Goal: Task Accomplishment & Management: Use online tool/utility

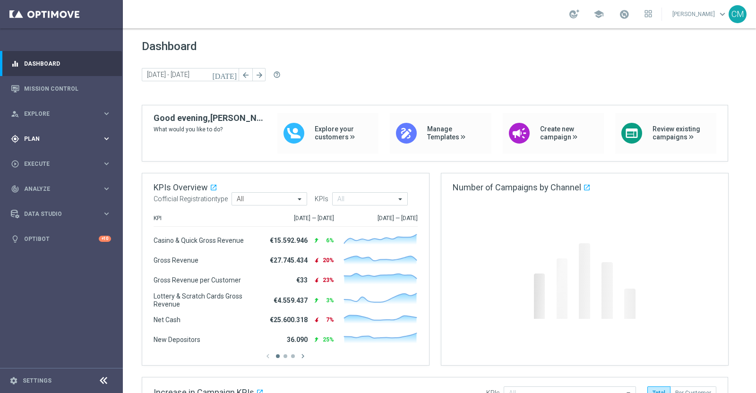
click at [42, 144] on div "gps_fixed Plan keyboard_arrow_right" at bounding box center [61, 138] width 122 height 25
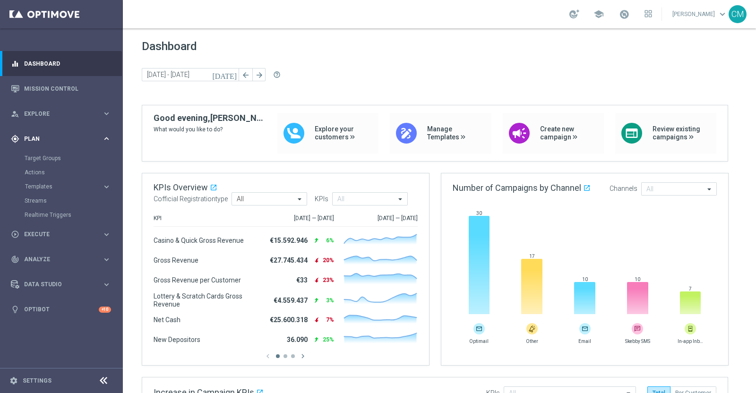
click at [42, 144] on div "gps_fixed Plan keyboard_arrow_right" at bounding box center [61, 138] width 122 height 25
click at [51, 157] on link "Target Groups" at bounding box center [62, 159] width 74 height 8
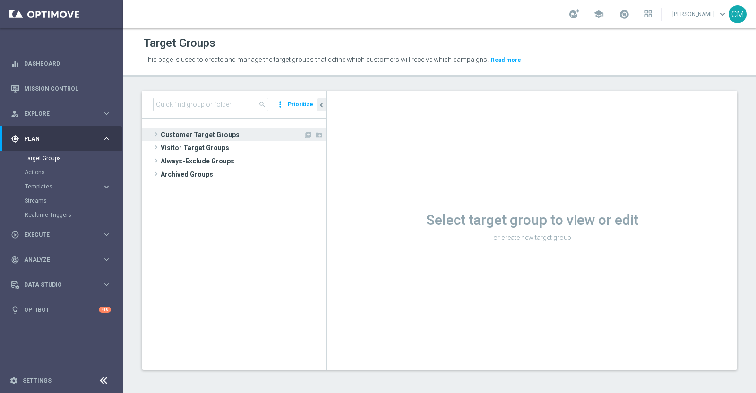
click at [200, 133] on span "Customer Target Groups" at bounding box center [232, 134] width 143 height 13
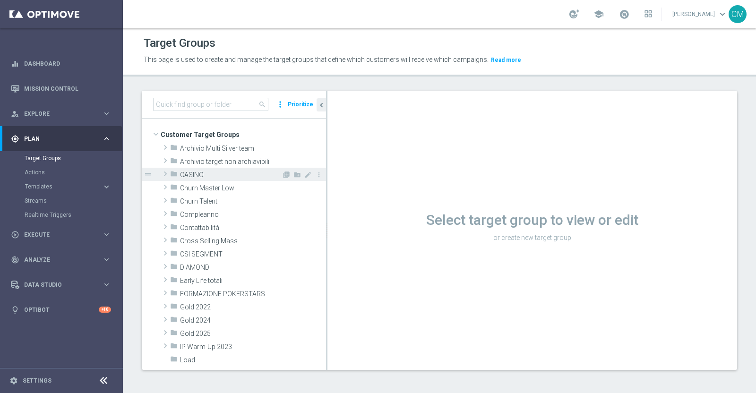
click at [200, 173] on span "CASINO" at bounding box center [231, 175] width 102 height 8
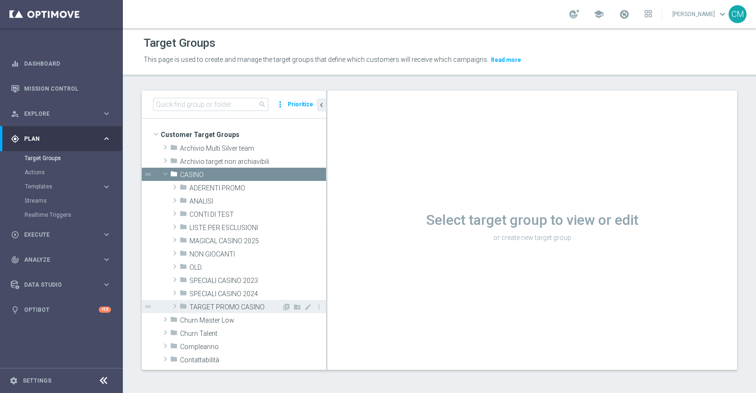
click at [235, 304] on span "TARGET PROMO CASINO" at bounding box center [236, 308] width 92 height 8
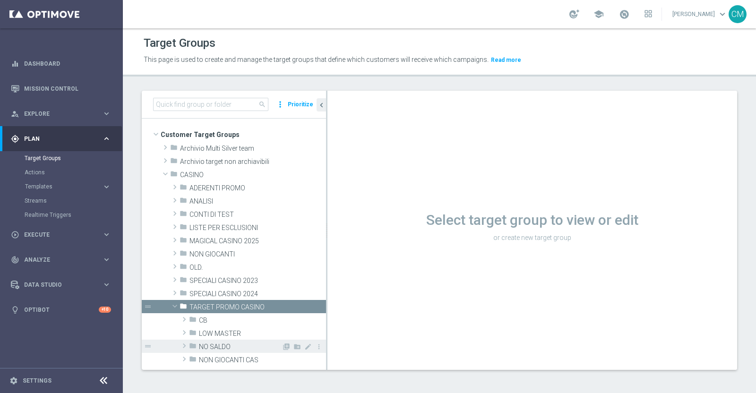
click at [231, 343] on span "NO SALDO" at bounding box center [240, 347] width 83 height 8
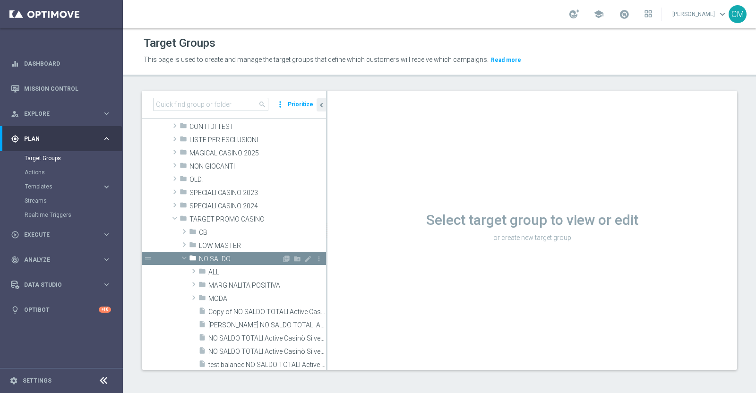
scroll to position [89, 0]
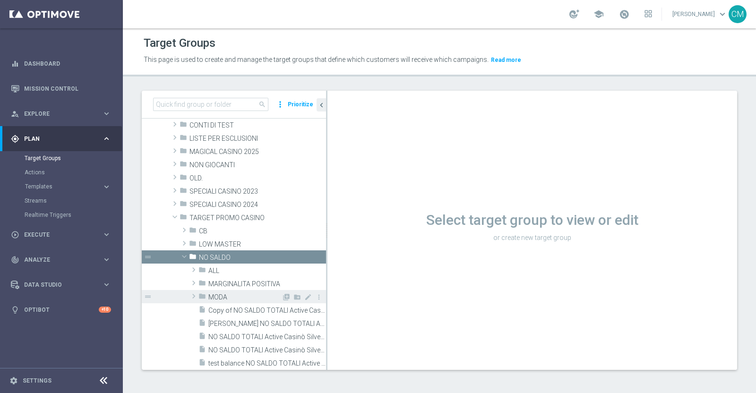
click at [231, 296] on span "MODA" at bounding box center [245, 298] width 73 height 8
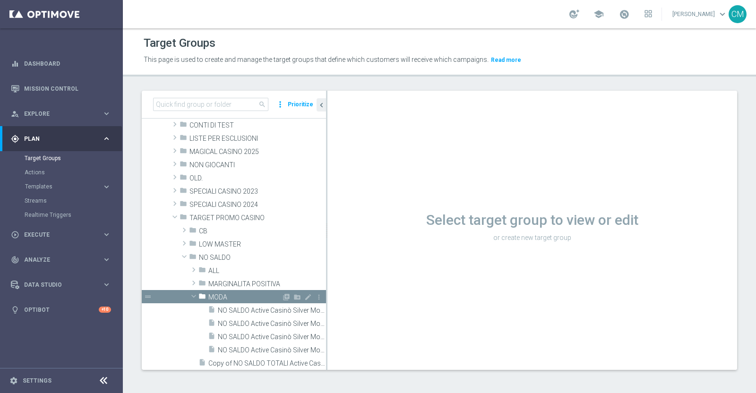
scroll to position [147, 0]
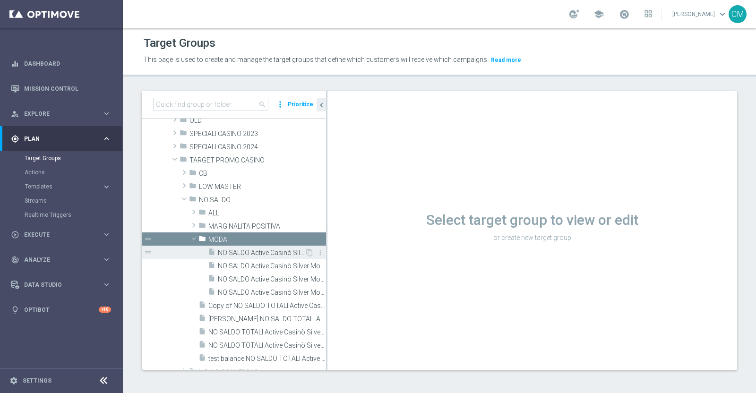
click at [246, 255] on span "NO SALDO Active Casinò Silver Moda >60" at bounding box center [261, 253] width 87 height 8
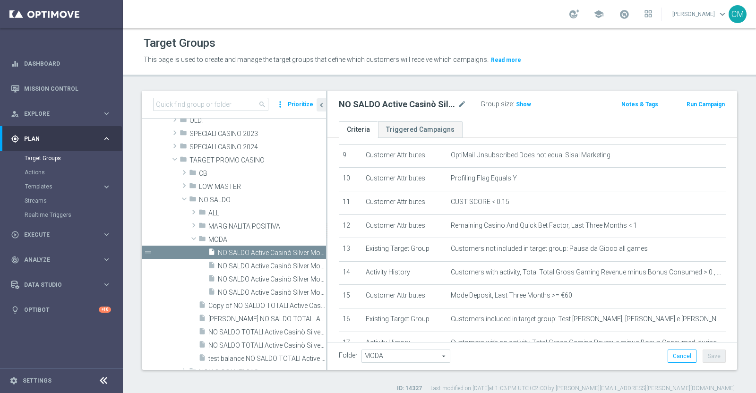
scroll to position [301, 0]
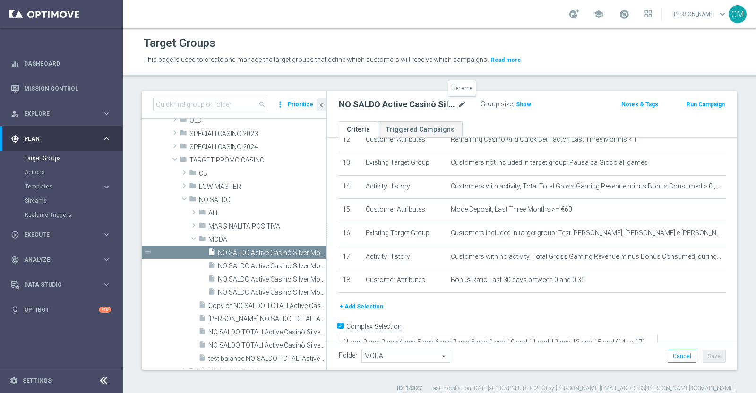
click at [466, 107] on icon "mode_edit" at bounding box center [462, 104] width 9 height 11
click at [517, 104] on span "Show" at bounding box center [523, 104] width 15 height 7
click at [245, 265] on span "NO SALDO Active Casinò Silver Moda 0-15€" at bounding box center [261, 266] width 87 height 8
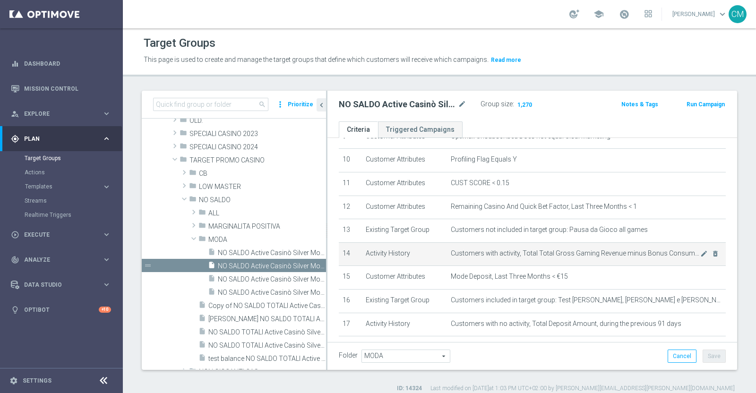
scroll to position [324, 0]
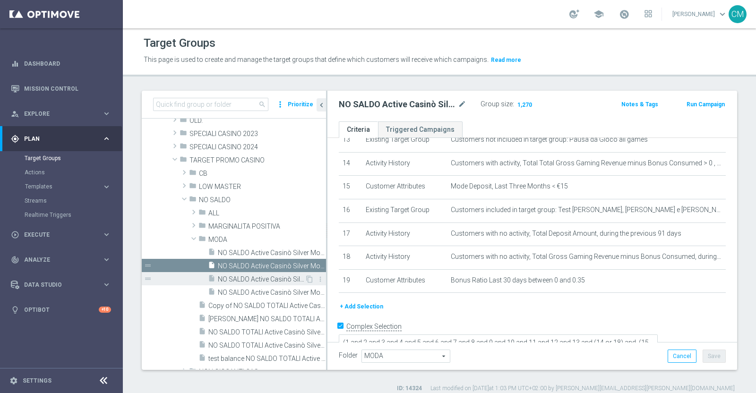
click at [258, 280] on span "NO SALDO Active Casinò Silver Moda 15-29,99" at bounding box center [261, 280] width 87 height 8
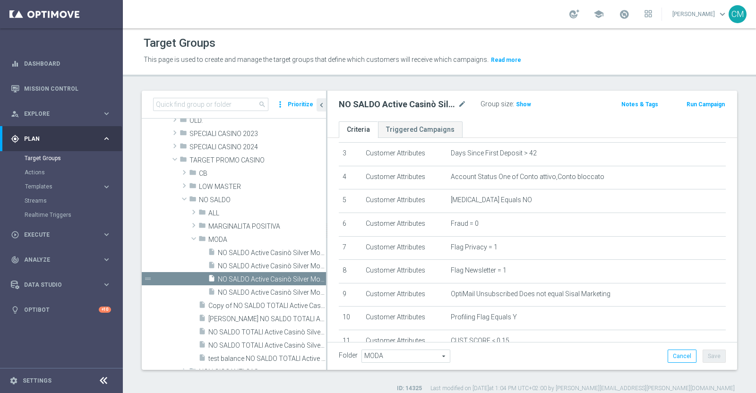
scroll to position [75, 0]
click at [461, 106] on icon "mode_edit" at bounding box center [462, 104] width 9 height 11
click at [523, 103] on span "Show" at bounding box center [523, 104] width 15 height 7
click at [272, 268] on span "NO SALDO Active Casinò Silver Moda 0-15€" at bounding box center [261, 266] width 87 height 8
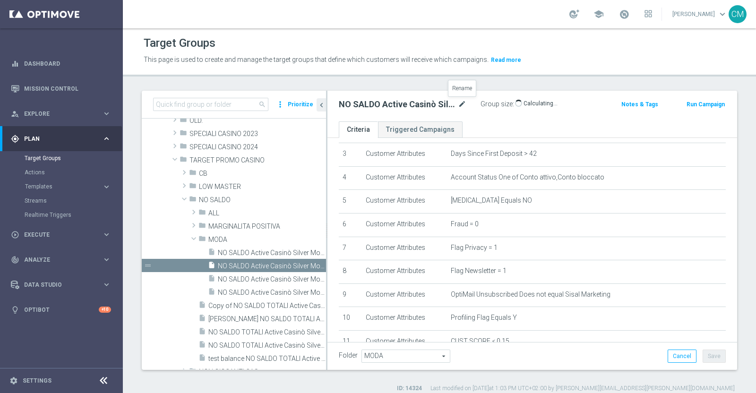
click at [461, 109] on icon "mode_edit" at bounding box center [462, 104] width 9 height 11
click at [261, 299] on div "insert_drive_file Copy of NO SALDO TOTALI Active Casinò Silver no codice MP" at bounding box center [252, 305] width 106 height 13
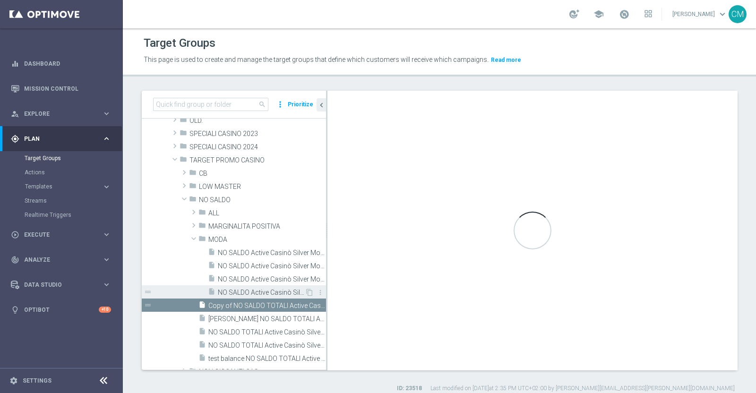
type textarea "1 AND 2 AND 3 AND 4 AND 5 AND 6 AND 7 AND 8 AND 9 AND 10 AND 11 AND 12 AND 13 A…"
type input "NO SALDO"
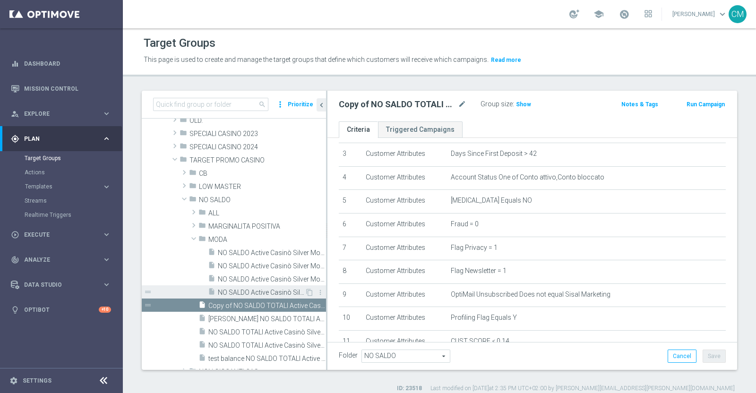
click at [259, 290] on span "NO SALDO Active Casinò Silver Moda 30-59,99" at bounding box center [261, 293] width 87 height 8
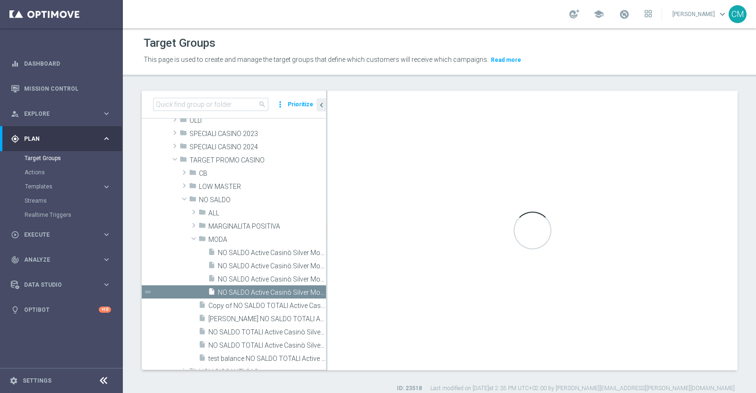
type textarea "(1 and 2 and 3 and 4 and 5 and 6 and 7 and 8 and 9 and 10 and 11 and 12 and 13 …"
type input "MODA"
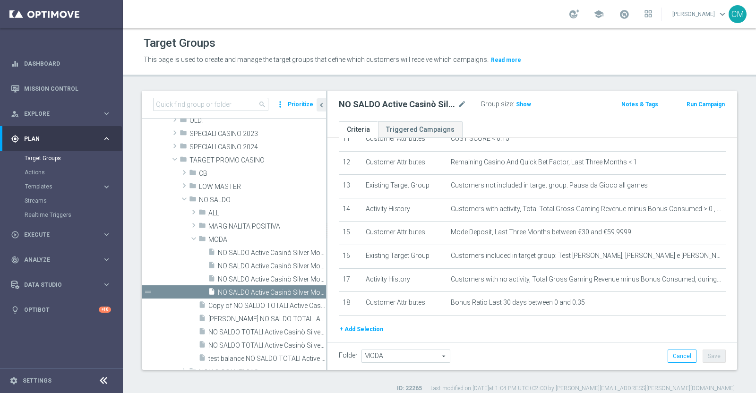
scroll to position [301, 0]
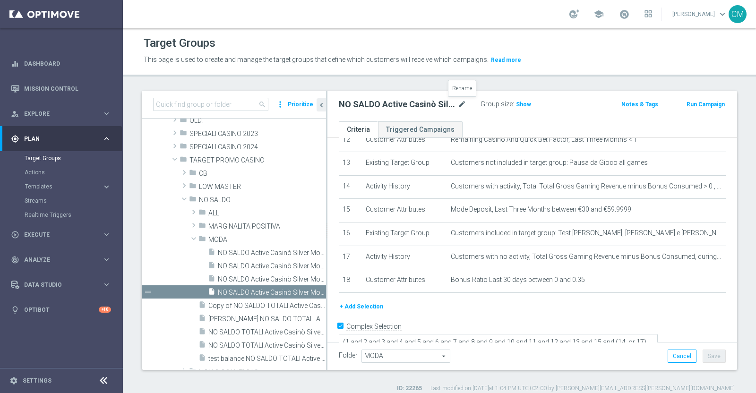
click at [461, 104] on icon "mode_edit" at bounding box center [462, 104] width 9 height 11
click at [243, 265] on span "NO SALDO Active Casinò Silver Moda 0-15€" at bounding box center [261, 266] width 87 height 8
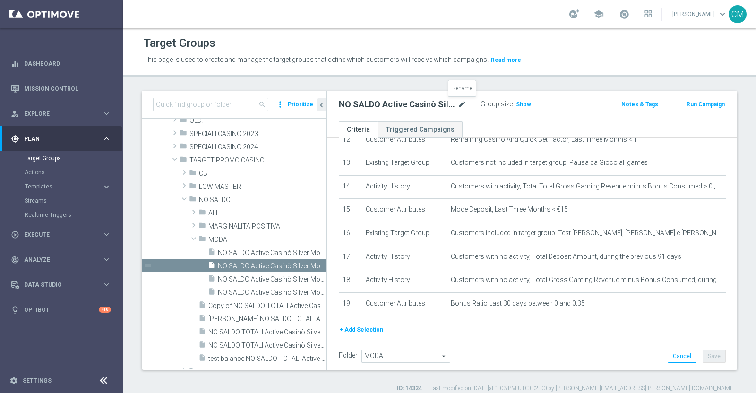
click at [462, 103] on icon "mode_edit" at bounding box center [462, 104] width 9 height 11
click at [262, 249] on span "NO SALDO Active Casinò Silver Moda >60" at bounding box center [261, 253] width 87 height 8
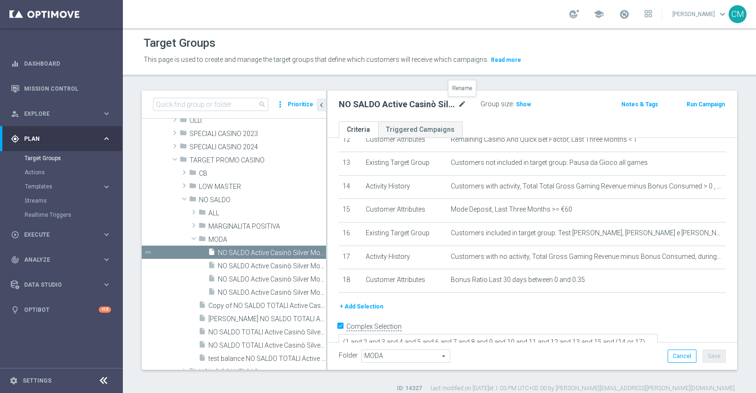
click at [460, 103] on icon "mode_edit" at bounding box center [462, 104] width 9 height 11
click at [239, 282] on span "NO SALDO Active Casinò Silver Moda 15-29,99" at bounding box center [261, 280] width 87 height 8
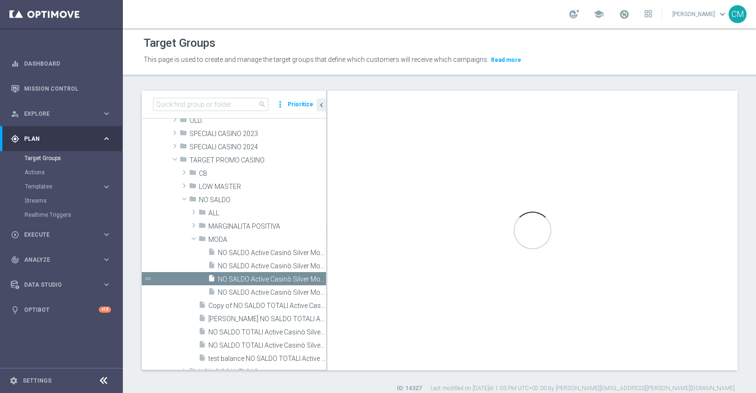
type textarea "(1 and 2 and 3 and 4 and 5 and 6 and 7 and 8 and 9 and 10 and 11 and 12 and 13 …"
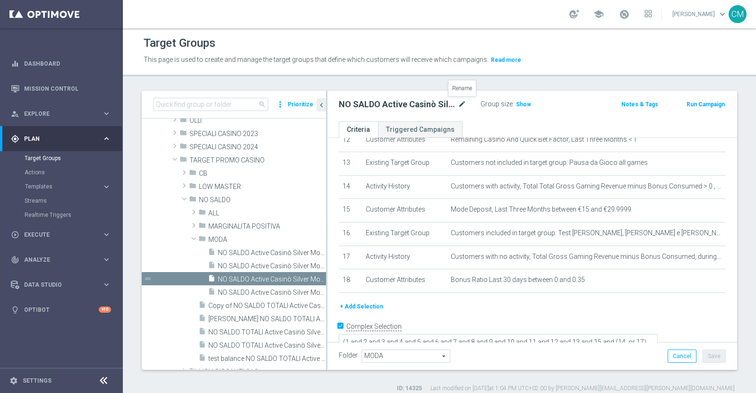
click at [462, 102] on icon "mode_edit" at bounding box center [462, 104] width 9 height 11
click at [521, 102] on span "Show" at bounding box center [523, 104] width 15 height 7
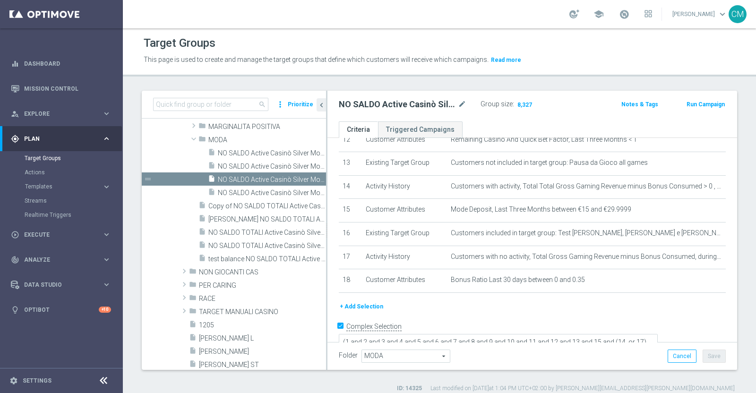
scroll to position [248, 0]
click at [212, 300] on span "RACE" at bounding box center [240, 298] width 83 height 8
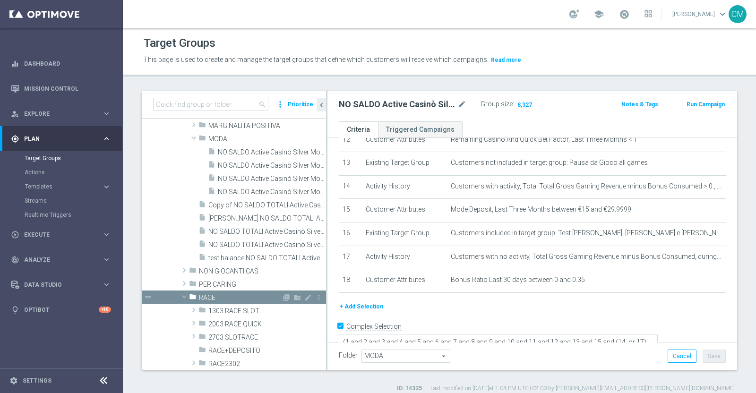
click at [212, 300] on span "RACE" at bounding box center [240, 298] width 83 height 8
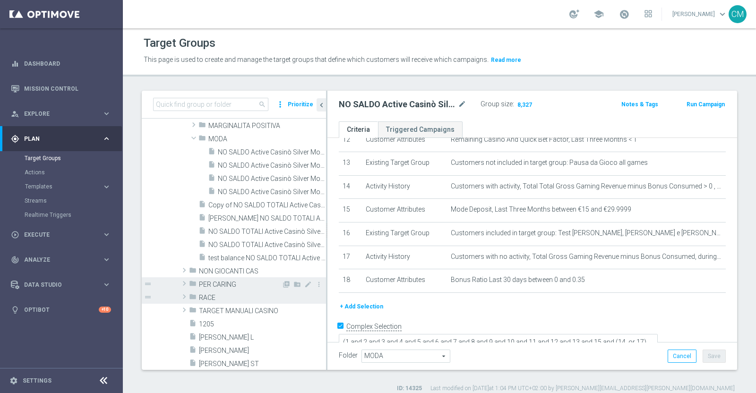
click at [217, 286] on span "PER CARING" at bounding box center [240, 285] width 83 height 8
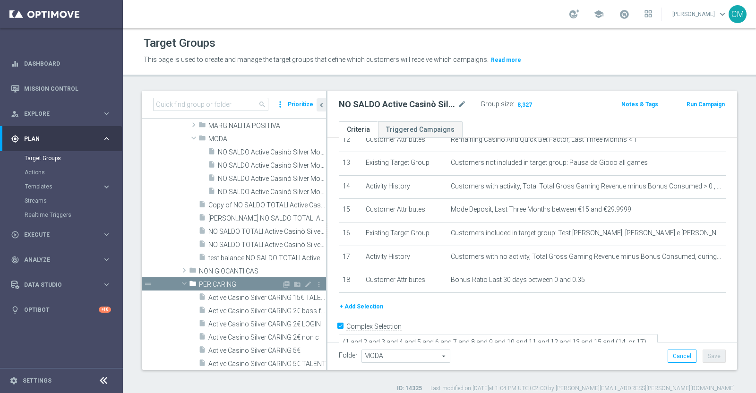
click at [217, 286] on span "PER CARING" at bounding box center [240, 285] width 83 height 8
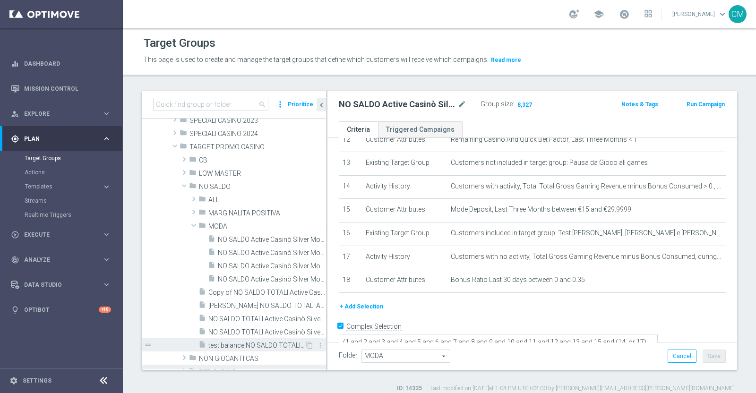
scroll to position [145, 0]
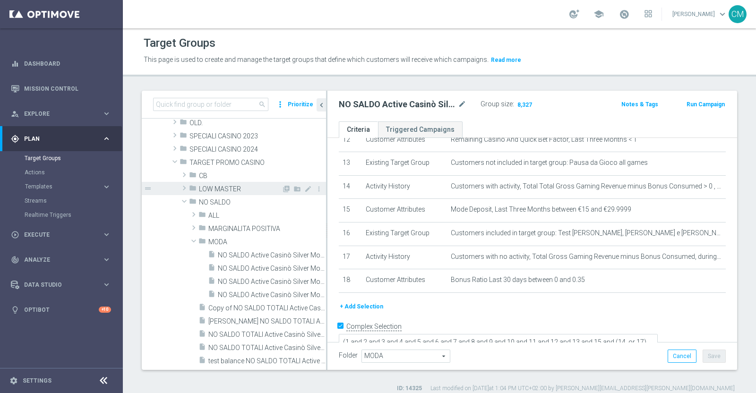
click at [221, 191] on span "LOW MASTER" at bounding box center [240, 189] width 83 height 8
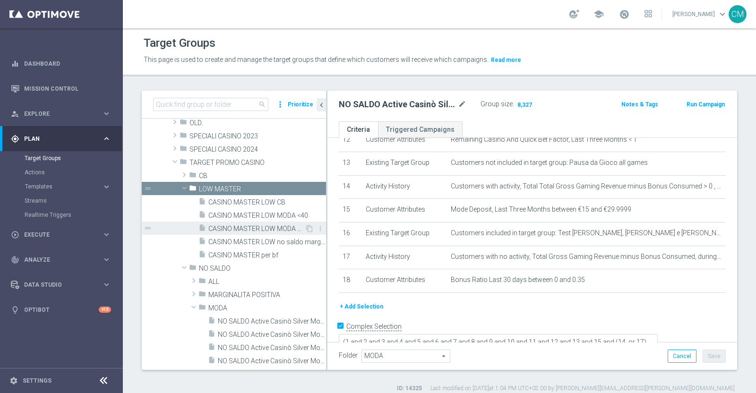
click at [261, 222] on div "insert_drive_file CASINO MASTER LOW MODA >=40" at bounding box center [252, 228] width 106 height 13
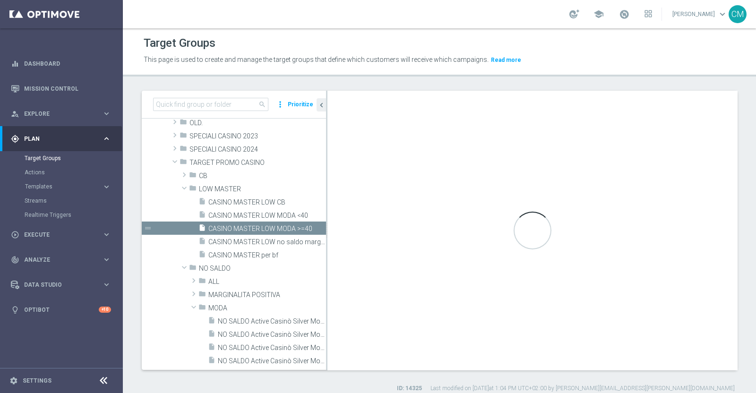
checkbox input "false"
type input "LOW MASTER"
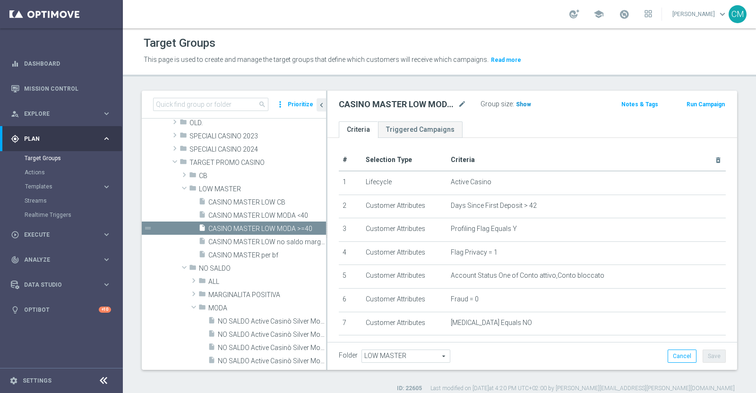
click at [523, 102] on span "Show" at bounding box center [523, 104] width 15 height 7
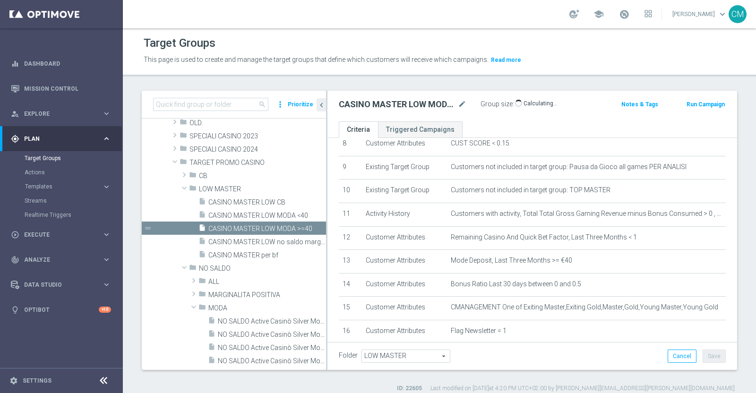
scroll to position [277, 0]
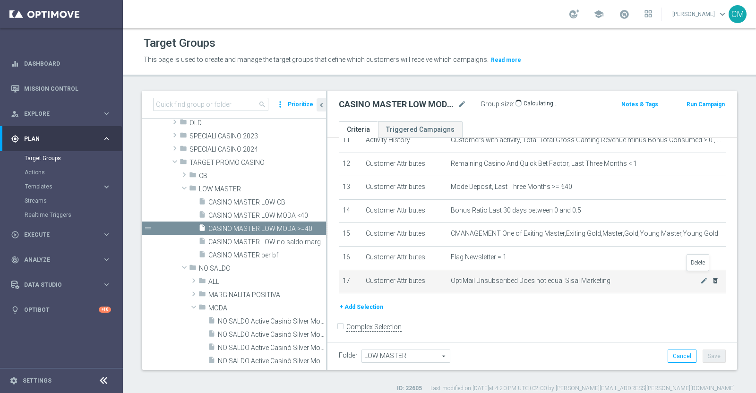
click at [712, 277] on icon "delete_forever" at bounding box center [716, 281] width 8 height 8
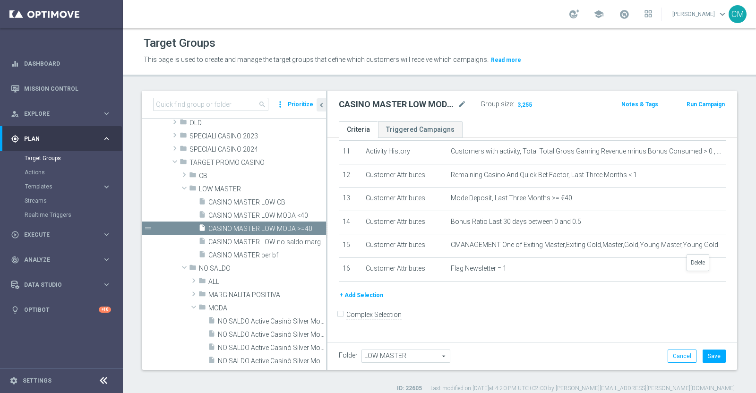
scroll to position [253, 0]
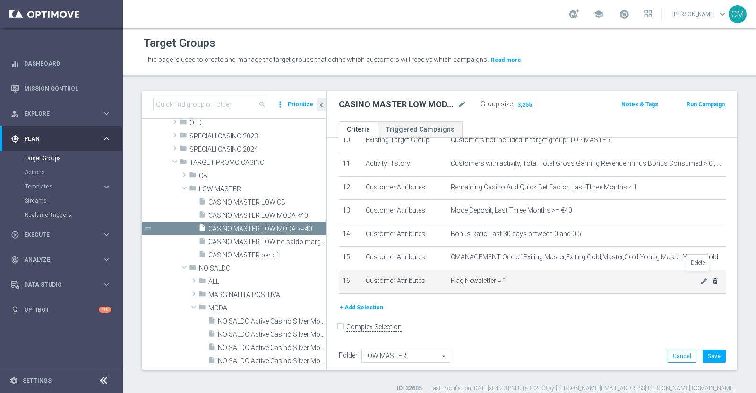
click at [712, 279] on icon "delete_forever" at bounding box center [716, 282] width 8 height 8
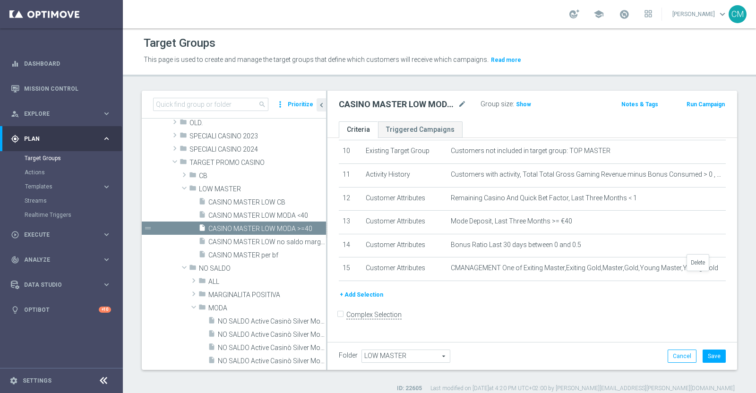
scroll to position [230, 0]
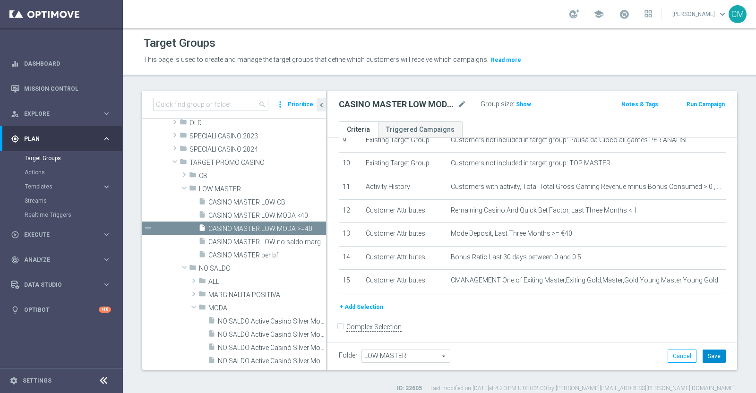
click at [713, 355] on button "Save" at bounding box center [714, 356] width 23 height 13
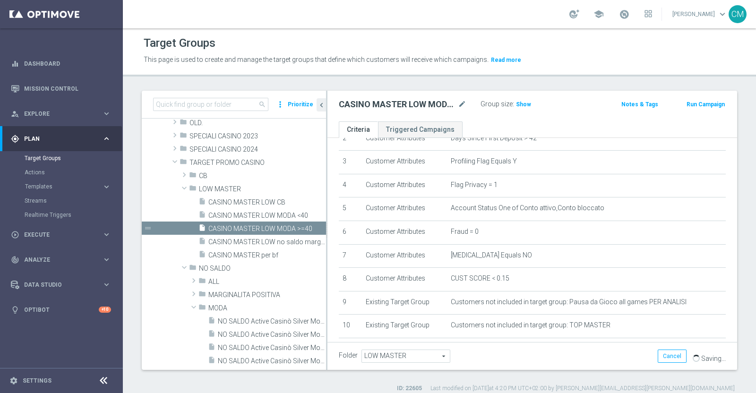
scroll to position [66, 0]
click at [528, 103] on span "Show" at bounding box center [523, 104] width 15 height 7
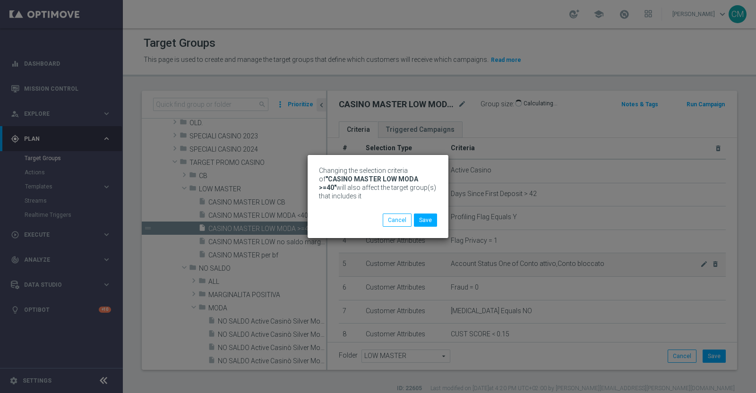
scroll to position [11, 0]
click at [427, 215] on button "Save" at bounding box center [425, 220] width 23 height 13
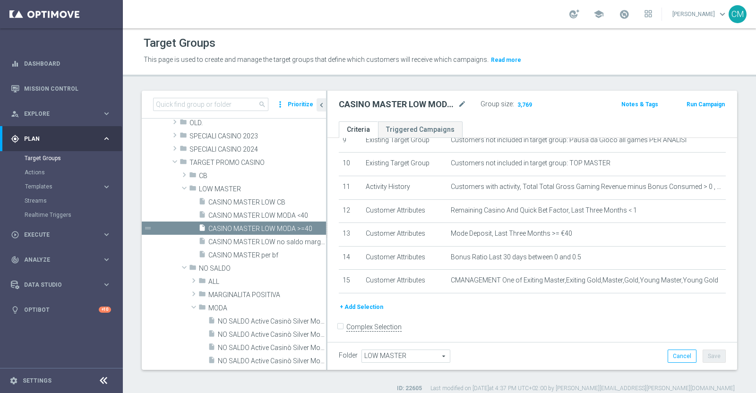
scroll to position [8, 0]
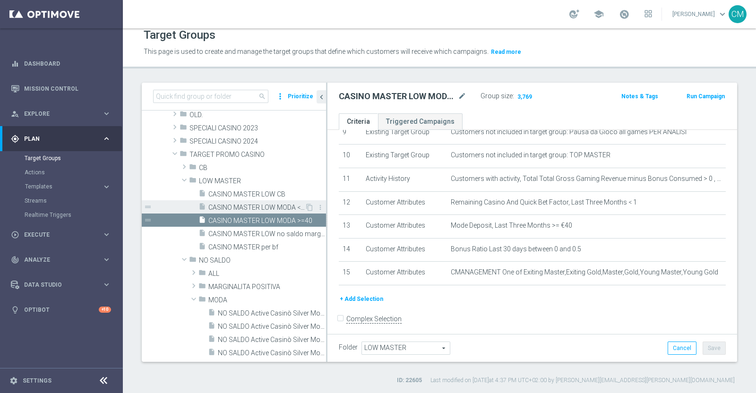
click at [242, 209] on span "CASINO MASTER LOW MODA <40" at bounding box center [257, 208] width 96 height 8
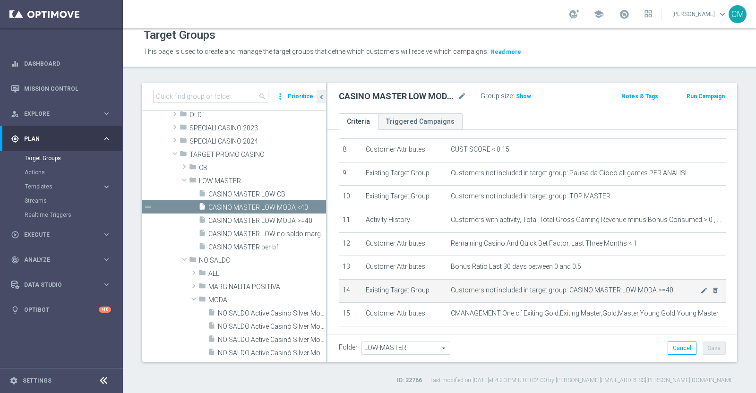
scroll to position [230, 0]
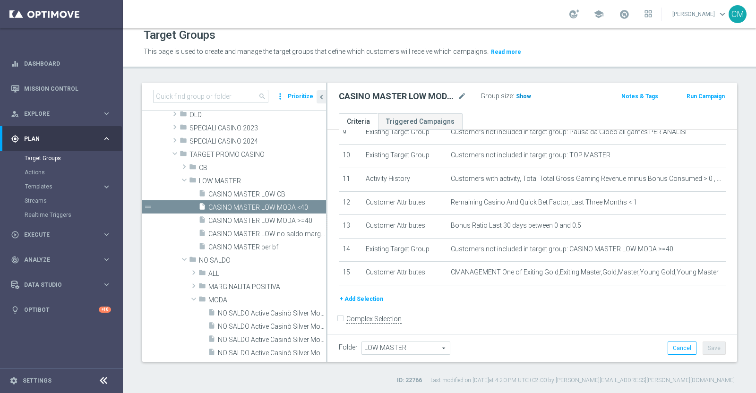
click at [521, 95] on span "Show" at bounding box center [523, 96] width 15 height 7
click at [59, 231] on div "play_circle_outline Execute" at bounding box center [56, 235] width 91 height 9
click at [52, 185] on link "Campaign Builder" at bounding box center [62, 184] width 74 height 8
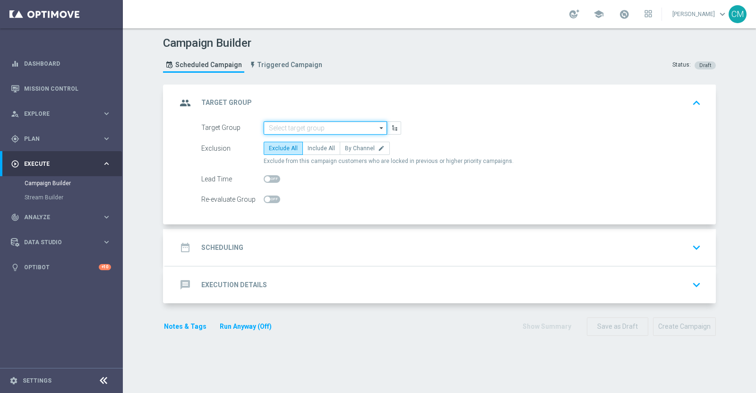
click at [304, 123] on input at bounding box center [325, 128] width 123 height 13
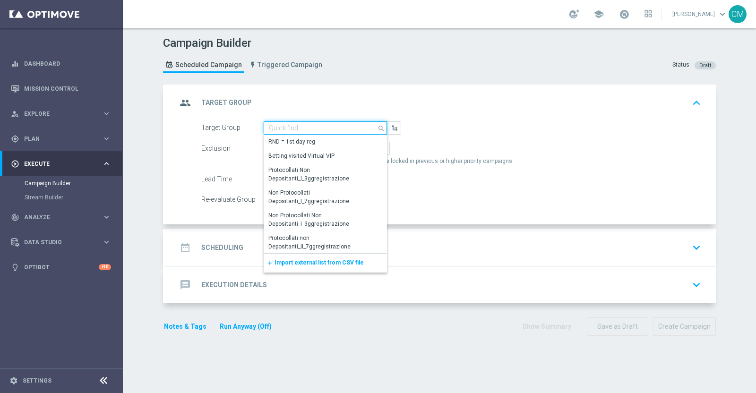
paste input "CASINO MASTER LOW MODA >=40"
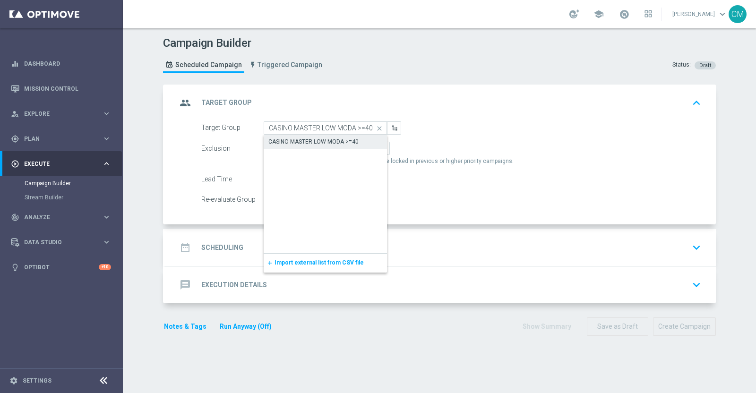
click at [313, 138] on div "CASINO MASTER LOW MODA >=40" at bounding box center [314, 142] width 90 height 9
type input "CASINO MASTER LOW MODA >=40"
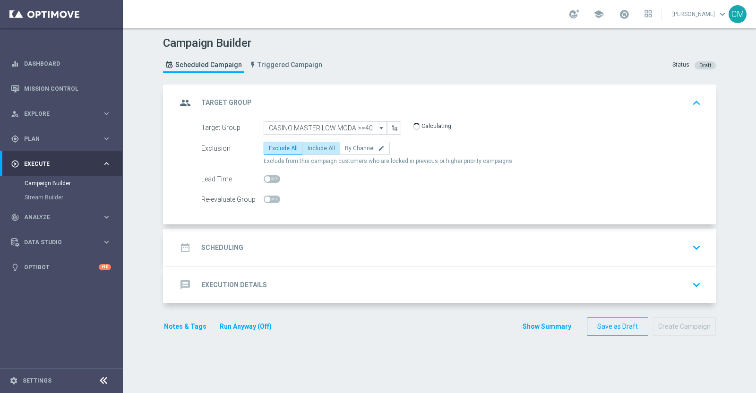
click at [319, 149] on span "Include All" at bounding box center [321, 148] width 27 height 7
click at [314, 149] on input "Include All" at bounding box center [311, 150] width 6 height 6
radio input "true"
click at [291, 242] on div "date_range Scheduling keyboard_arrow_down" at bounding box center [441, 248] width 528 height 18
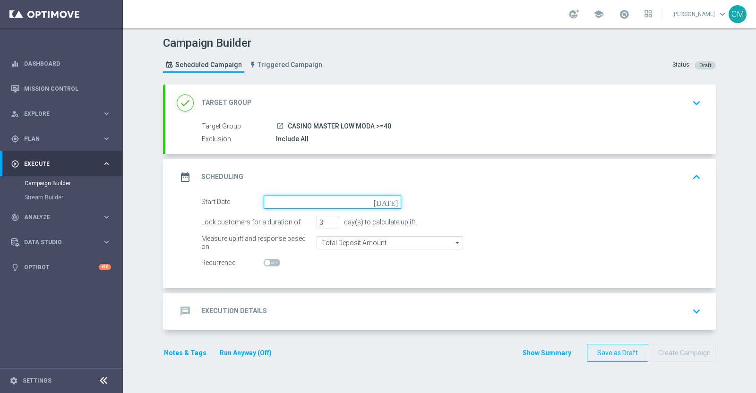
click at [269, 207] on input at bounding box center [333, 202] width 138 height 13
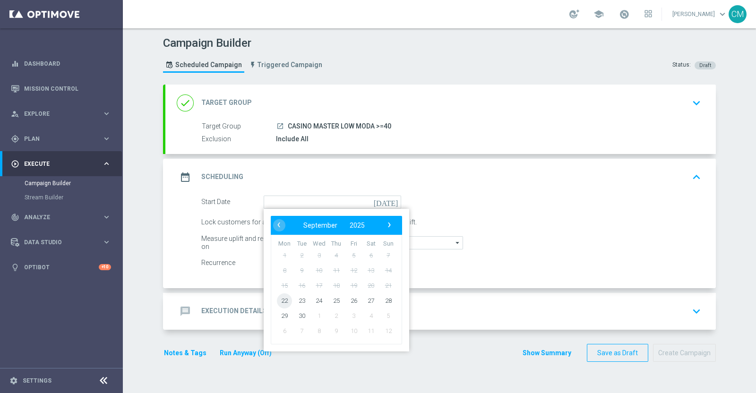
click at [278, 301] on span "22" at bounding box center [284, 300] width 15 height 15
type input "22 Sep 2025"
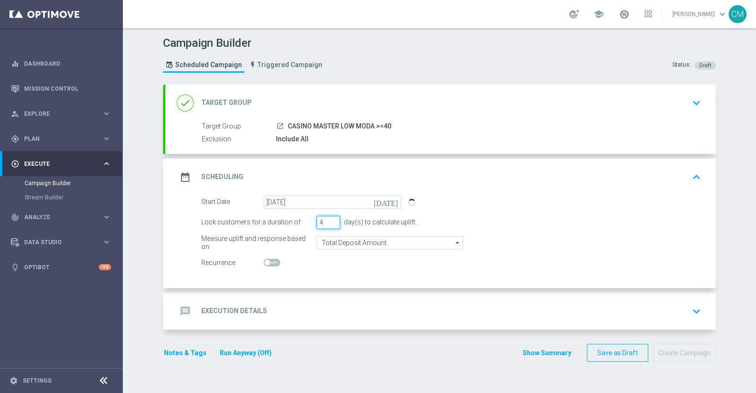
click at [329, 219] on input "4" at bounding box center [329, 222] width 24 height 13
click at [329, 219] on input "5" at bounding box center [329, 222] width 24 height 13
type input "4"
click at [330, 223] on input "4" at bounding box center [329, 222] width 24 height 13
click at [317, 312] on div "message Execution Details keyboard_arrow_down" at bounding box center [441, 312] width 528 height 18
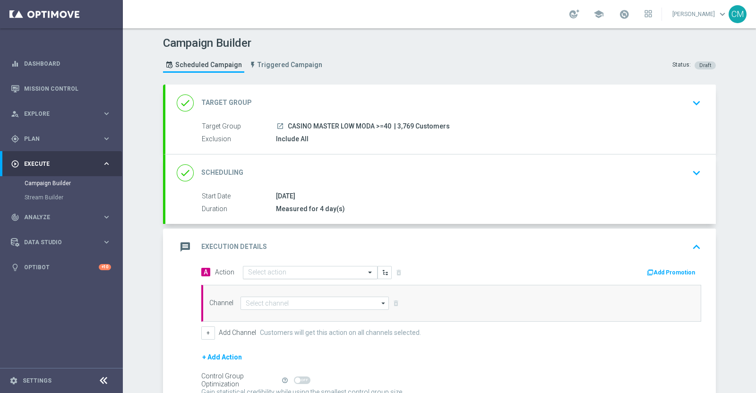
click at [265, 267] on div "Select action" at bounding box center [310, 272] width 135 height 13
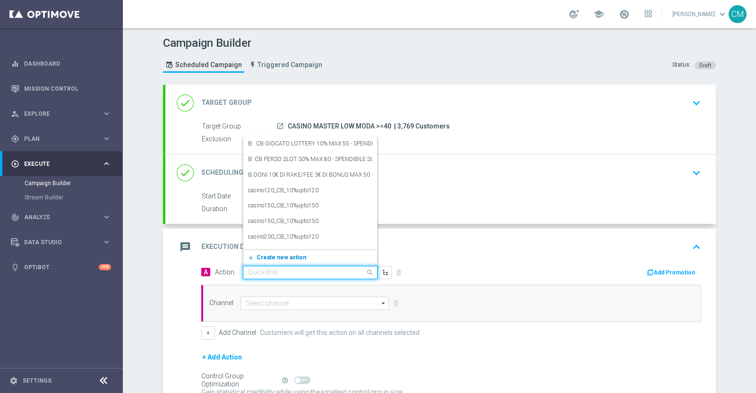
click at [274, 254] on span "Create new action" at bounding box center [282, 257] width 50 height 7
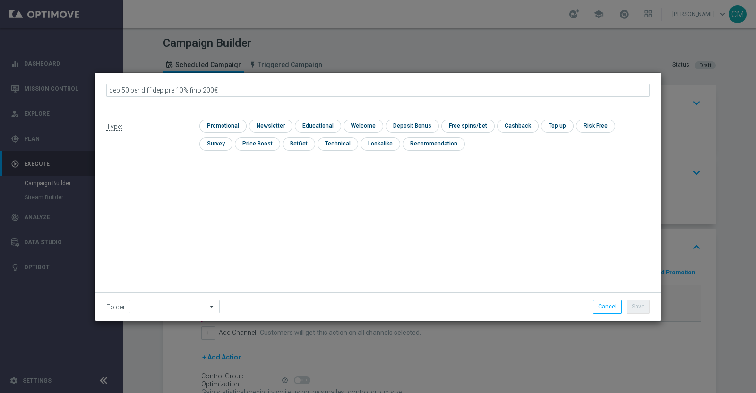
click at [152, 89] on input "dep 50 per diff dep pre 10% fino 200€" at bounding box center [378, 90] width 544 height 13
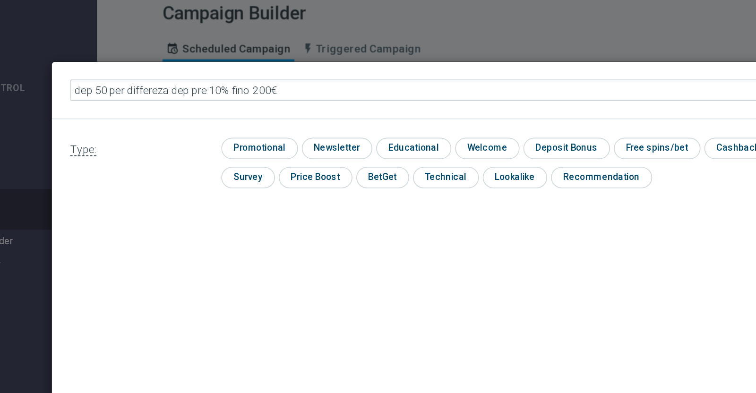
click at [160, 90] on input "dep 50 per differeza dep pre 10% fino 200€" at bounding box center [378, 90] width 544 height 13
type input "dep 50 per differenza dep pre 10% fino 200€"
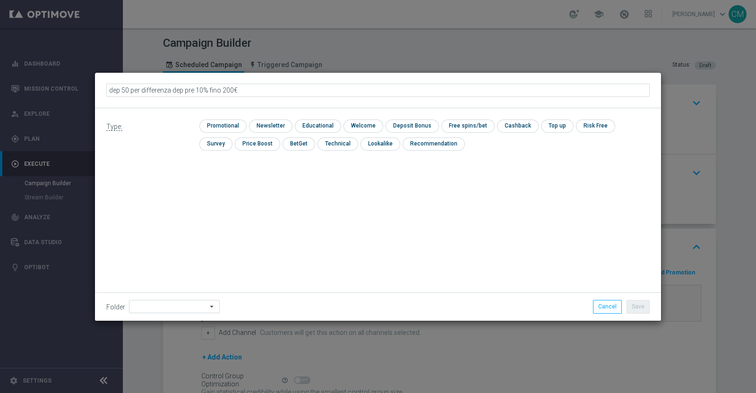
click at [252, 91] on input "dep 50 per differenza dep pre 10% fino 200€" at bounding box center [378, 90] width 544 height 13
click at [217, 121] on input "checkbox" at bounding box center [222, 126] width 45 height 13
checkbox input "true"
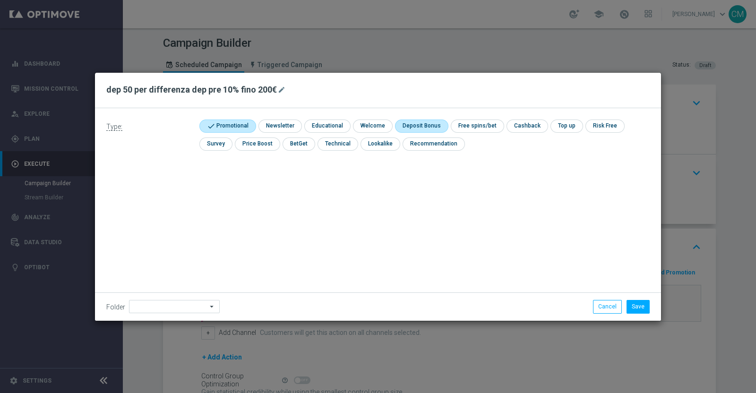
click at [406, 124] on input "checkbox" at bounding box center [420, 126] width 51 height 13
checkbox input "true"
click at [280, 92] on icon "mode_edit" at bounding box center [282, 90] width 8 height 8
click at [129, 89] on input "dep 50 per differenza dep pre 10% fino 200€" at bounding box center [378, 90] width 544 height 13
type input "dep 50€ per differenza dep pre 10% fino 200€"
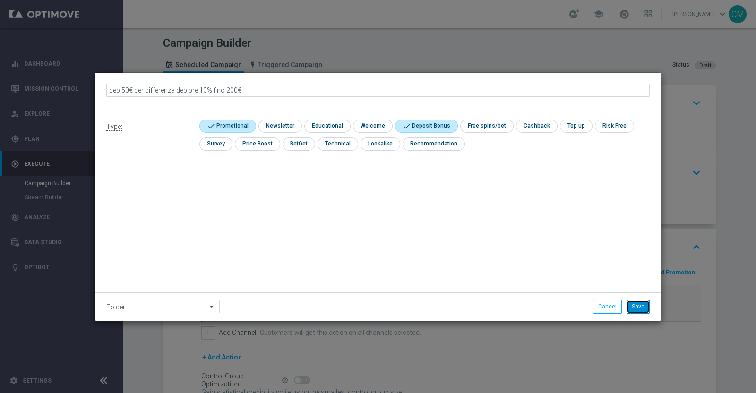
click at [634, 306] on button "Save" at bounding box center [638, 306] width 23 height 13
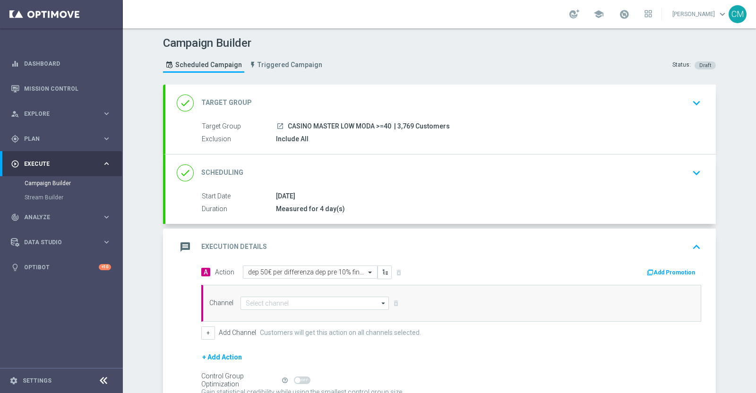
scroll to position [31, 0]
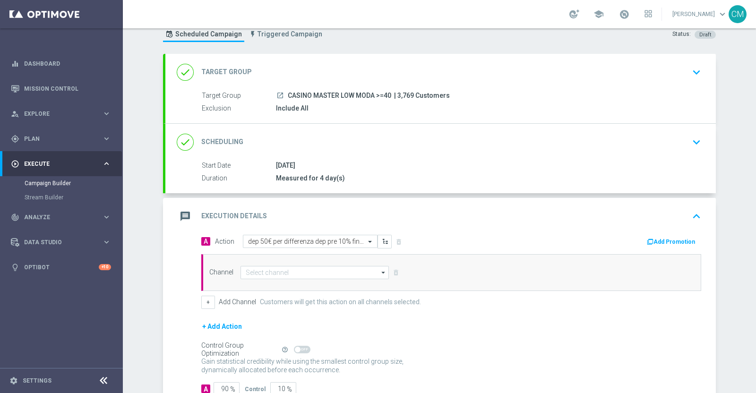
click at [685, 237] on button "Add Promotion" at bounding box center [672, 242] width 52 height 10
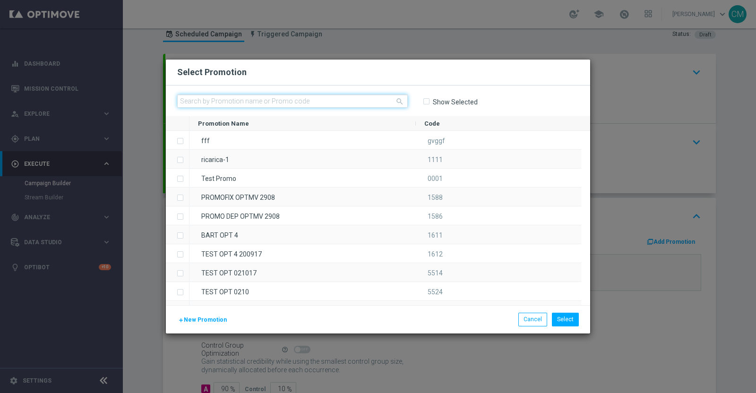
click at [243, 99] on input "text" at bounding box center [292, 101] width 231 height 13
paste input "2209 SOMMARIC200"
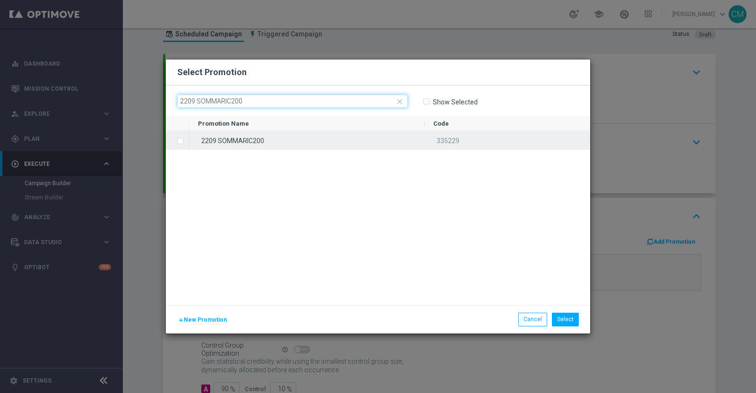
type input "2209 SOMMARIC200"
click at [265, 139] on div "2209 SOMMARIC200" at bounding box center [307, 140] width 235 height 18
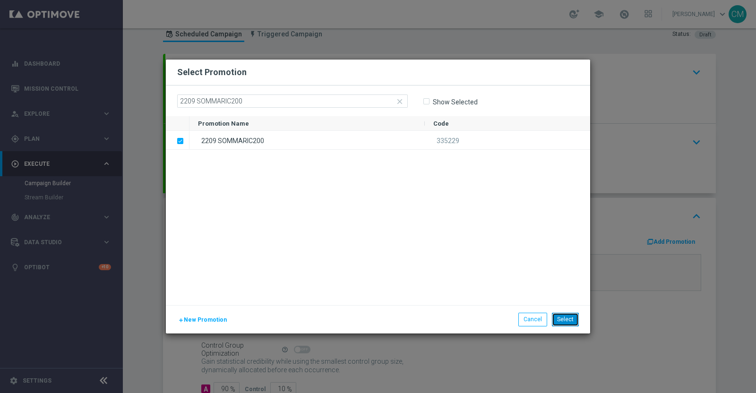
click at [568, 325] on button "Select" at bounding box center [565, 319] width 27 height 13
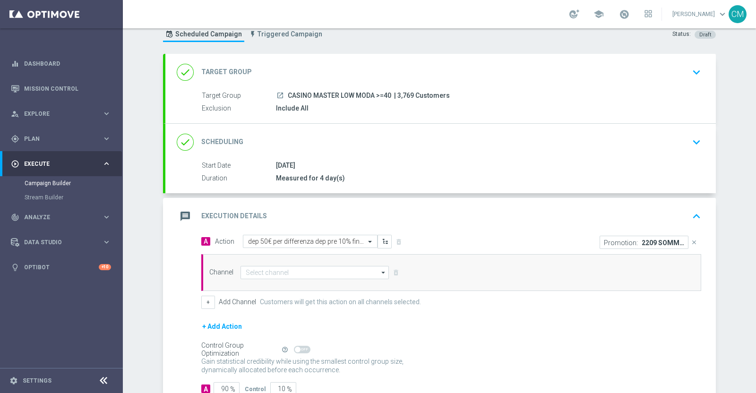
click at [633, 6] on div "school Cecilia Mascelli keyboard_arrow_down CM" at bounding box center [440, 14] width 634 height 28
click at [624, 16] on span at bounding box center [624, 14] width 10 height 10
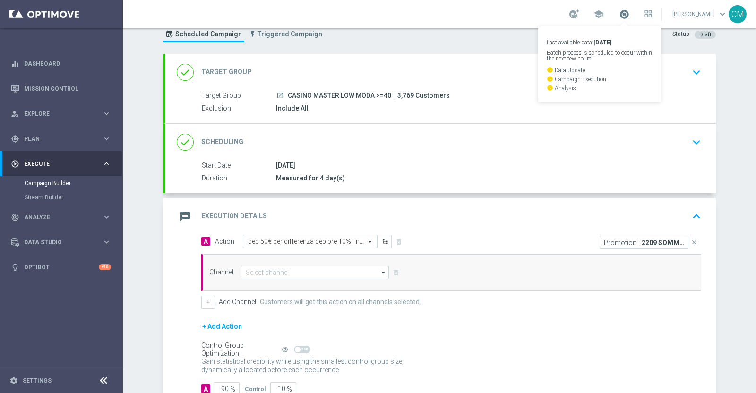
click at [624, 16] on span at bounding box center [624, 14] width 10 height 10
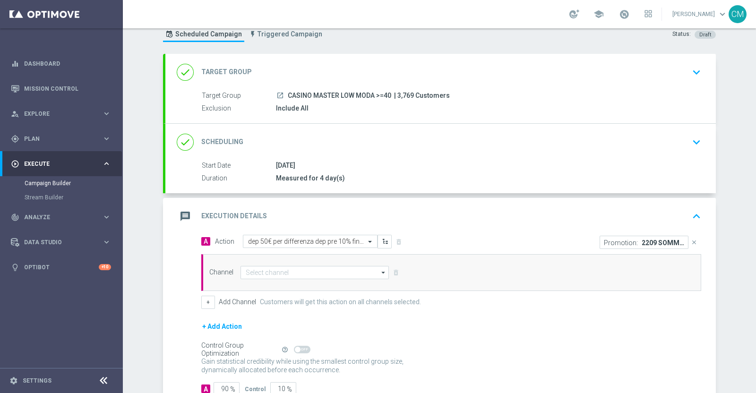
click at [619, 15] on div "school" at bounding box center [611, 14] width 83 height 16
click at [623, 15] on span at bounding box center [624, 14] width 10 height 10
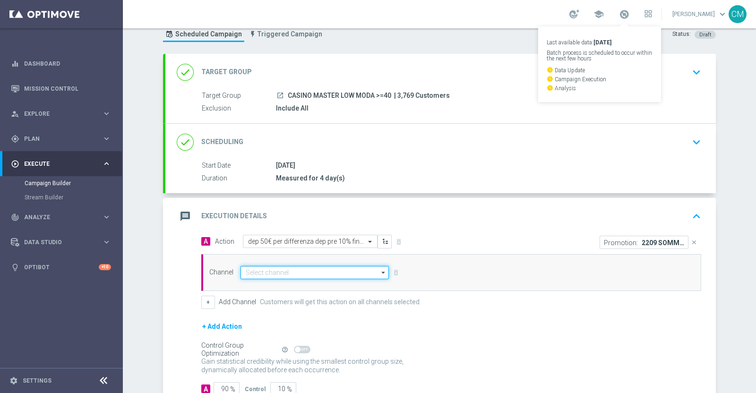
click at [290, 276] on input at bounding box center [315, 272] width 148 height 13
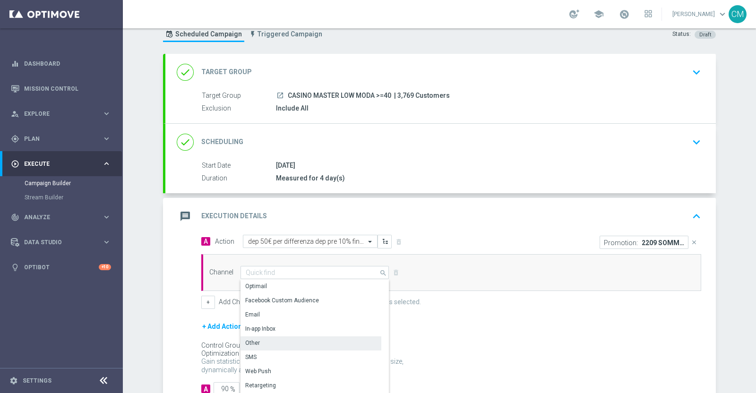
click at [283, 338] on div "Other" at bounding box center [311, 343] width 141 height 13
type input "Other"
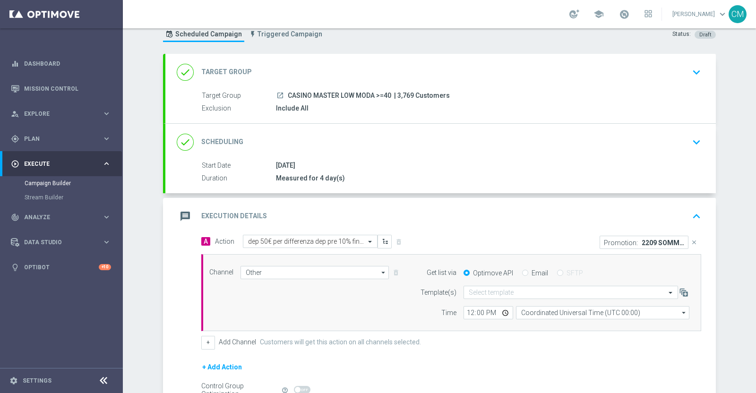
click at [523, 270] on div "Email" at bounding box center [535, 273] width 26 height 9
click at [522, 271] on input "Email" at bounding box center [525, 274] width 6 height 6
radio input "true"
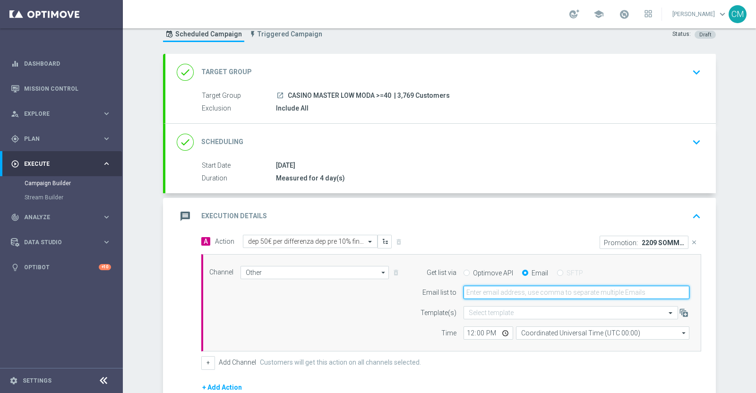
click at [491, 293] on input "email" at bounding box center [577, 292] width 226 height 13
type input "cecilia.mascelli@sisal.it"
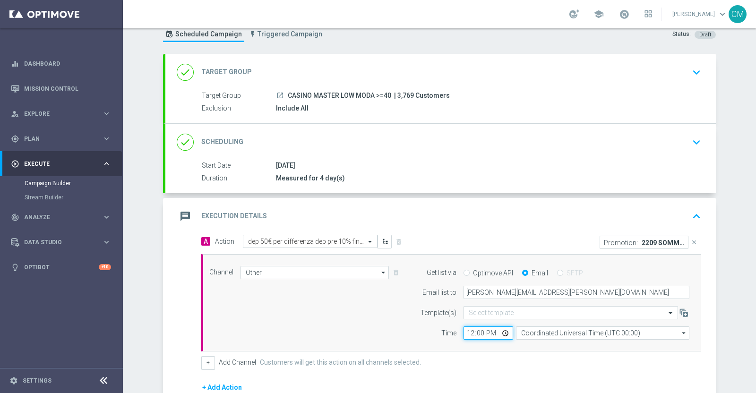
click at [466, 335] on input "12:00" at bounding box center [489, 333] width 50 height 13
type input "17:30"
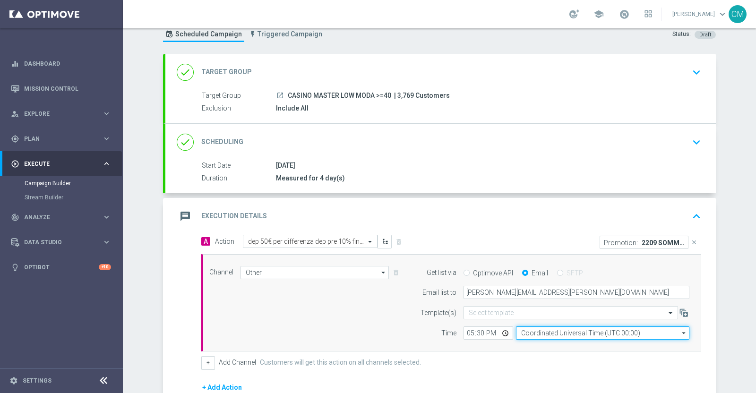
click at [523, 334] on input "Coordinated Universal Time (UTC 00:00)" at bounding box center [603, 333] width 174 height 13
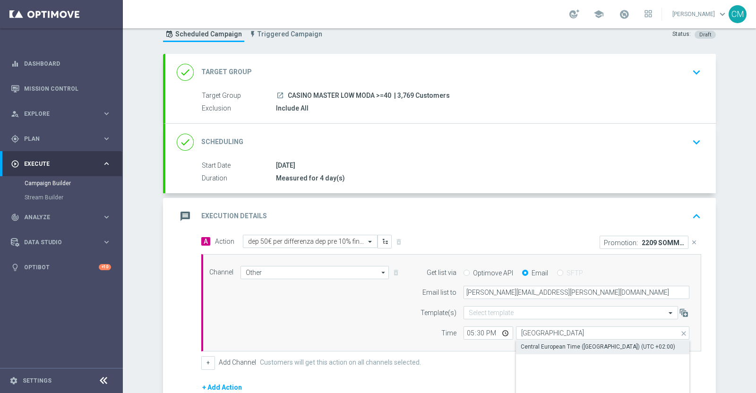
click at [533, 346] on div "Central European Time (Paris) (UTC +02:00)" at bounding box center [598, 347] width 155 height 9
type input "Central European Time (Paris) (UTC +02:00)"
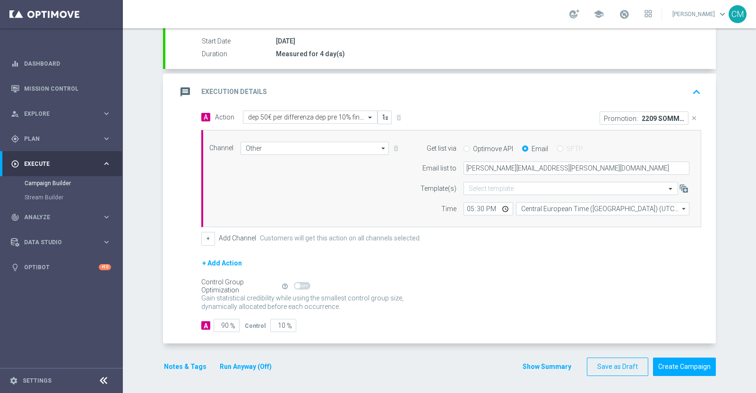
click at [540, 362] on button "Show Summary" at bounding box center [547, 367] width 50 height 11
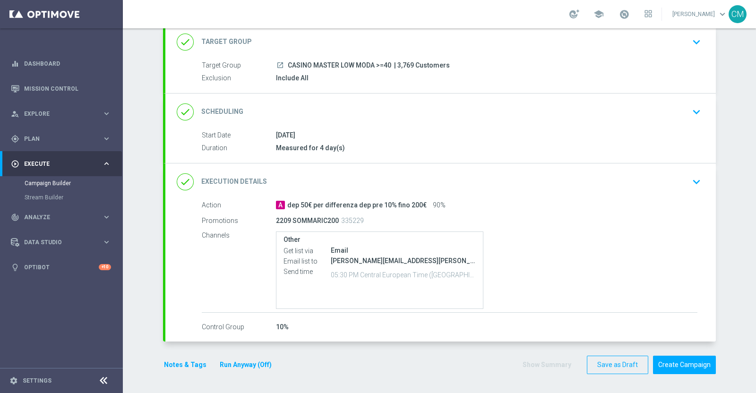
scroll to position [60, 0]
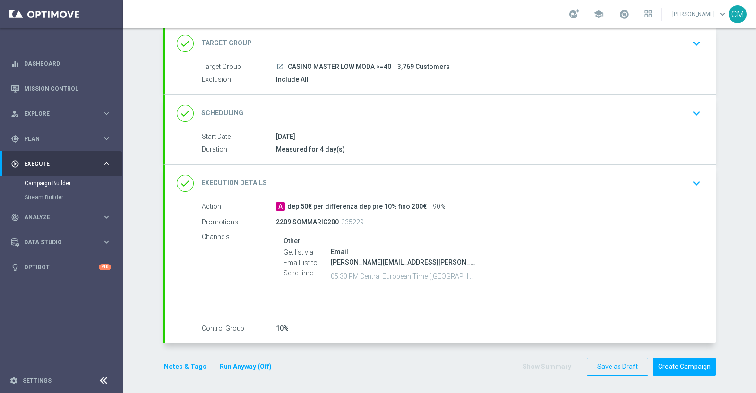
click at [177, 362] on button "Notes & Tags" at bounding box center [185, 367] width 44 height 12
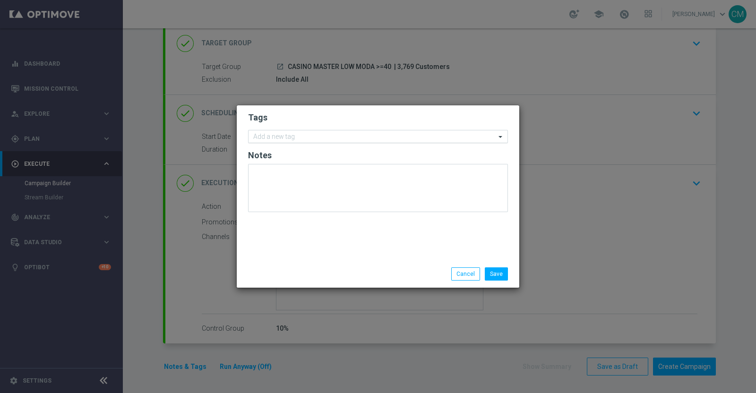
click at [294, 134] on input "text" at bounding box center [374, 137] width 243 height 8
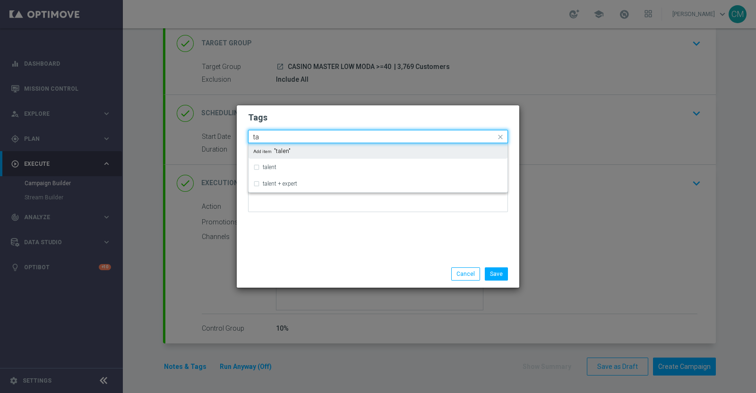
type input "t"
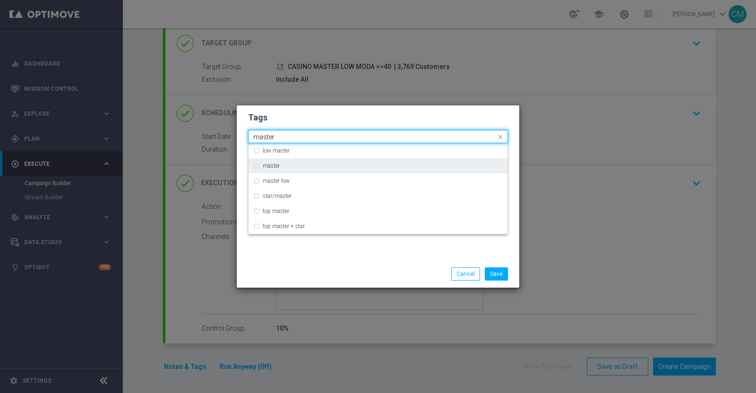
click at [283, 164] on div "master" at bounding box center [383, 166] width 240 height 6
type input "master"
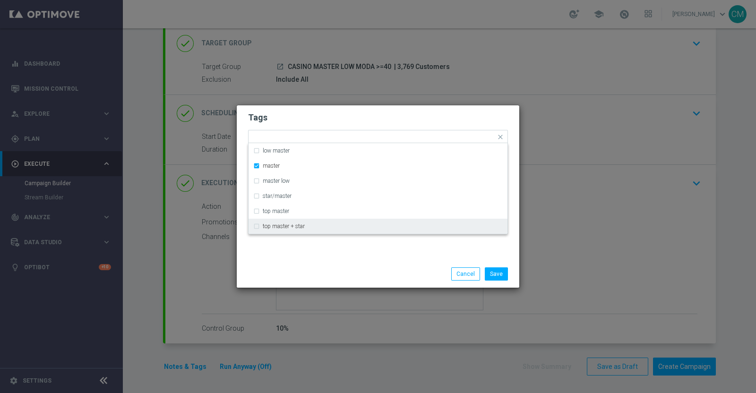
click at [319, 253] on div "Tags Quick find × master low master master master low star/master top master to…" at bounding box center [378, 182] width 283 height 155
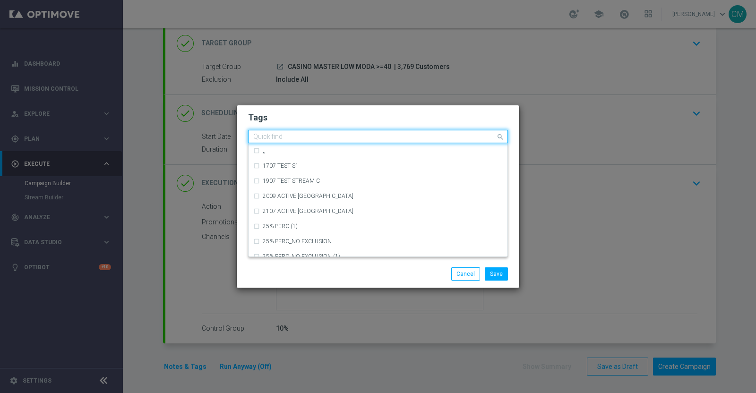
click at [307, 139] on input "text" at bounding box center [374, 137] width 243 height 8
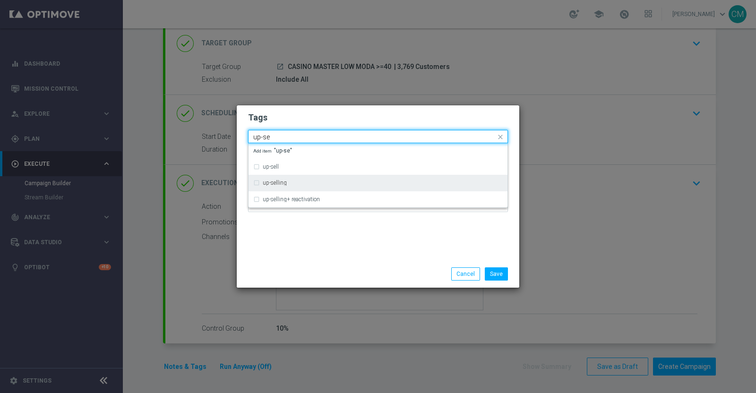
click at [304, 183] on div "up-selling" at bounding box center [383, 183] width 240 height 6
type input "up-se"
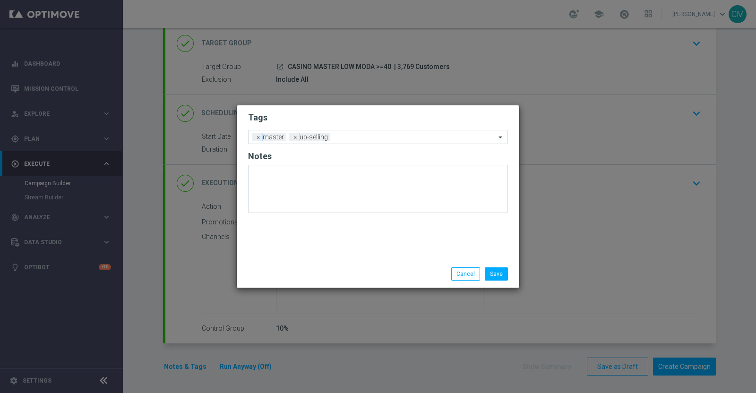
click at [326, 230] on div "Tags Add a new tag × master × up-selling Notes" at bounding box center [378, 182] width 283 height 155
click at [335, 138] on input "text" at bounding box center [415, 138] width 162 height 8
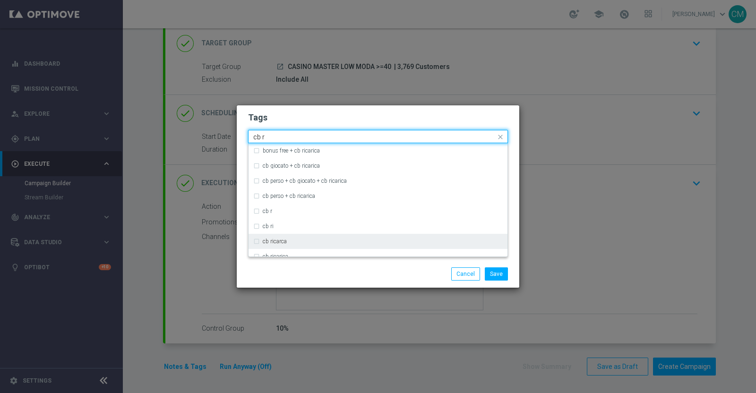
scroll to position [16, 0]
click at [311, 242] on div "cb ricarica" at bounding box center [383, 241] width 240 height 6
type input "cb r"
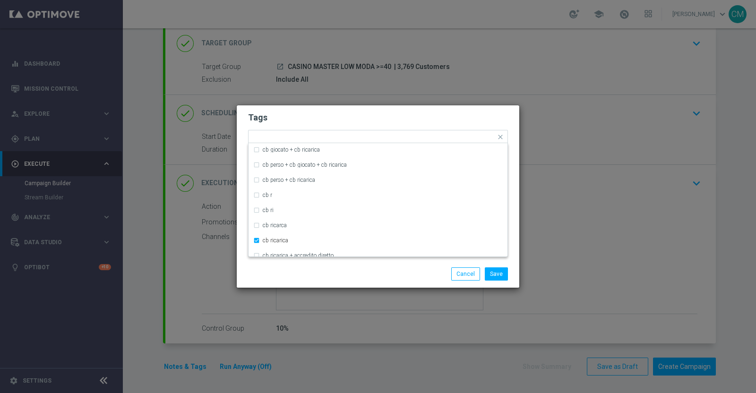
click at [323, 279] on div "Save Cancel" at bounding box center [378, 274] width 274 height 13
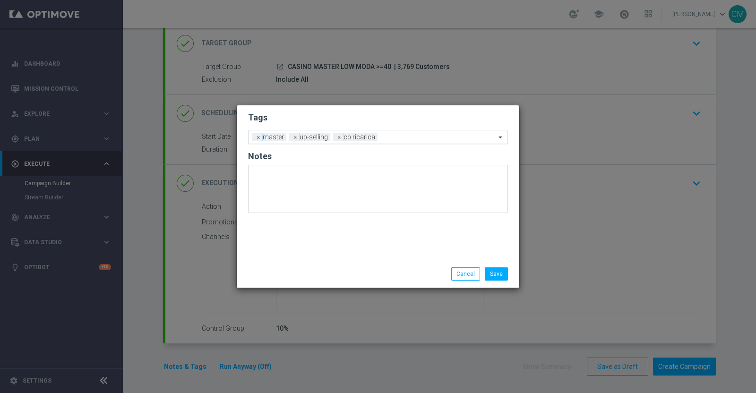
click at [407, 134] on input "text" at bounding box center [439, 138] width 114 height 8
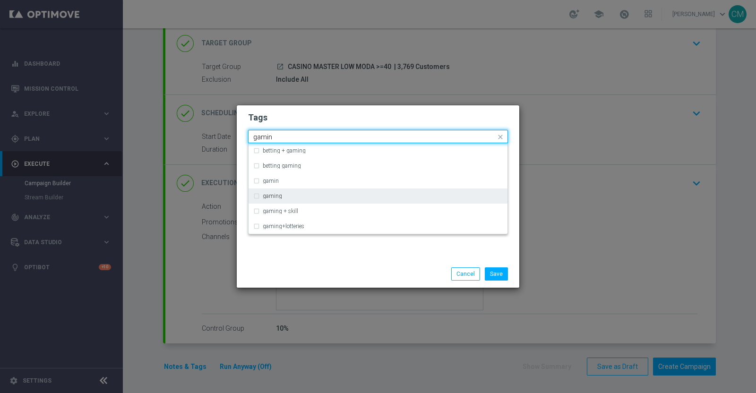
click at [332, 193] on div "gaming" at bounding box center [383, 196] width 240 height 6
type input "gamin"
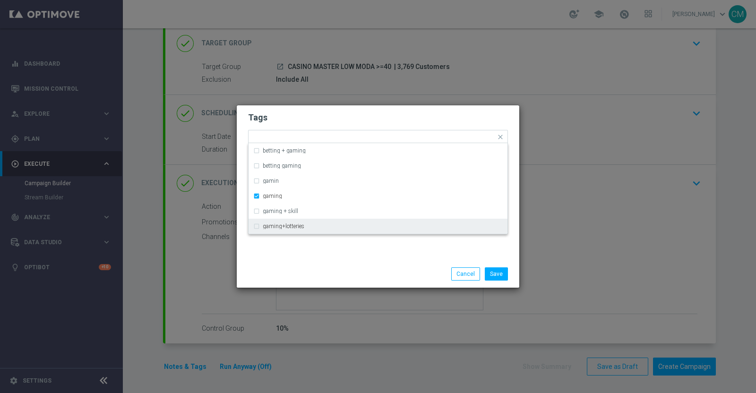
click at [394, 268] on div "Save Cancel" at bounding box center [423, 274] width 183 height 13
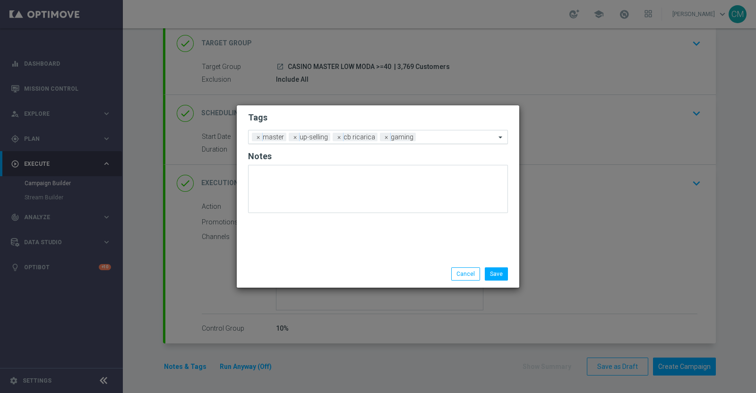
click at [432, 134] on input "text" at bounding box center [458, 138] width 76 height 8
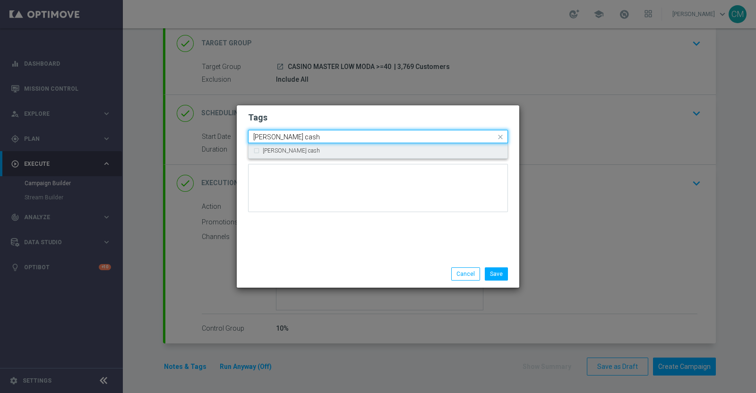
click at [397, 152] on div "bonsu cash" at bounding box center [383, 151] width 240 height 6
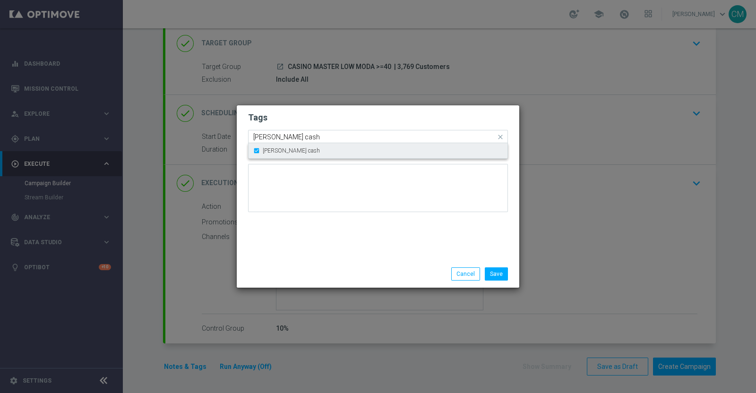
click at [300, 148] on div "bonsu cash" at bounding box center [383, 151] width 240 height 6
click at [300, 138] on input "bonsu cash" at bounding box center [374, 137] width 243 height 8
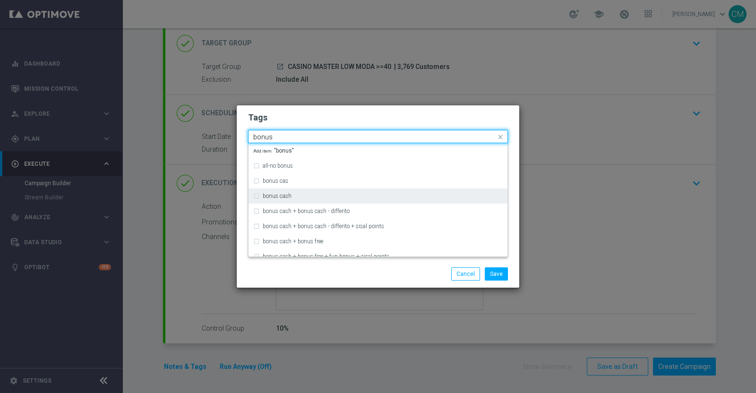
click at [299, 191] on div "bonus cash" at bounding box center [378, 196] width 250 height 15
type input "bonus"
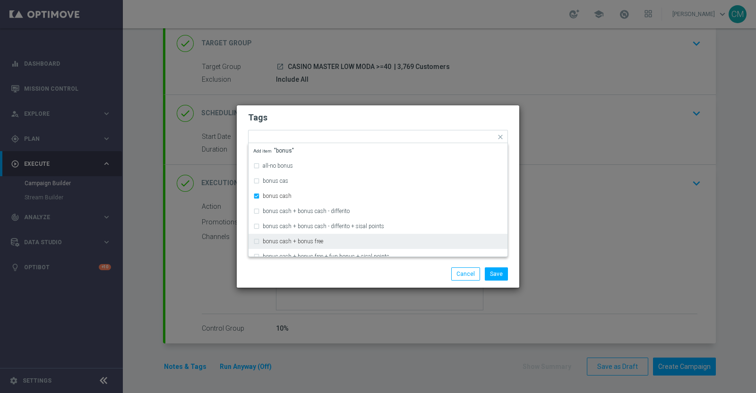
click at [331, 280] on div "Save Cancel" at bounding box center [378, 274] width 274 height 13
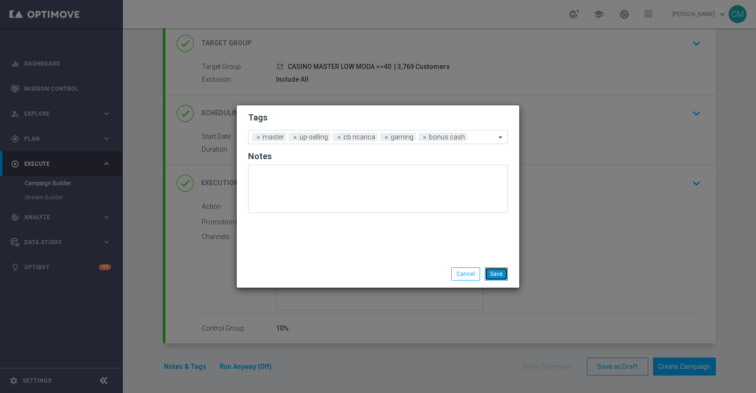
click at [498, 274] on button "Save" at bounding box center [496, 274] width 23 height 13
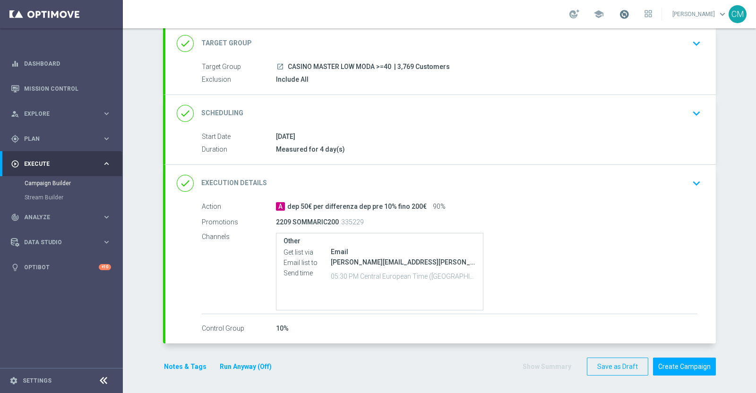
click at [630, 15] on span at bounding box center [624, 14] width 10 height 10
click at [251, 362] on button "Run Anyway (Off)" at bounding box center [246, 367] width 54 height 12
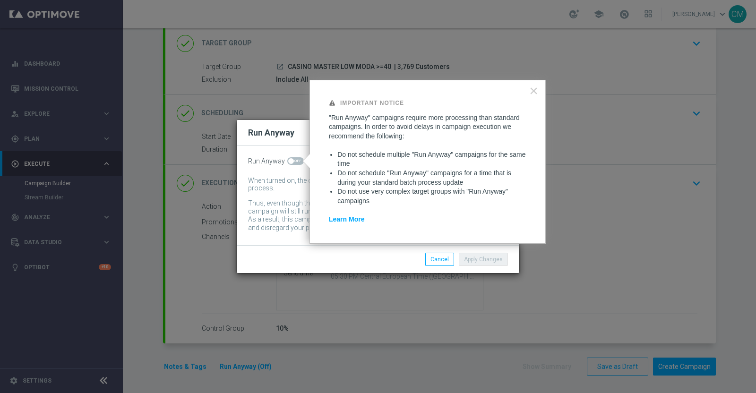
click at [296, 160] on span at bounding box center [295, 161] width 17 height 8
click at [296, 160] on input "checkbox" at bounding box center [295, 161] width 17 height 8
checkbox input "true"
click at [487, 264] on button "Apply Changes" at bounding box center [483, 259] width 49 height 13
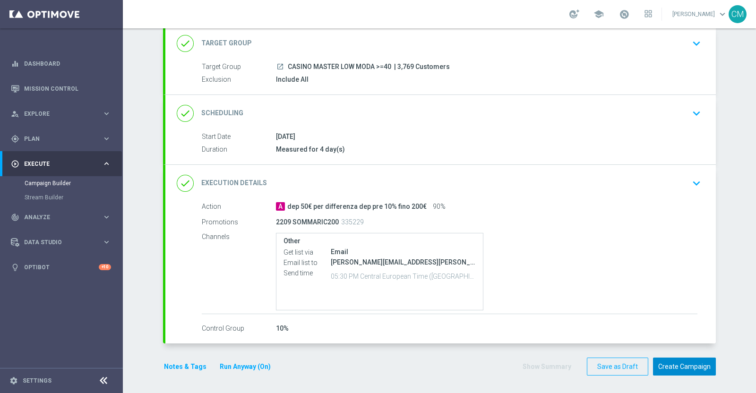
click at [679, 365] on button "Create Campaign" at bounding box center [684, 367] width 63 height 18
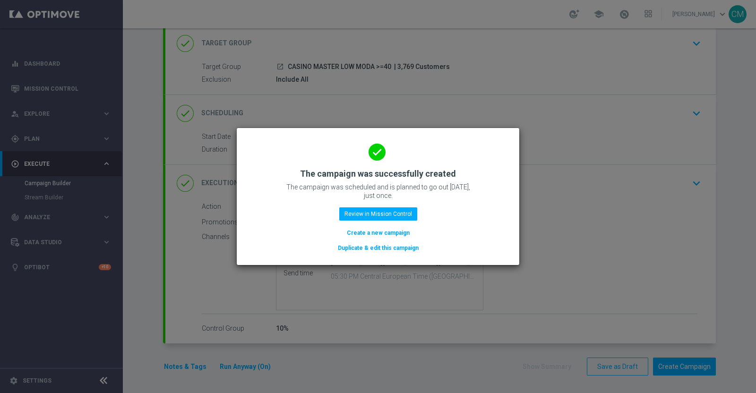
click at [382, 232] on button "Create a new campaign" at bounding box center [378, 233] width 65 height 10
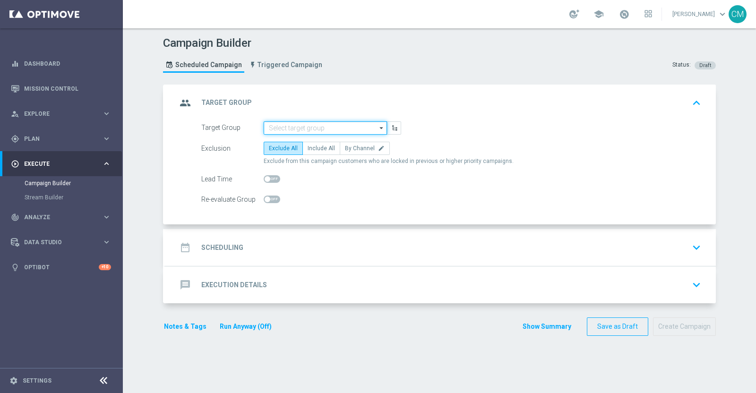
click at [303, 128] on input at bounding box center [325, 128] width 123 height 13
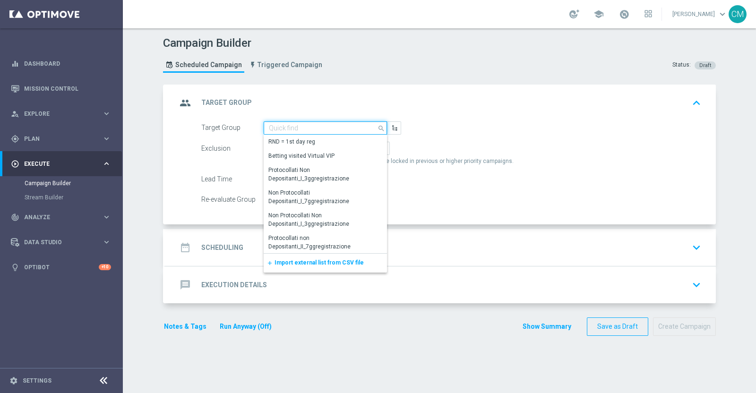
paste input "CASINO MASTER LOW MODA <40"
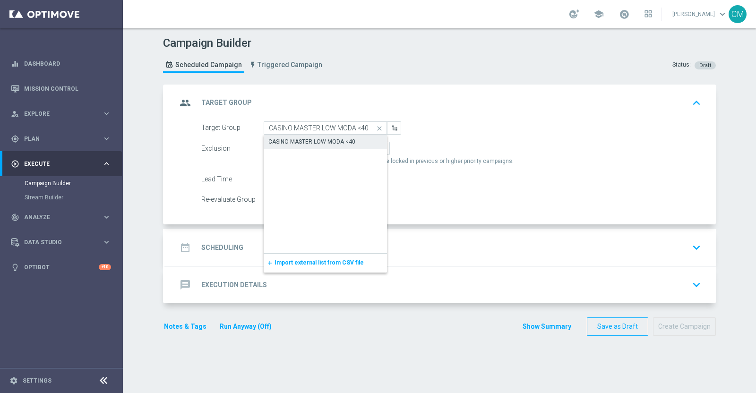
click at [310, 136] on div "CASINO MASTER LOW MODA <40" at bounding box center [325, 141] width 123 height 13
type input "CASINO MASTER LOW MODA <40"
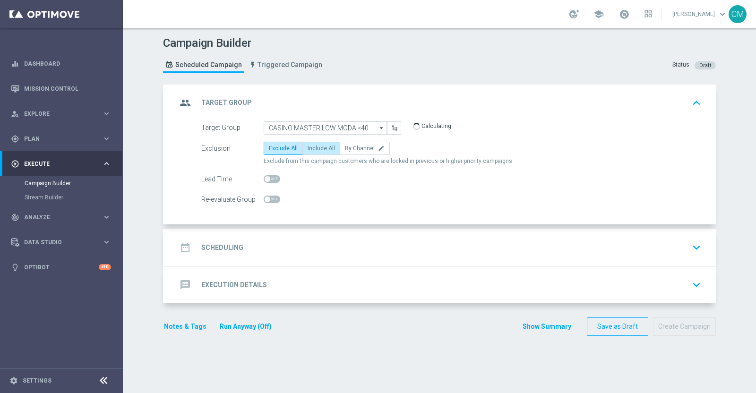
click at [309, 142] on label "Include All" at bounding box center [322, 148] width 38 height 13
click at [309, 147] on input "Include All" at bounding box center [311, 150] width 6 height 6
radio input "true"
click at [314, 235] on div "date_range Scheduling keyboard_arrow_down" at bounding box center [440, 247] width 551 height 37
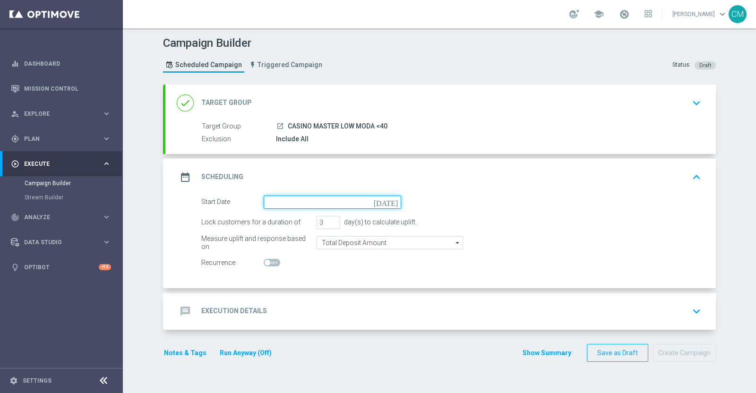
click at [276, 197] on input at bounding box center [333, 202] width 138 height 13
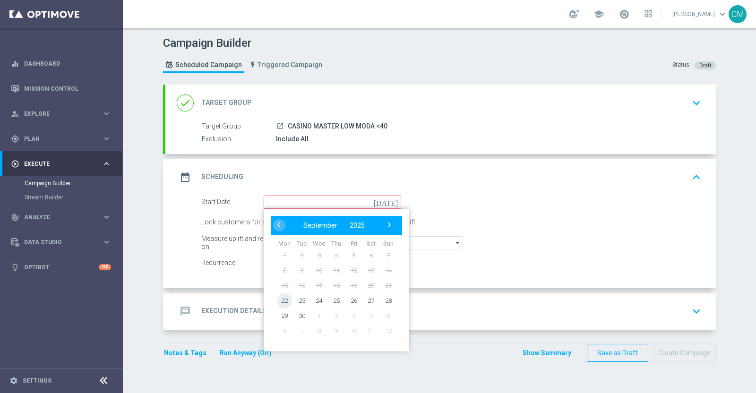
click at [282, 302] on span "22" at bounding box center [284, 300] width 15 height 15
type input "22 Sep 2025"
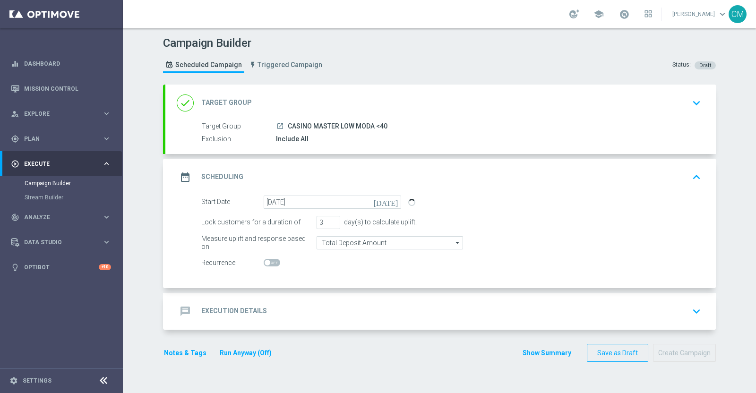
click at [338, 303] on div "message Execution Details keyboard_arrow_down" at bounding box center [441, 312] width 528 height 18
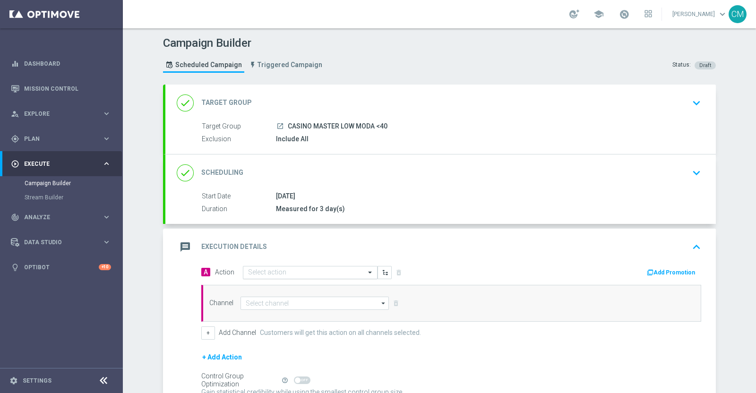
scroll to position [1, 0]
click at [243, 277] on div "A Action Select action delete_forever Add Promotion" at bounding box center [451, 272] width 514 height 15
click at [248, 275] on div "Select action" at bounding box center [310, 271] width 135 height 13
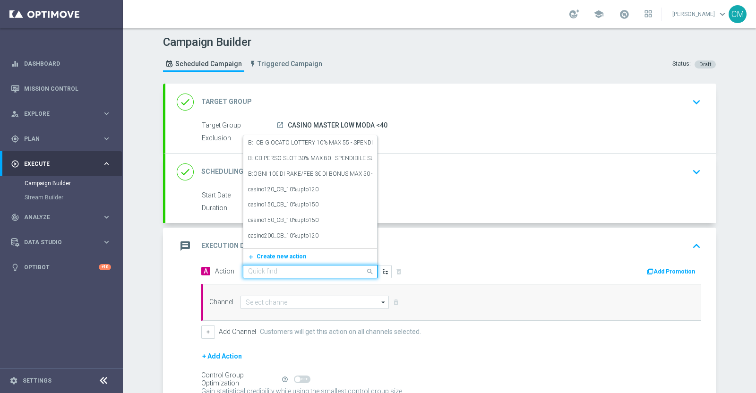
paste input "dep 25 per 20% fino a 180€"
type input "dep 25 per 20% fino a 180€"
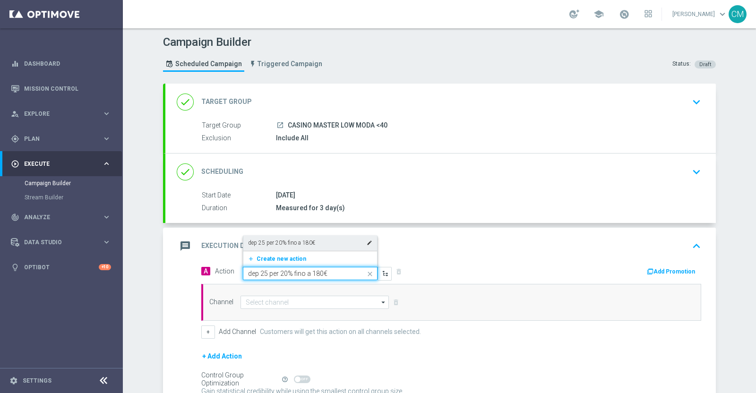
click at [272, 240] on label "dep 25 per 20% fino a 180€" at bounding box center [281, 243] width 67 height 8
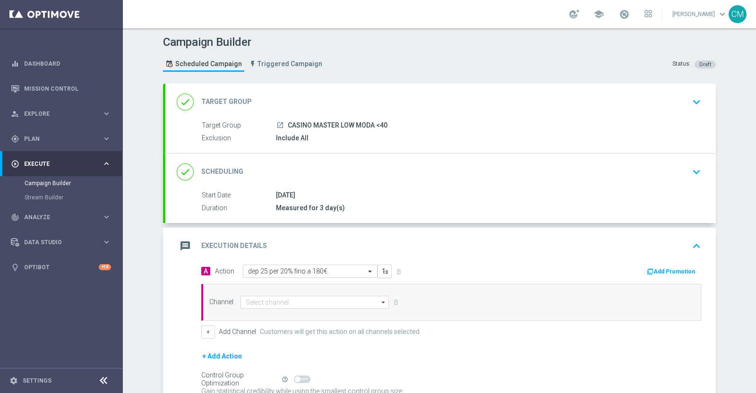
click at [678, 271] on button "Add Promotion" at bounding box center [672, 272] width 52 height 10
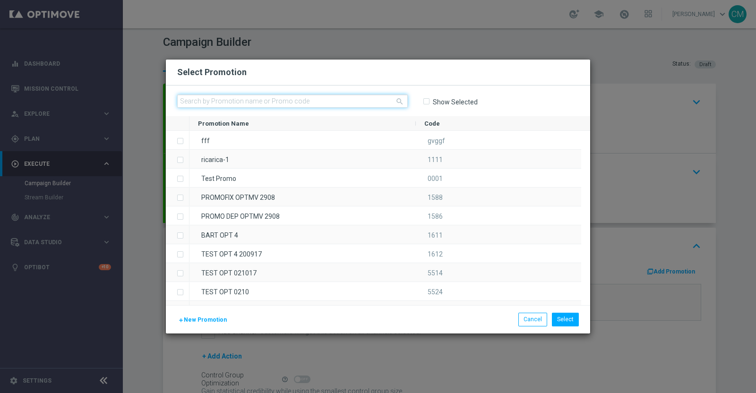
click at [304, 100] on input "text" at bounding box center [292, 101] width 231 height 13
paste input "2209 RICSLOT180 M"
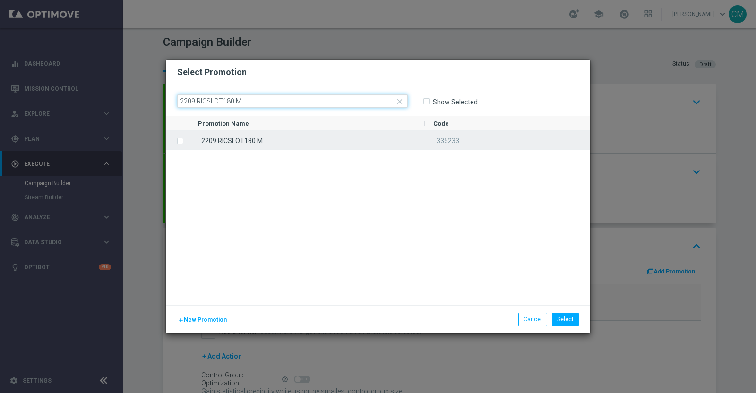
type input "2209 RICSLOT180 M"
click at [293, 143] on div "2209 RICSLOT180 M" at bounding box center [307, 140] width 235 height 18
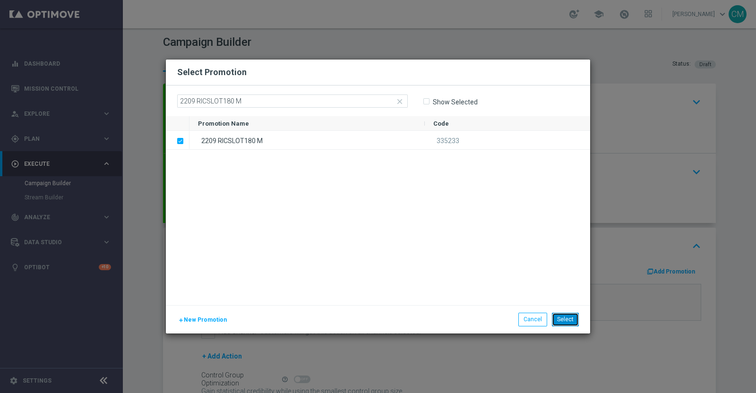
click at [577, 322] on button "Select" at bounding box center [565, 319] width 27 height 13
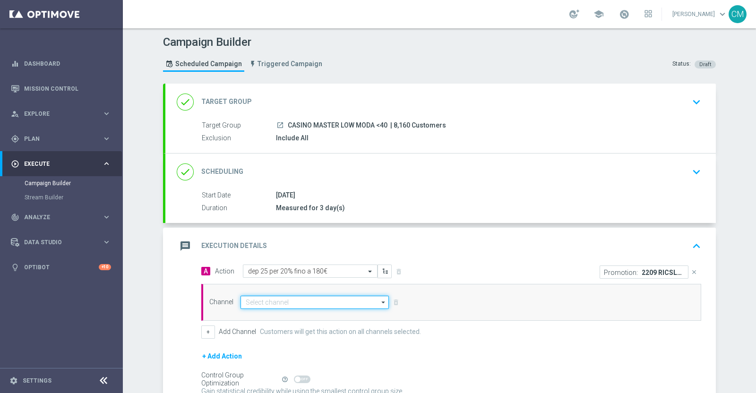
click at [293, 301] on input at bounding box center [315, 302] width 148 height 13
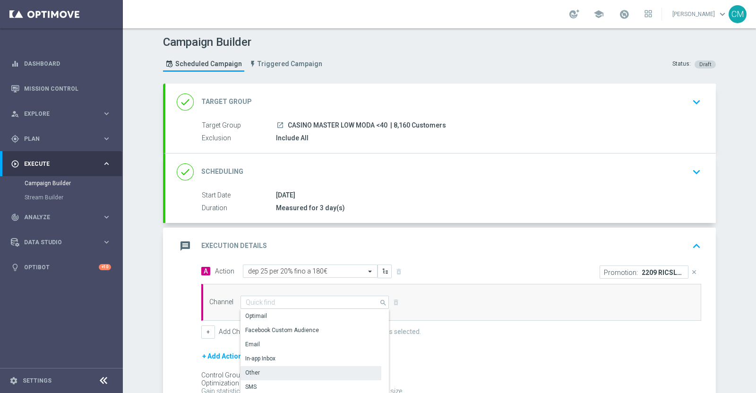
click at [272, 374] on div "Other" at bounding box center [311, 372] width 141 height 13
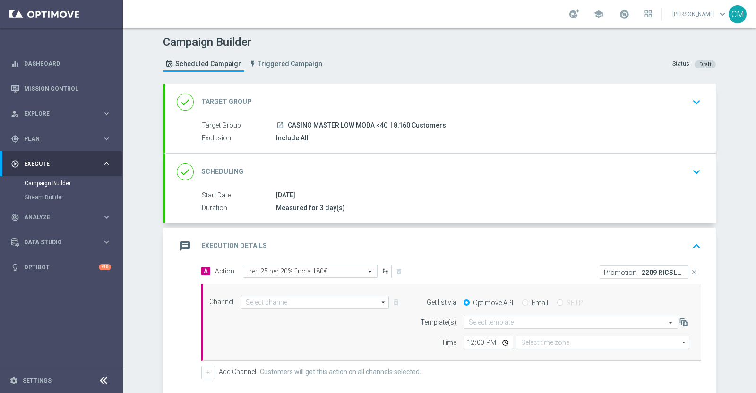
type input "Other"
type input "Coordinated Universal Time (UTC 00:00)"
click at [526, 301] on div "Email" at bounding box center [535, 303] width 26 height 9
click at [523, 300] on div "Email" at bounding box center [535, 303] width 26 height 9
click at [522, 304] on input "Email" at bounding box center [525, 304] width 6 height 6
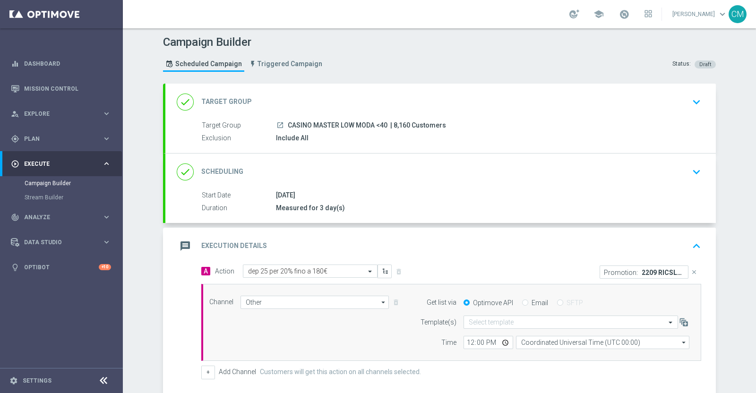
radio input "true"
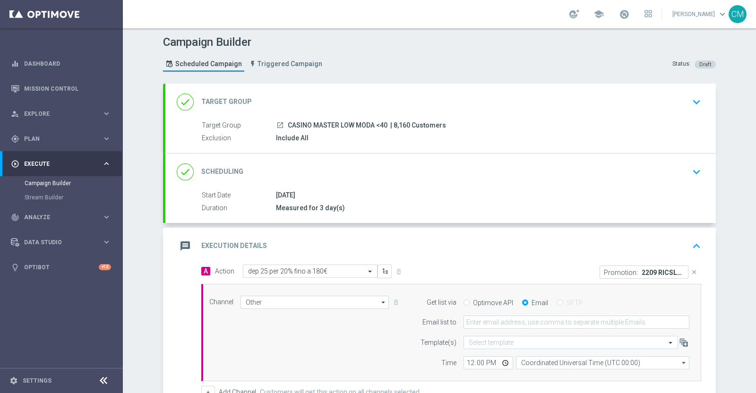
scroll to position [0, 0]
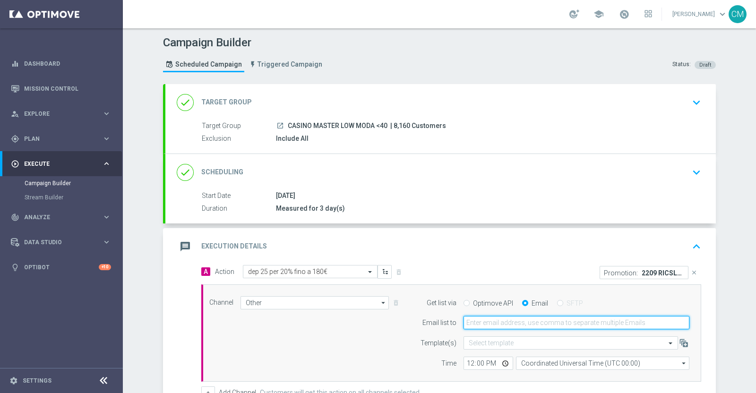
click at [505, 317] on input "email" at bounding box center [577, 322] width 226 height 13
type input "cecilia.mascelli@sisal.it"
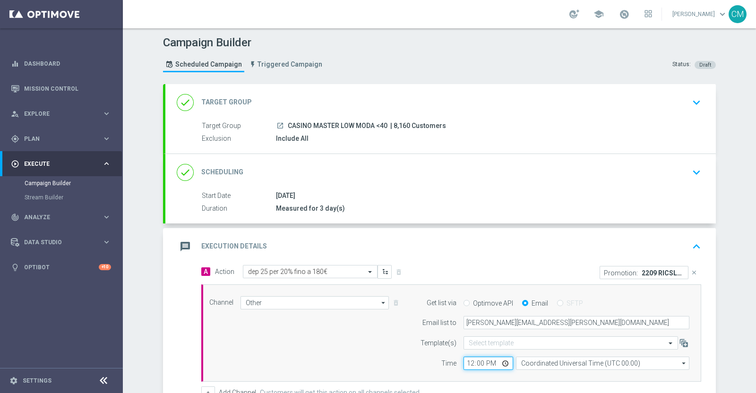
click at [466, 362] on input "12:00" at bounding box center [489, 363] width 50 height 13
type input "17:30"
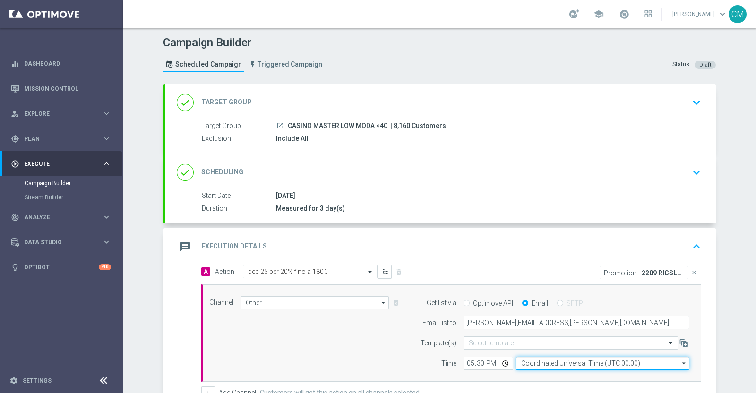
click at [518, 361] on input "Coordinated Universal Time (UTC 00:00)" at bounding box center [603, 363] width 174 height 13
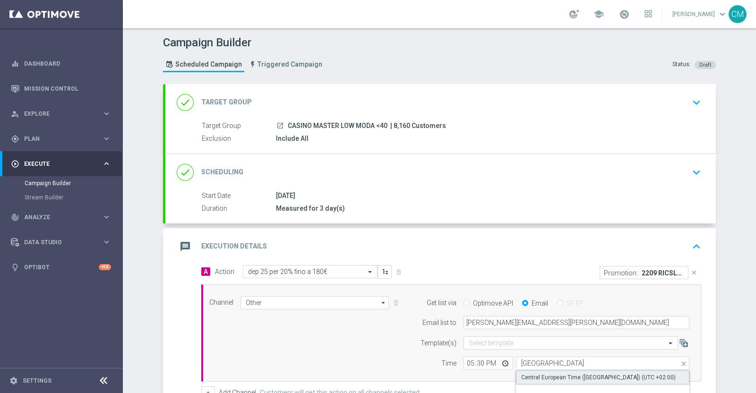
click at [527, 374] on div "Central European Time (Paris) (UTC +02:00)" at bounding box center [598, 378] width 155 height 9
type input "Central European Time (Paris) (UTC +02:00)"
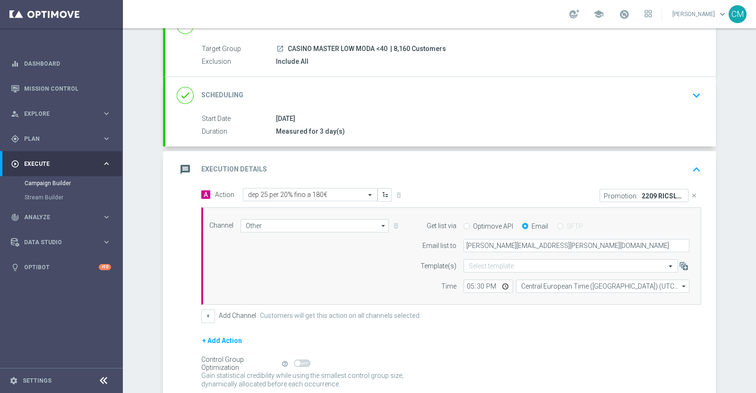
scroll to position [155, 0]
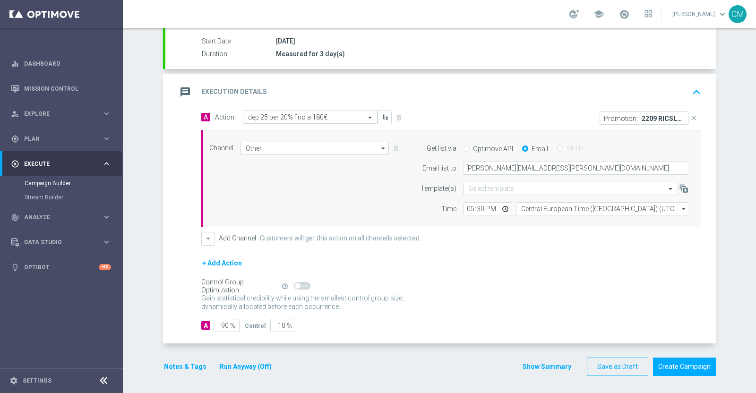
click at [545, 367] on button "Show Summary" at bounding box center [547, 367] width 50 height 11
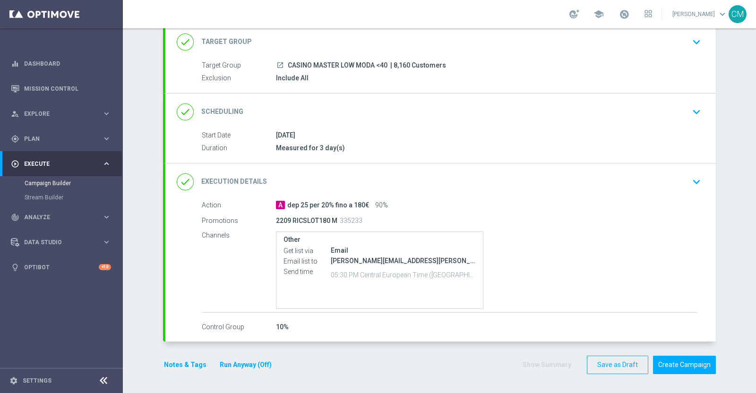
scroll to position [60, 0]
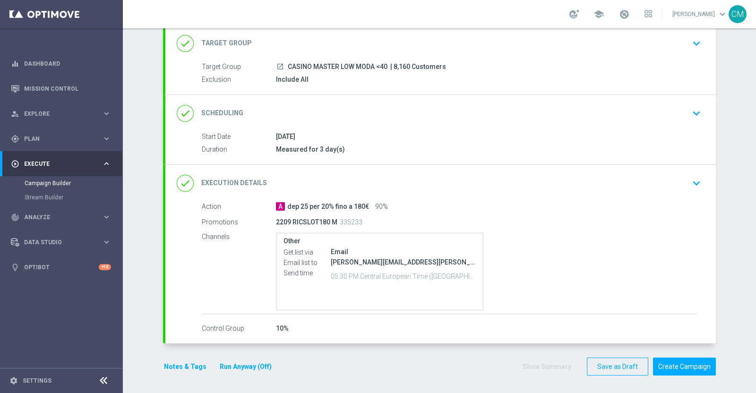
click at [181, 365] on button "Notes & Tags" at bounding box center [185, 367] width 44 height 12
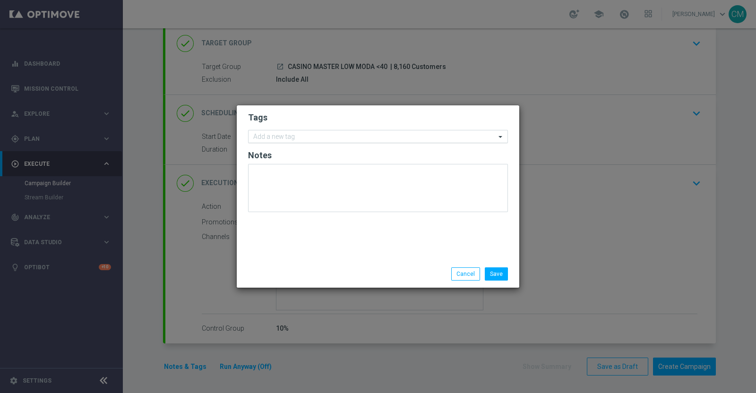
click at [279, 138] on input "text" at bounding box center [374, 137] width 243 height 8
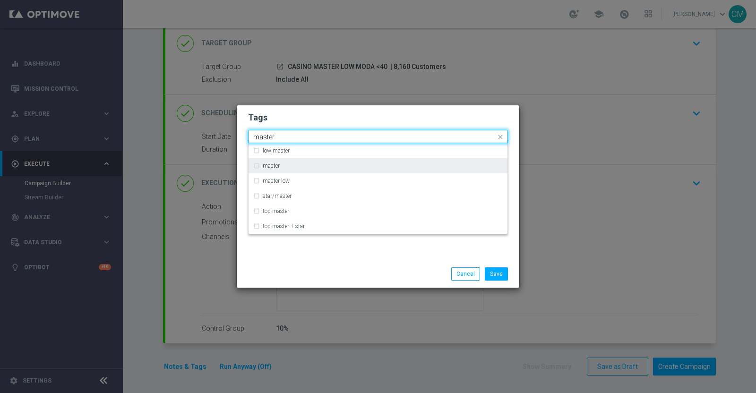
click at [285, 169] on div "master" at bounding box center [378, 165] width 250 height 15
type input "master"
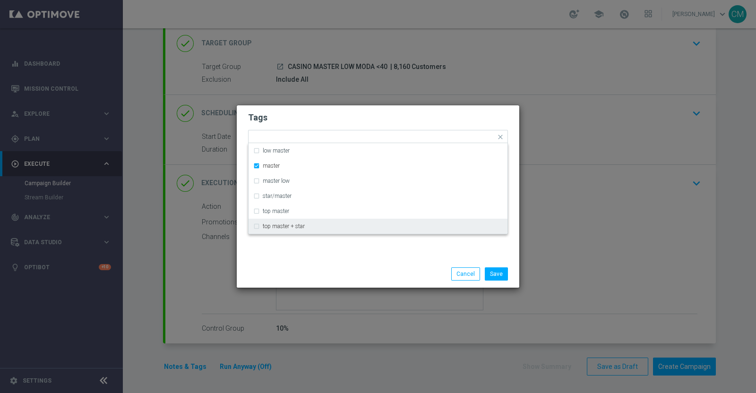
click at [333, 261] on div "Save Cancel" at bounding box center [378, 274] width 283 height 27
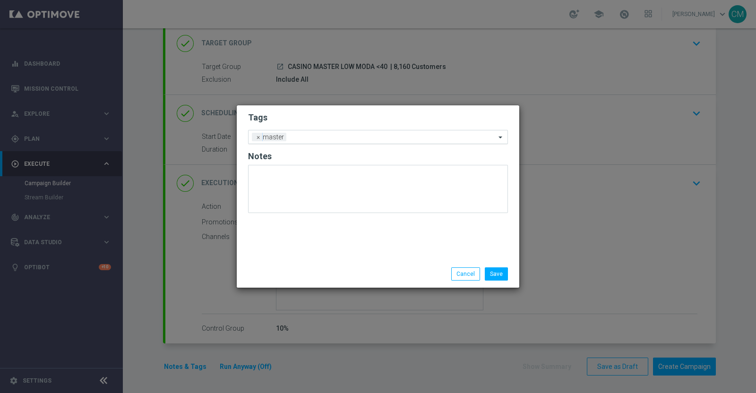
click at [322, 130] on div "Add a new tag × master" at bounding box center [372, 136] width 247 height 13
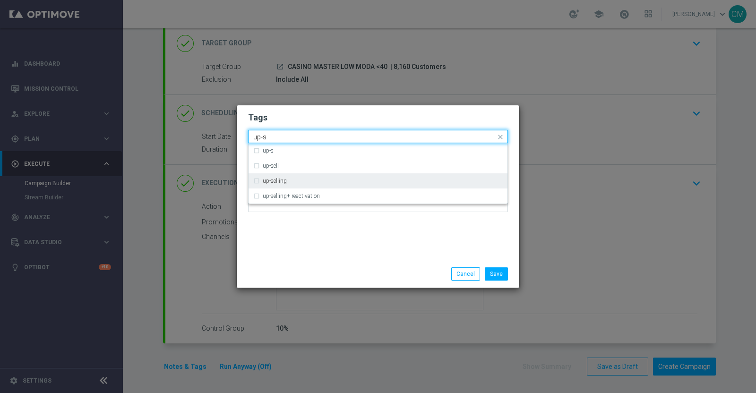
click at [316, 178] on div "up-selling" at bounding box center [383, 181] width 240 height 6
type input "up-s"
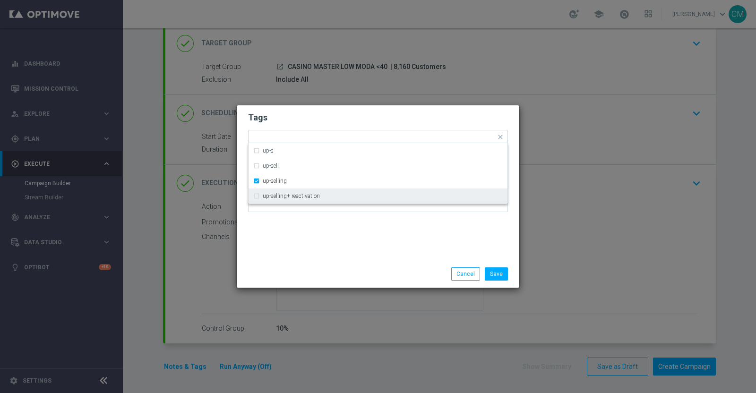
click at [357, 255] on div "Tags Quick find × master × up-selling up-s up-sell up-selling up-selling+ react…" at bounding box center [378, 182] width 283 height 155
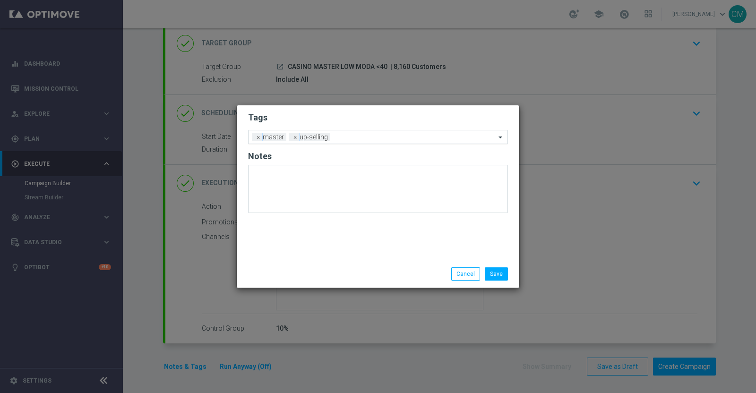
click at [350, 139] on input "text" at bounding box center [415, 138] width 162 height 8
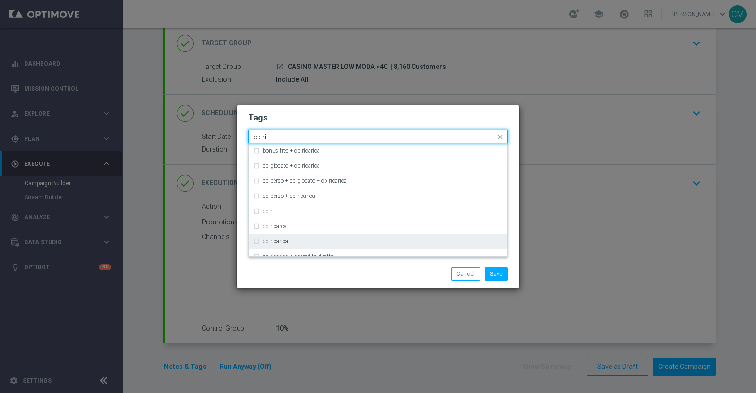
click at [321, 236] on div "cb ricarica" at bounding box center [378, 241] width 250 height 15
type input "cb ri"
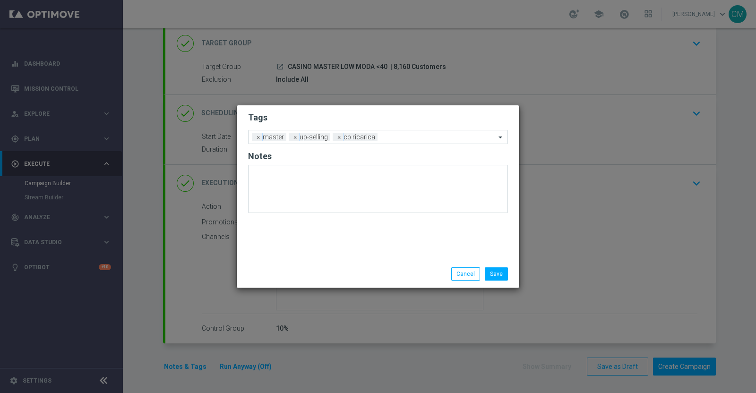
click at [336, 276] on div "Save Cancel" at bounding box center [423, 274] width 183 height 13
click at [381, 131] on div "Add a new tag × master × up-selling × cb ricarica" at bounding box center [372, 136] width 247 height 13
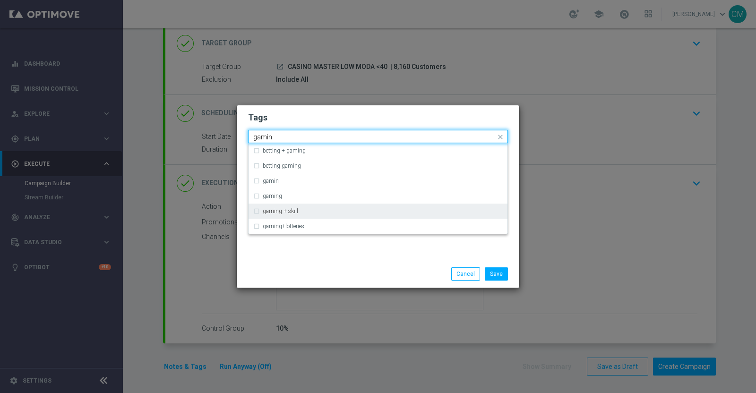
click at [296, 204] on div "gaming + skill" at bounding box center [378, 211] width 250 height 15
type input "gamin"
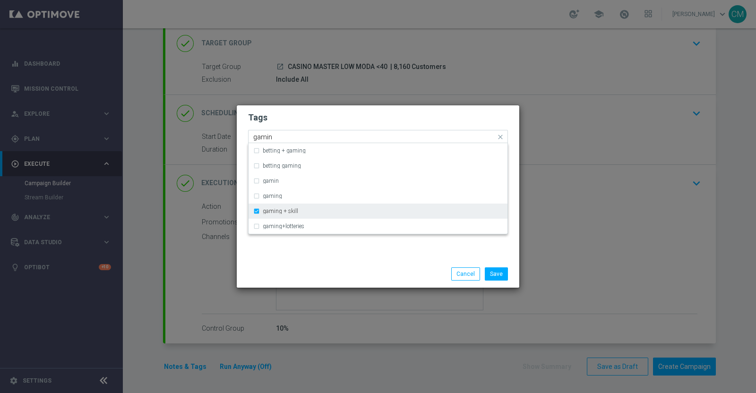
click at [293, 213] on label "gaming + skill" at bounding box center [280, 212] width 35 height 6
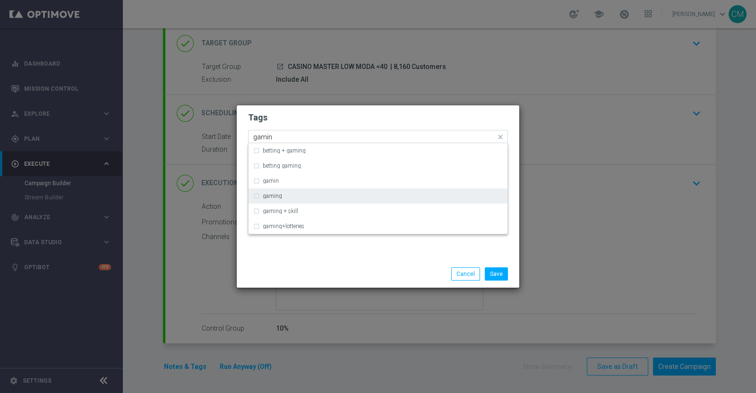
click at [284, 200] on div "gaming" at bounding box center [378, 196] width 250 height 15
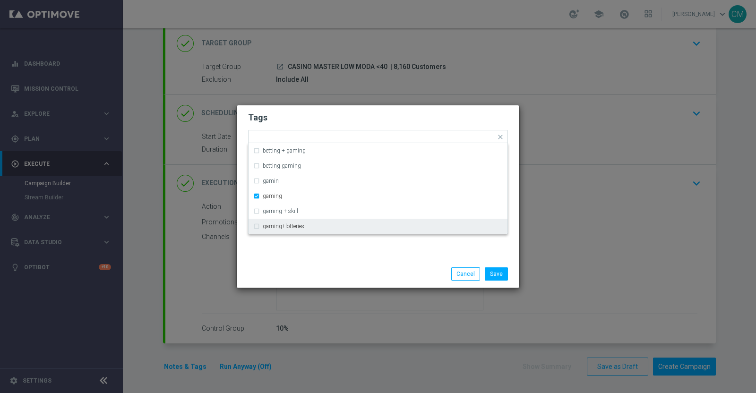
click at [320, 273] on div "Save Cancel" at bounding box center [378, 274] width 274 height 13
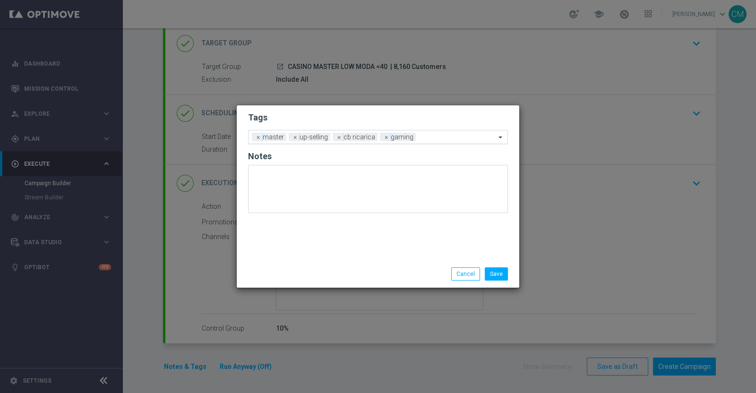
click at [449, 136] on input "text" at bounding box center [458, 138] width 76 height 8
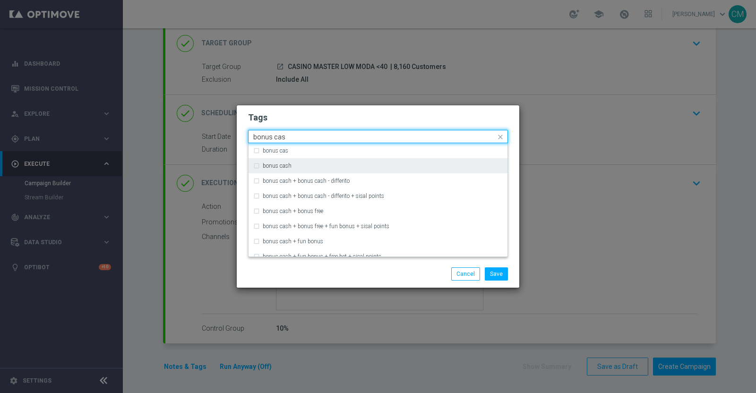
click at [395, 167] on div "bonus cash" at bounding box center [383, 166] width 240 height 6
type input "bonus cas"
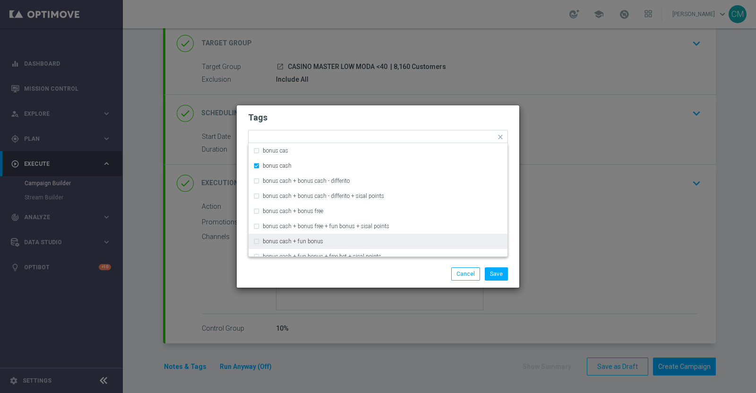
click at [369, 269] on div "Save Cancel" at bounding box center [423, 274] width 183 height 13
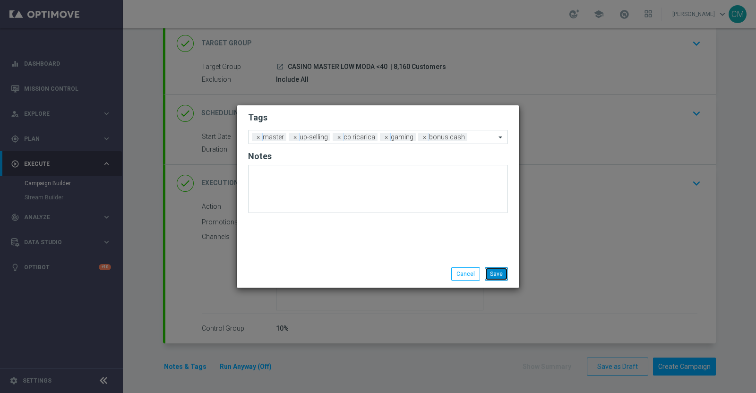
click at [497, 271] on button "Save" at bounding box center [496, 274] width 23 height 13
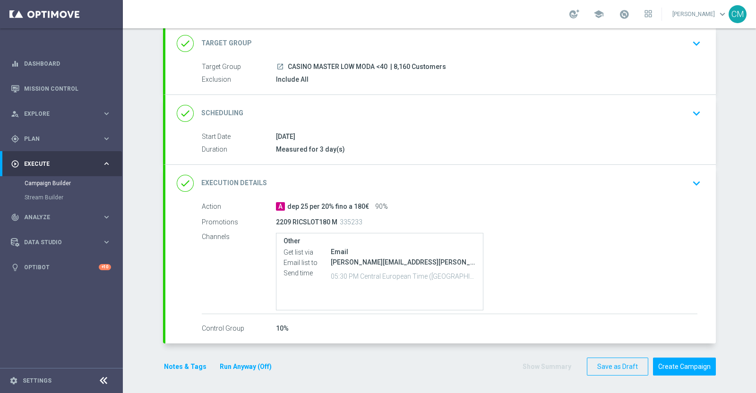
click at [246, 364] on button "Run Anyway (Off)" at bounding box center [246, 367] width 54 height 12
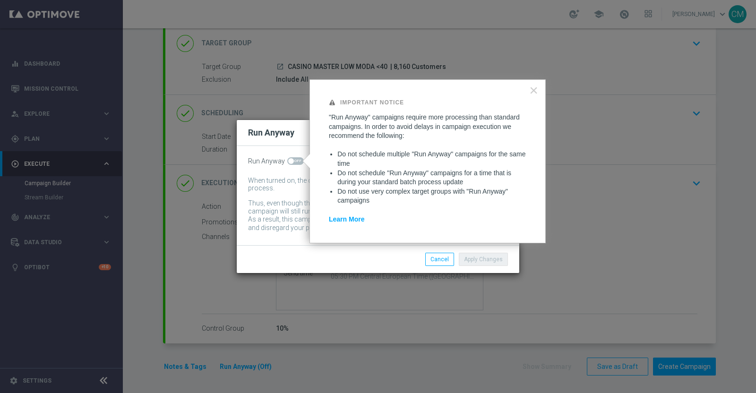
click at [301, 161] on span at bounding box center [295, 161] width 17 height 8
click at [301, 161] on input "checkbox" at bounding box center [295, 161] width 17 height 8
checkbox input "true"
click at [475, 259] on button "Apply Changes" at bounding box center [483, 259] width 49 height 13
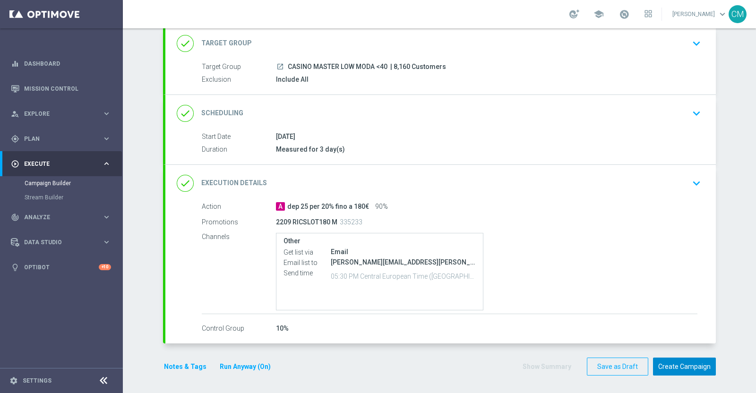
click at [658, 372] on button "Create Campaign" at bounding box center [684, 367] width 63 height 18
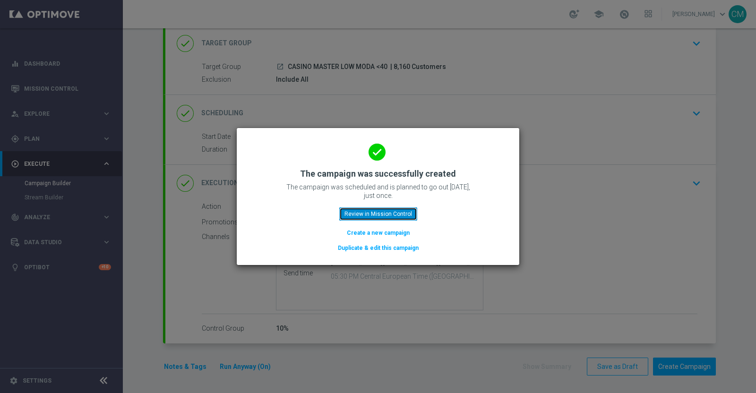
click at [363, 216] on button "Review in Mission Control" at bounding box center [378, 214] width 78 height 13
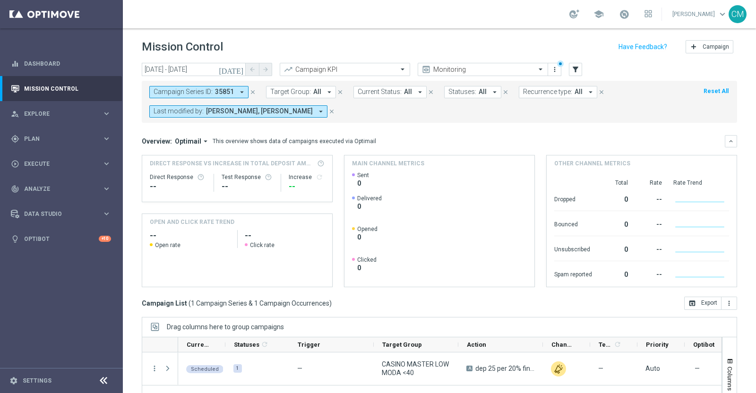
click at [250, 90] on icon "close" at bounding box center [253, 92] width 7 height 7
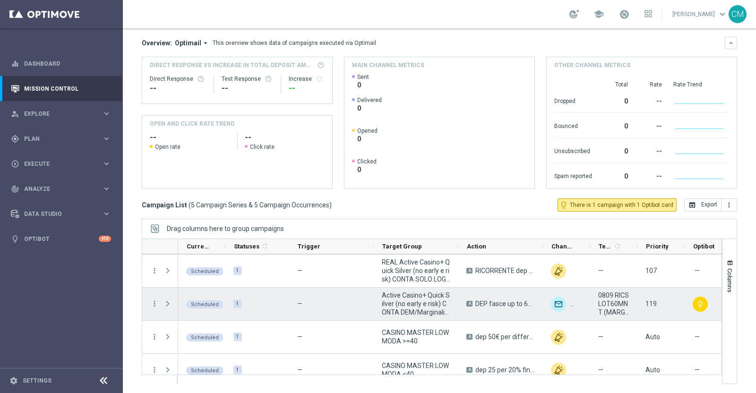
scroll to position [45, 0]
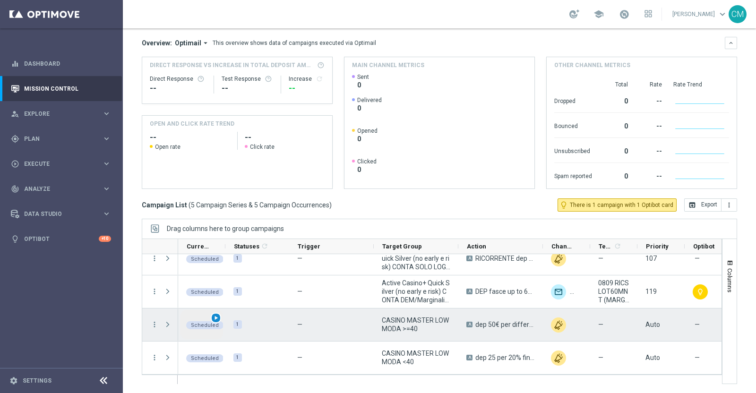
click at [213, 316] on span "play_arrow" at bounding box center [216, 318] width 7 height 7
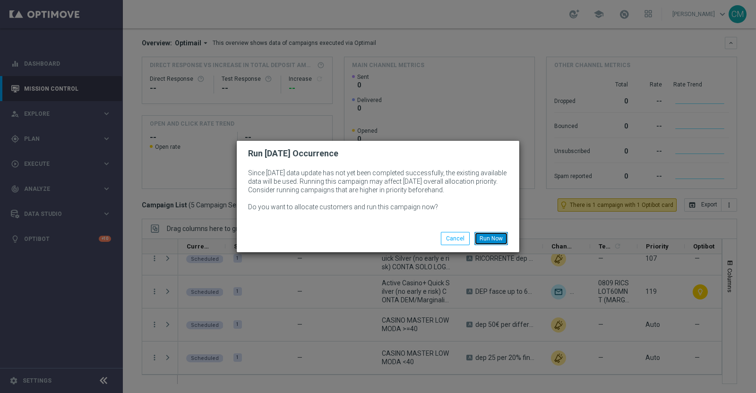
click at [484, 240] on button "Run Now" at bounding box center [492, 238] width 34 height 13
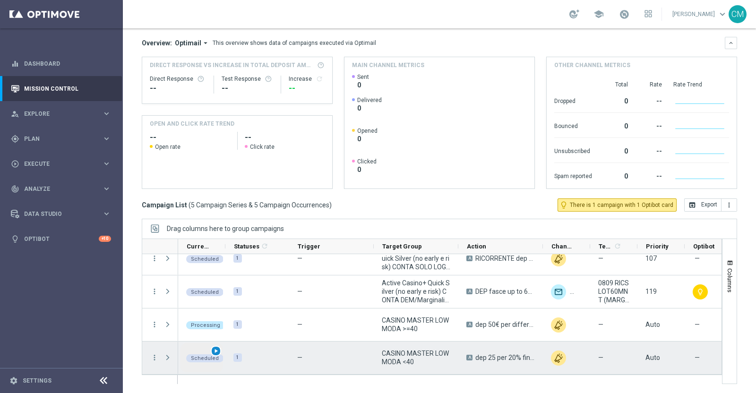
click at [218, 348] on span "play_arrow" at bounding box center [216, 351] width 7 height 7
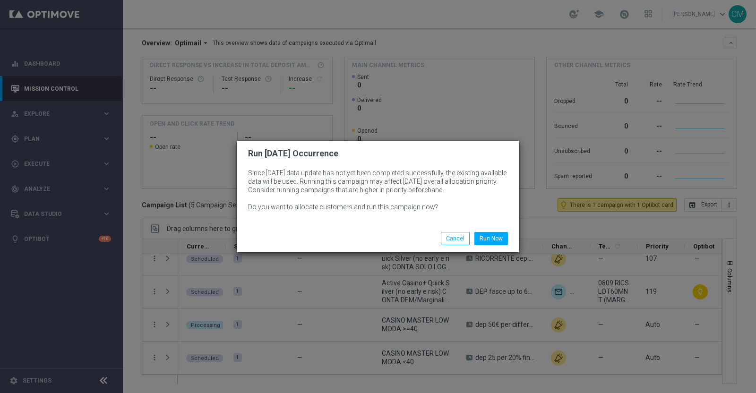
click at [497, 229] on div "Run Now Cancel" at bounding box center [378, 238] width 283 height 27
click at [497, 236] on button "Run Now" at bounding box center [492, 238] width 34 height 13
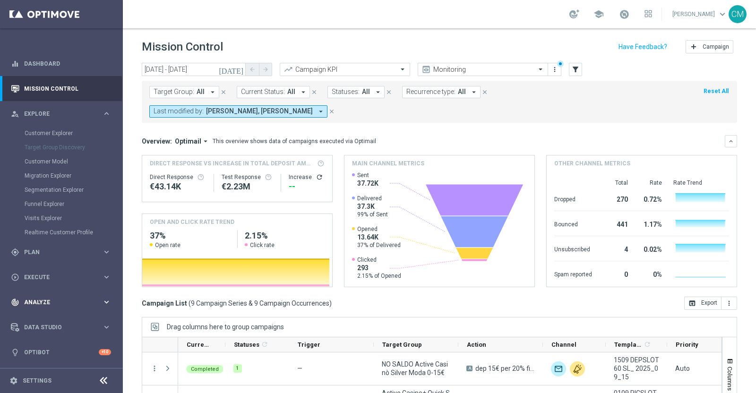
scroll to position [99, 0]
click at [66, 252] on span "Plan" at bounding box center [63, 253] width 78 height 6
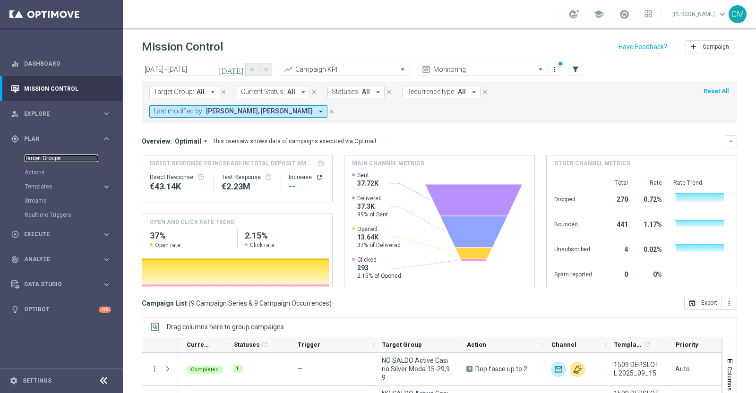
click at [39, 160] on link "Target Groups" at bounding box center [62, 159] width 74 height 8
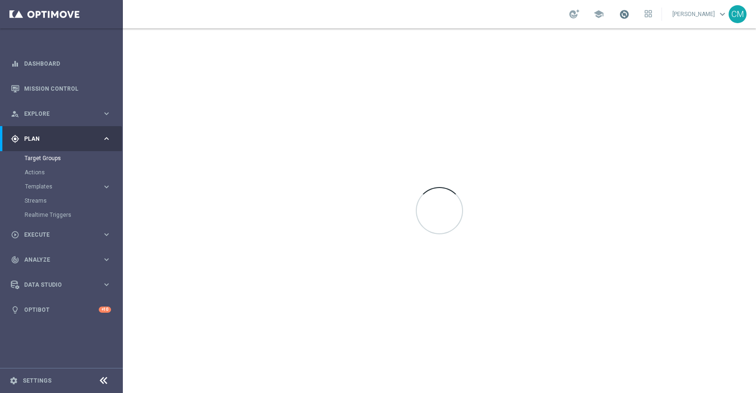
click at [630, 12] on span at bounding box center [624, 14] width 10 height 10
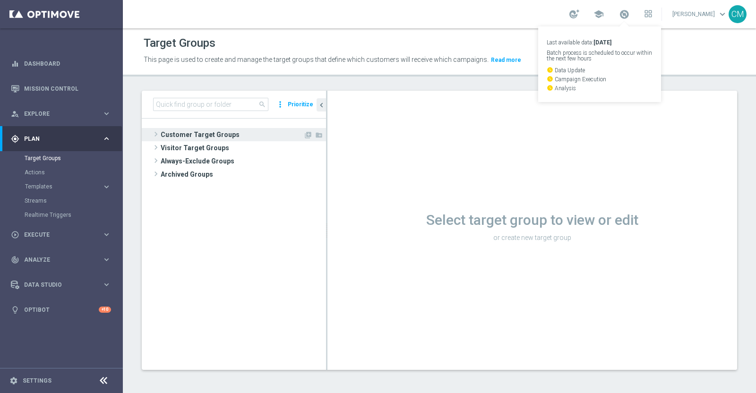
click at [200, 133] on span "Customer Target Groups" at bounding box center [232, 134] width 143 height 13
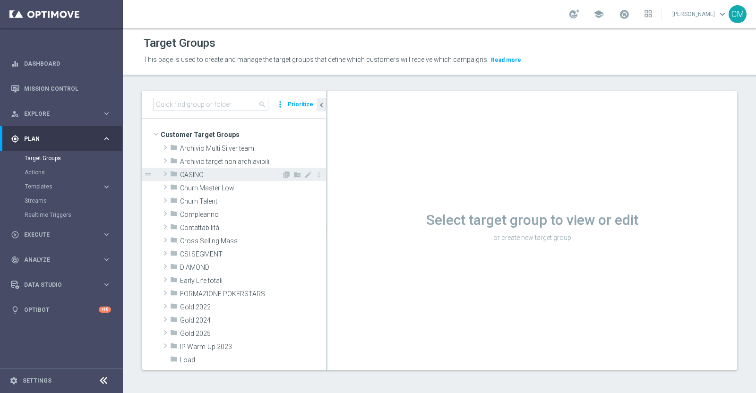
click at [203, 177] on span "CASINO" at bounding box center [231, 175] width 102 height 8
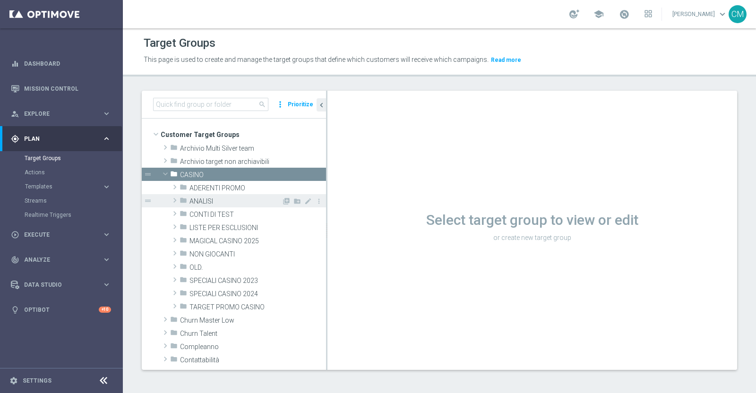
click at [213, 198] on span "ANALISI" at bounding box center [236, 202] width 92 height 8
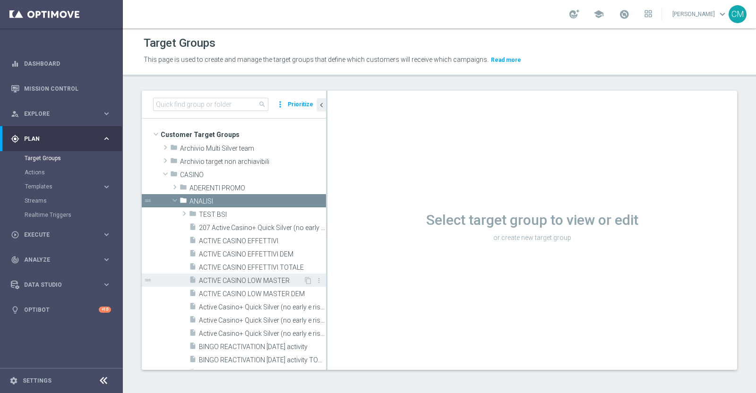
click at [264, 280] on span "ACTIVE CASINO LOW MASTER" at bounding box center [251, 281] width 104 height 8
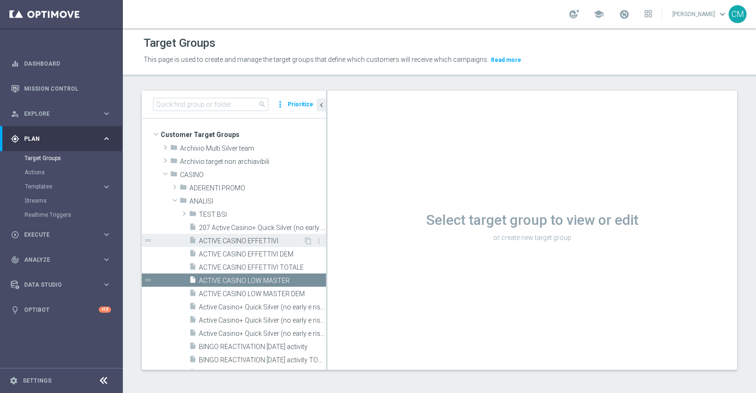
click at [258, 244] on span "ACTIVE CASINO EFFETTIVI" at bounding box center [251, 241] width 104 height 8
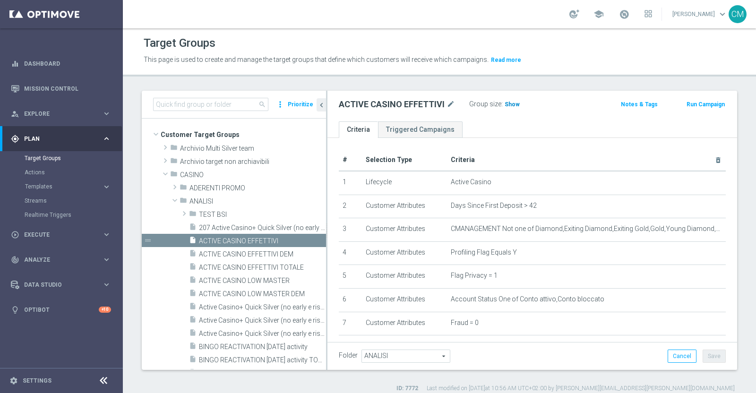
click at [504, 104] on h3 "Show" at bounding box center [512, 104] width 17 height 10
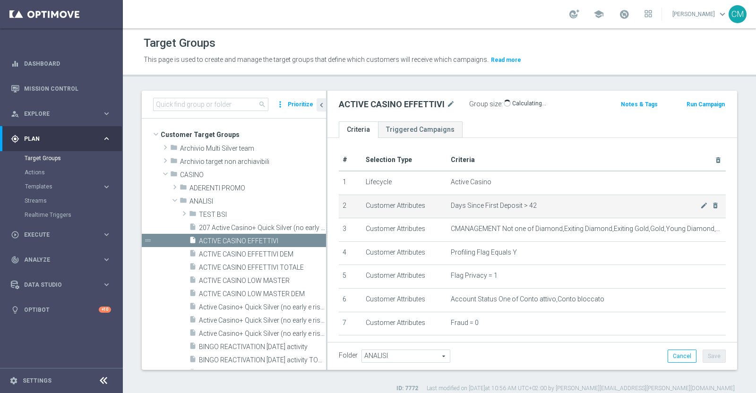
scroll to position [114, 0]
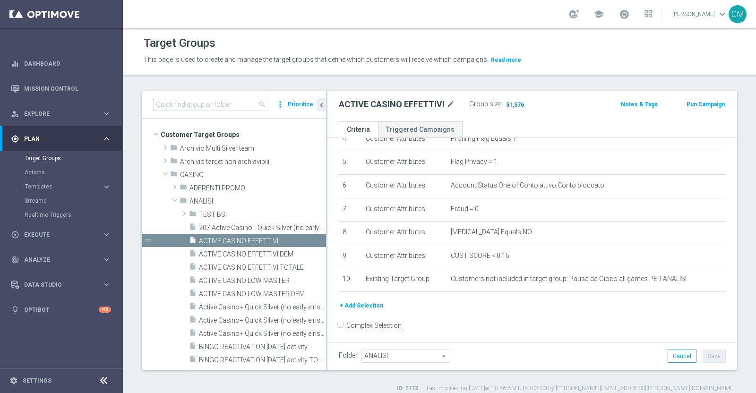
click at [506, 103] on span "51,576" at bounding box center [515, 105] width 20 height 9
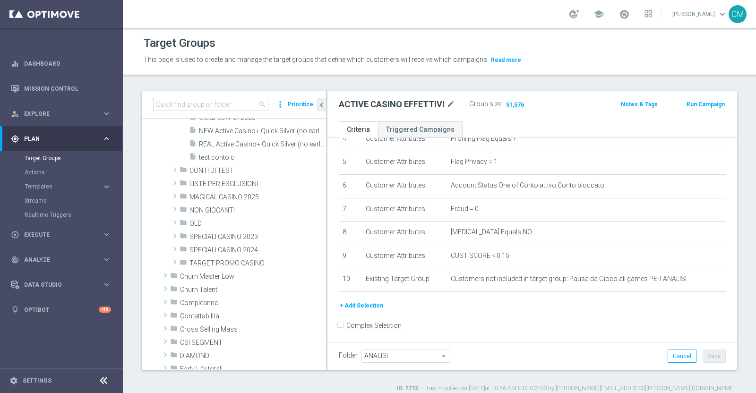
scroll to position [294, 0]
click at [244, 260] on span "TARGET PROMO CASINO" at bounding box center [236, 263] width 92 height 8
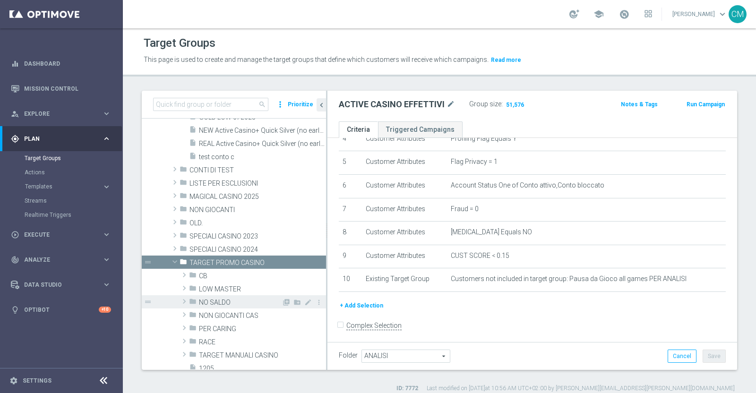
click at [223, 301] on span "NO SALDO" at bounding box center [240, 303] width 83 height 8
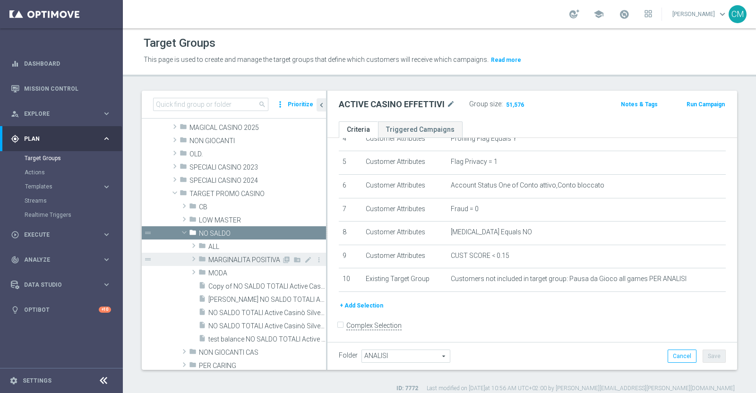
scroll to position [342, 0]
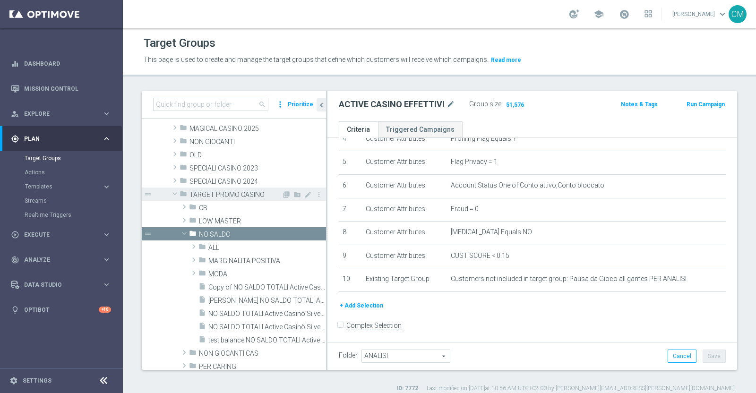
click at [199, 199] on div "folder TARGET PROMO CASINO" at bounding box center [231, 194] width 102 height 13
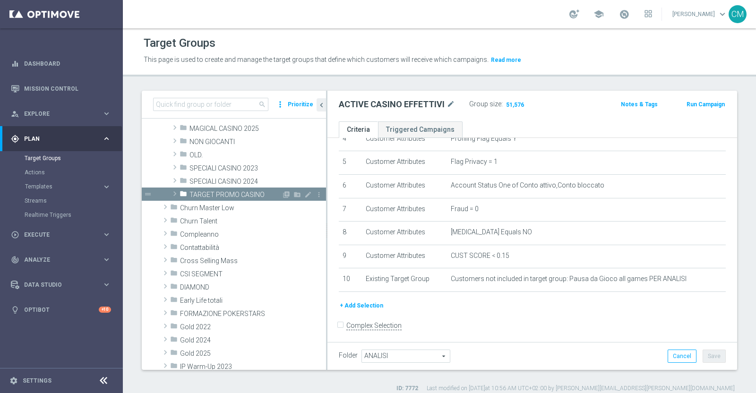
click at [199, 199] on div "folder TARGET PROMO CASINO" at bounding box center [231, 194] width 102 height 13
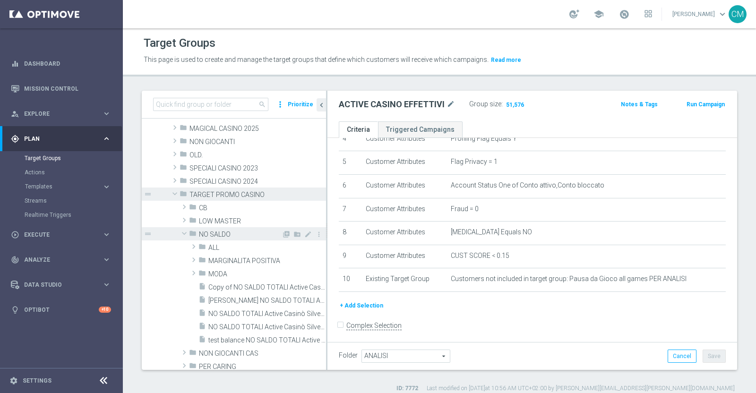
click at [204, 233] on span "NO SALDO" at bounding box center [240, 235] width 83 height 8
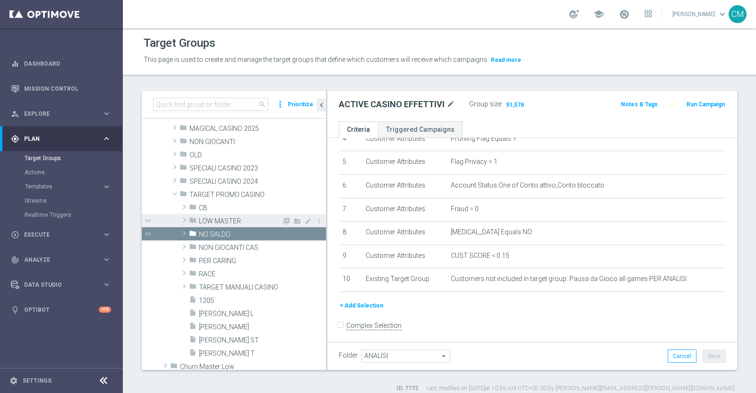
click at [205, 220] on span "LOW MASTER" at bounding box center [240, 221] width 83 height 8
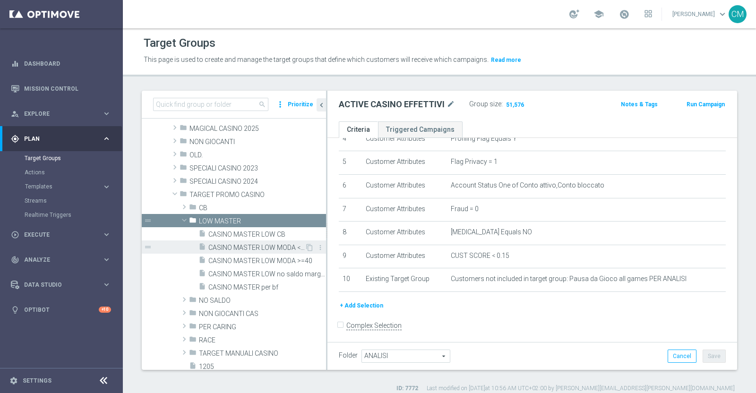
click at [267, 244] on span "CASINO MASTER LOW MODA <40" at bounding box center [257, 248] width 96 height 8
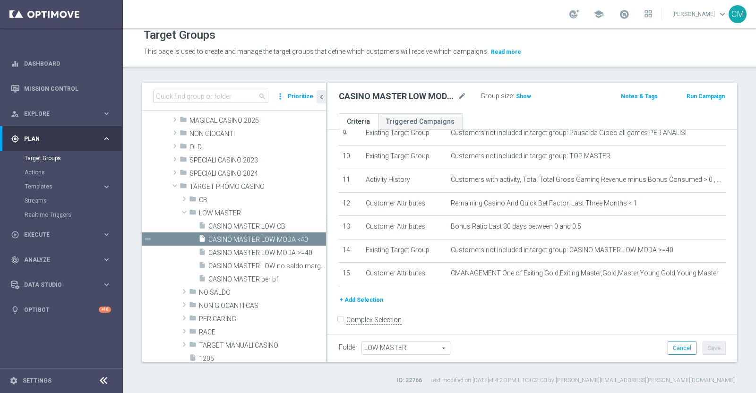
scroll to position [230, 0]
click at [295, 94] on button "Prioritize" at bounding box center [301, 96] width 28 height 13
click at [296, 95] on button "Prioritize" at bounding box center [301, 96] width 28 height 13
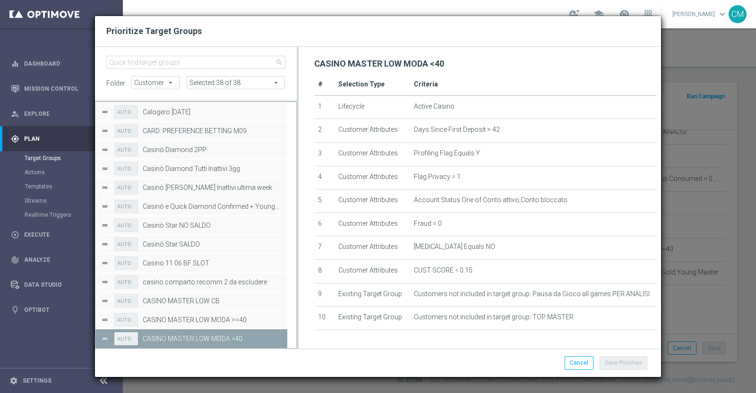
scroll to position [24018, 0]
click at [281, 339] on button "Press SPACE to deselect this row." at bounding box center [276, 339] width 9 height 14
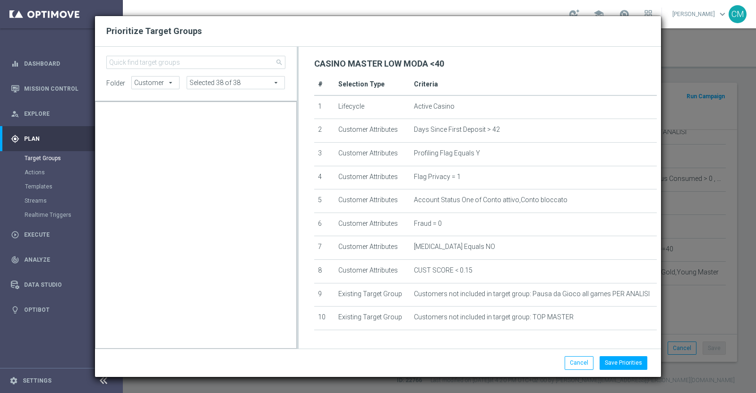
scroll to position [4160, 0]
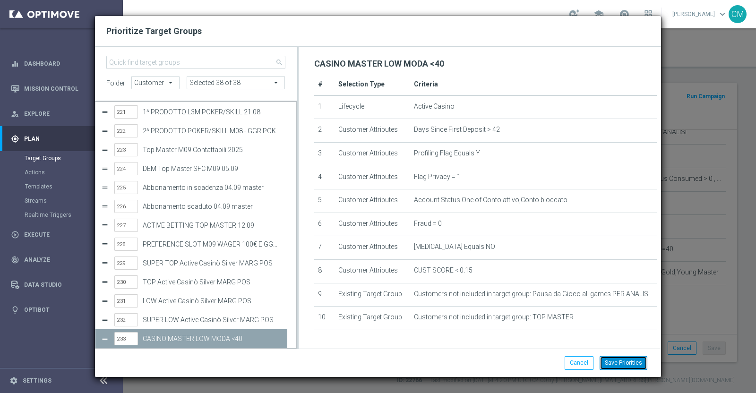
click at [631, 364] on button "Save Priorities" at bounding box center [624, 362] width 48 height 13
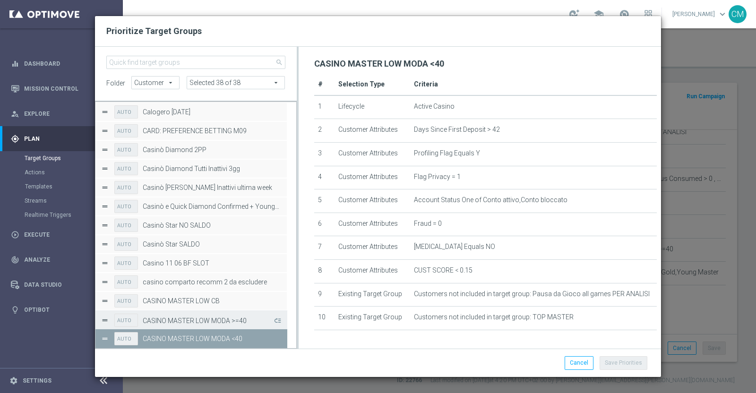
click at [207, 324] on label "CASINO MASTER LOW MODA >=40" at bounding box center [208, 321] width 130 height 8
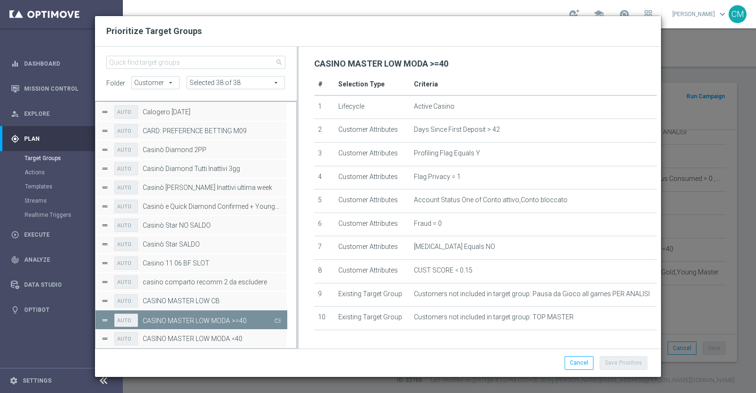
click at [269, 318] on label "CASINO MASTER LOW MODA >=40" at bounding box center [208, 321] width 130 height 8
click at [274, 318] on button "Press SPACE to deselect this row." at bounding box center [276, 320] width 9 height 14
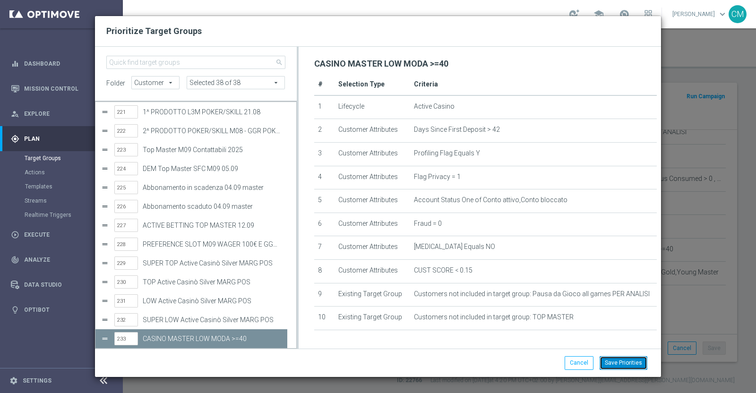
click at [629, 360] on button "Save Priorities" at bounding box center [624, 362] width 48 height 13
click at [638, 18] on div "Prioritize Target Groups" at bounding box center [378, 31] width 566 height 31
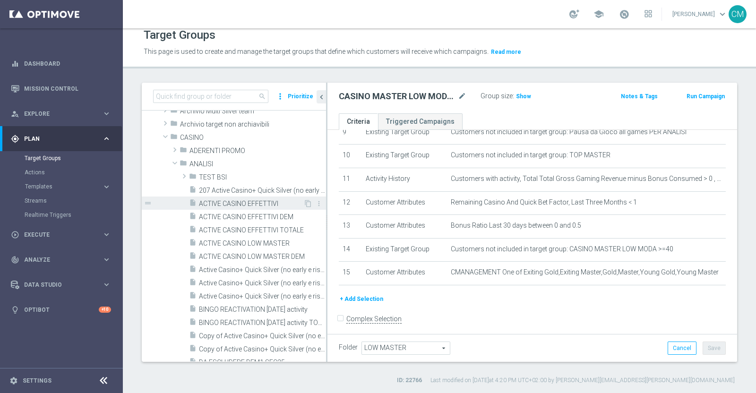
scroll to position [29, 0]
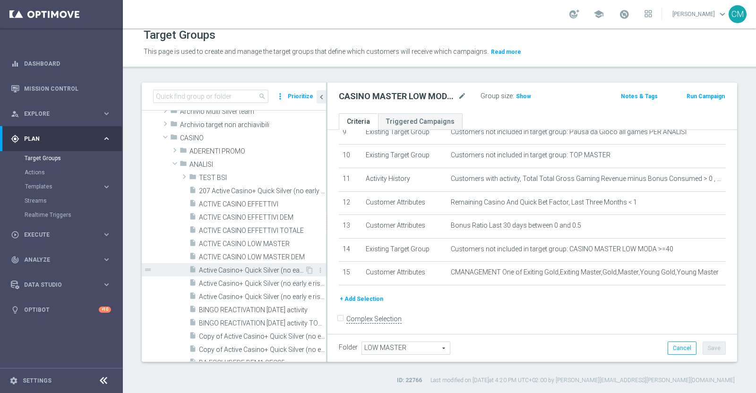
click at [244, 272] on span "Active Casino+ Quick Silver (no early e risk) CONTA DEM/Marg POS" at bounding box center [252, 271] width 106 height 8
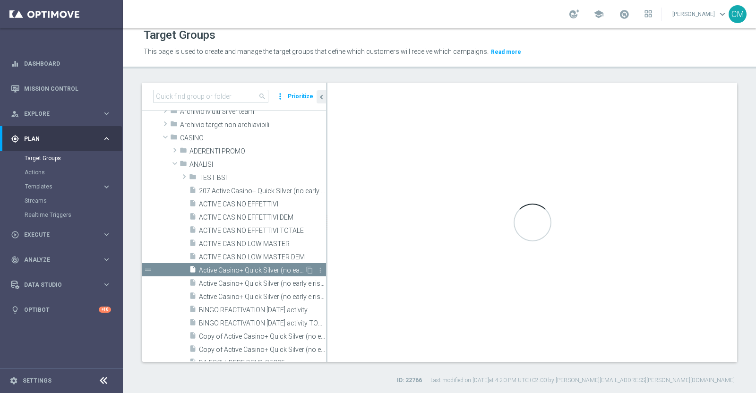
type input "ANALISI"
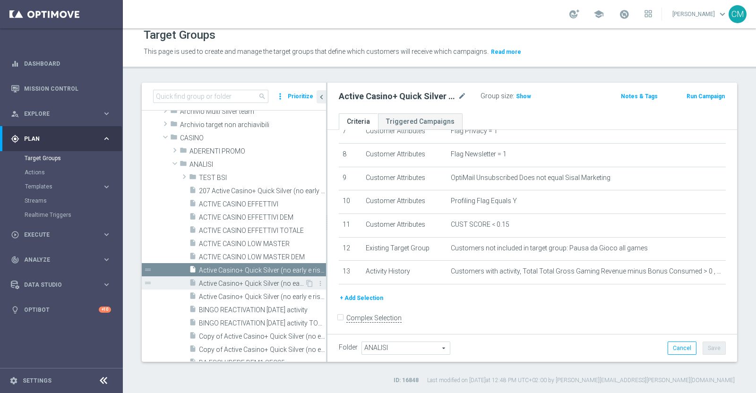
click at [252, 283] on span "Active Casino+ Quick Silver (no early e risk) CONTA DEM/Marginalità NEGATIVA <40" at bounding box center [252, 284] width 106 height 8
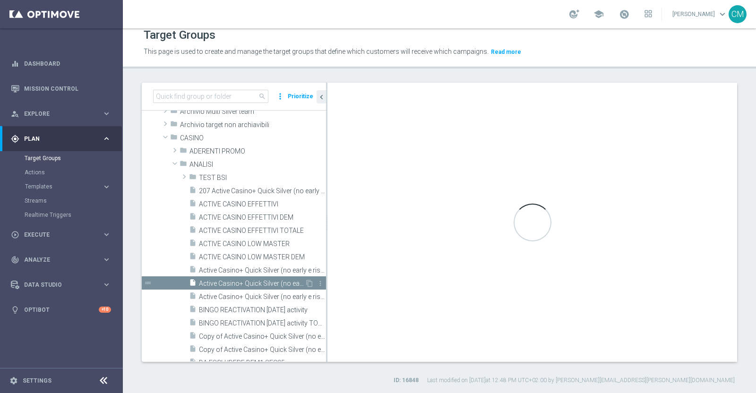
checkbox input "true"
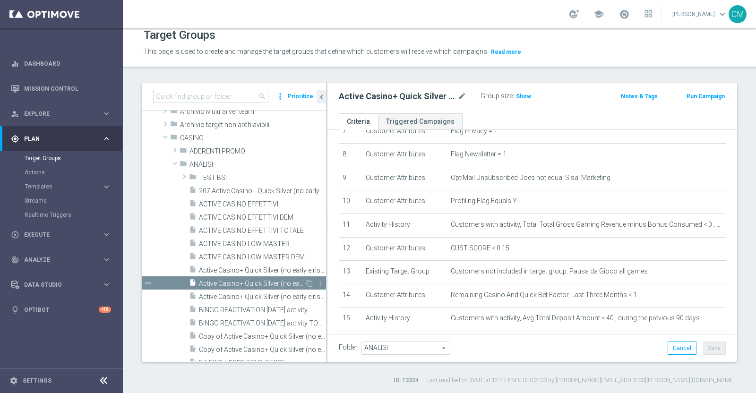
scroll to position [230, 0]
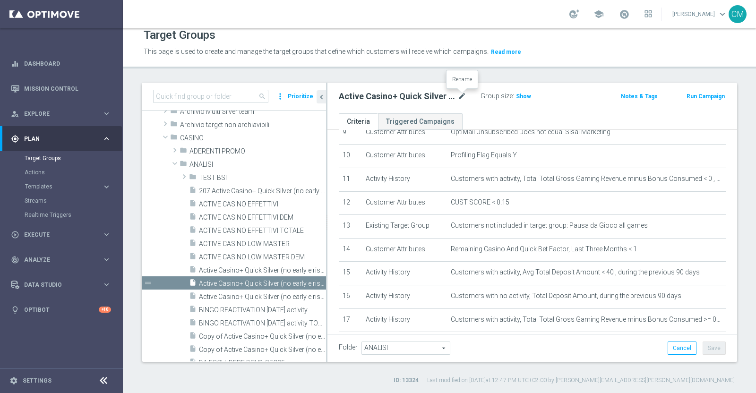
click at [461, 95] on icon "mode_edit" at bounding box center [462, 96] width 9 height 11
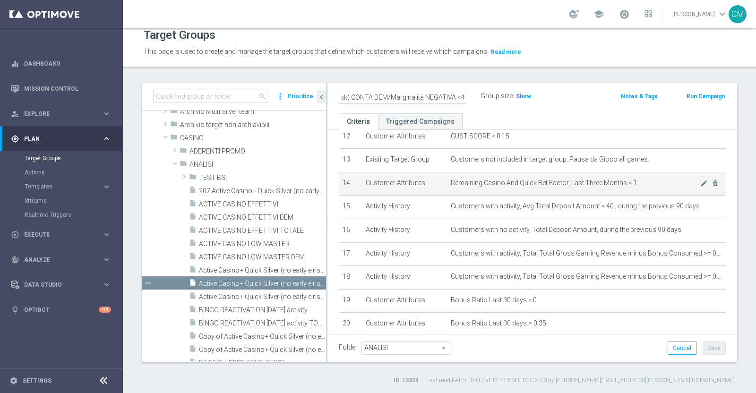
scroll to position [348, 0]
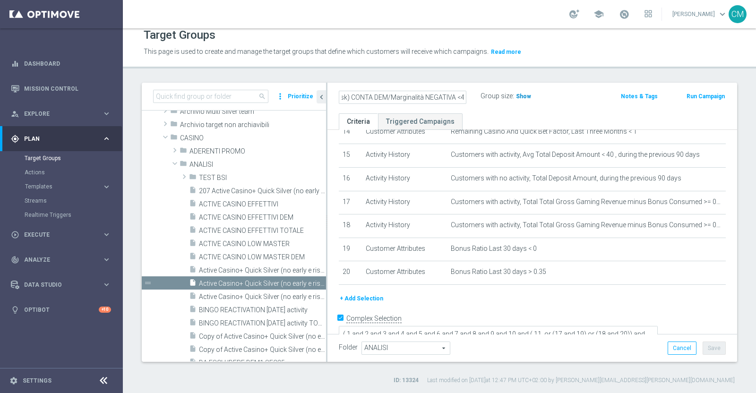
click at [526, 93] on span "Show" at bounding box center [523, 96] width 15 height 7
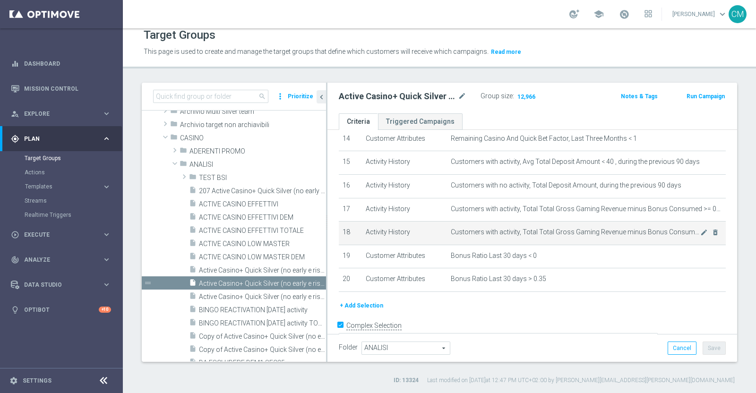
scroll to position [345, 0]
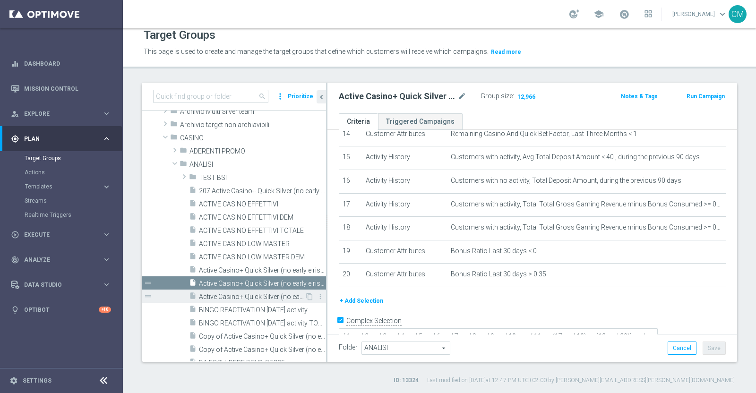
click at [255, 294] on span "Active Casino+ Quick Silver (no early e risk) CONTA DEM/Marginalità NEGATIVA >40" at bounding box center [252, 297] width 106 height 8
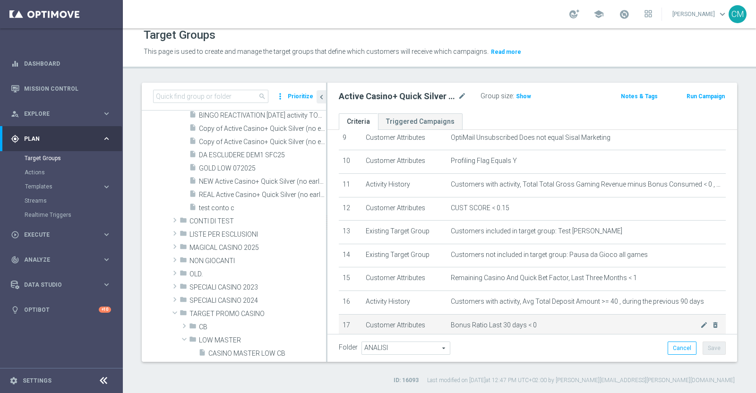
scroll to position [223, 0]
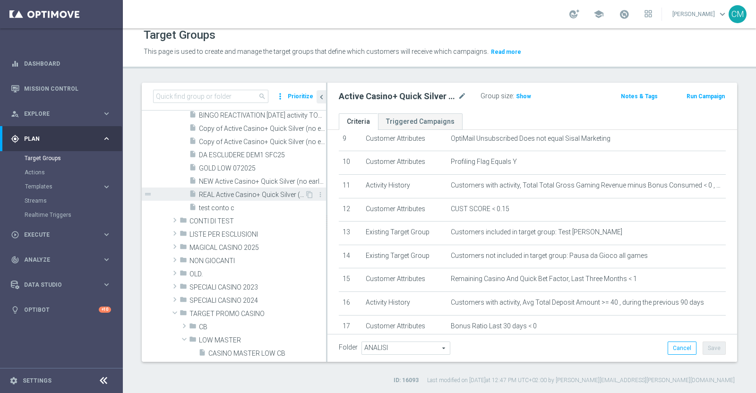
click at [225, 194] on span "REAL Active Casino+ Quick Silver (no early e risk) CONTA SOLO LOGIN" at bounding box center [252, 195] width 106 height 8
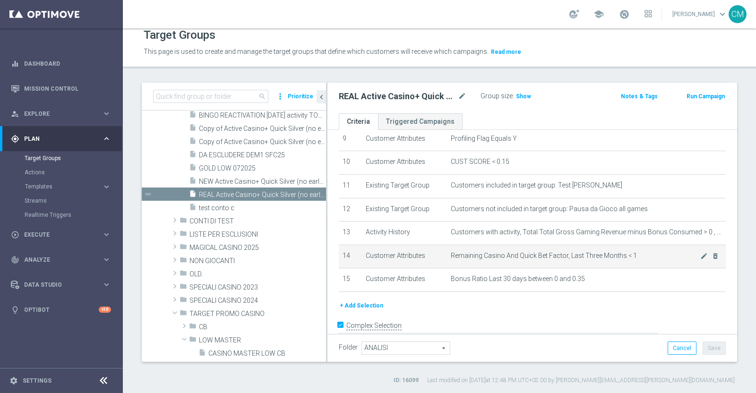
scroll to position [228, 0]
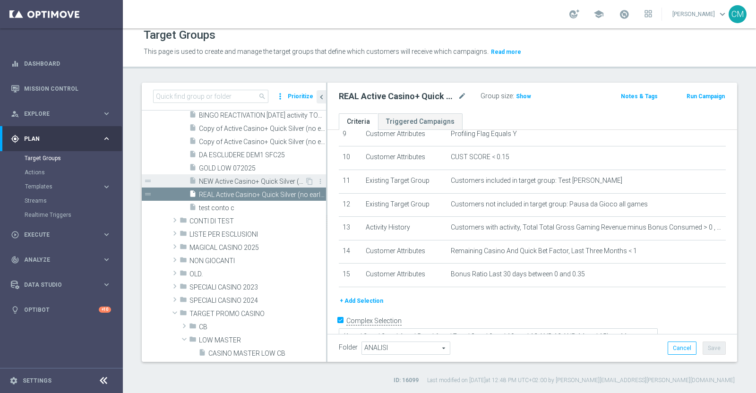
click at [253, 178] on span "NEW Active Casino+ Quick Silver (no early e risk) CONTA SOLO LOGIN" at bounding box center [252, 182] width 106 height 8
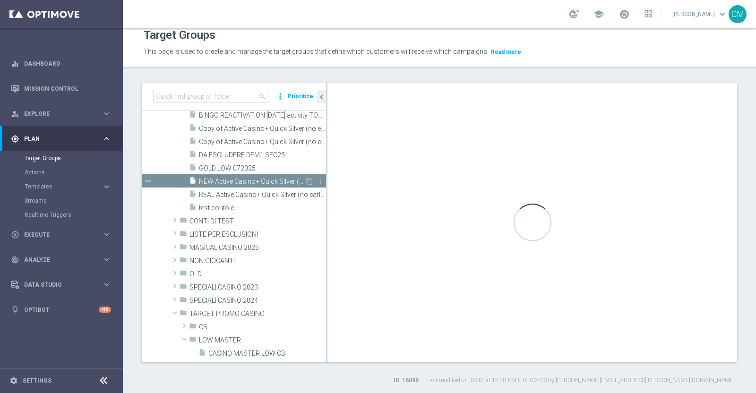
type textarea "(1 and (2 or 13) and 3 and 4 and 5 and 6 and 7 and 8 and 9 and 10 and 12 and 14…"
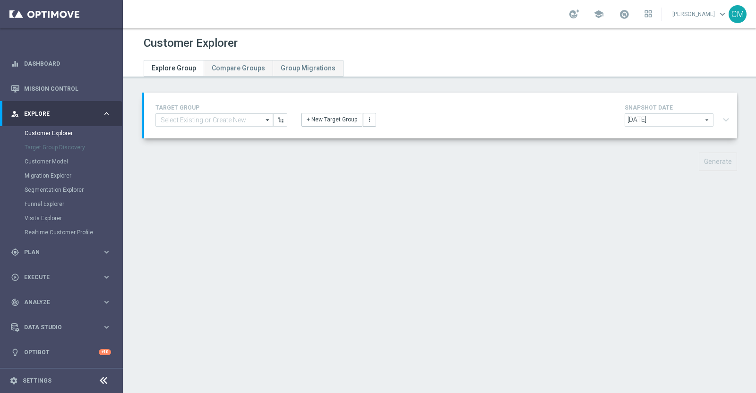
type input "ACTIVE CASINO EFFETTIVI"
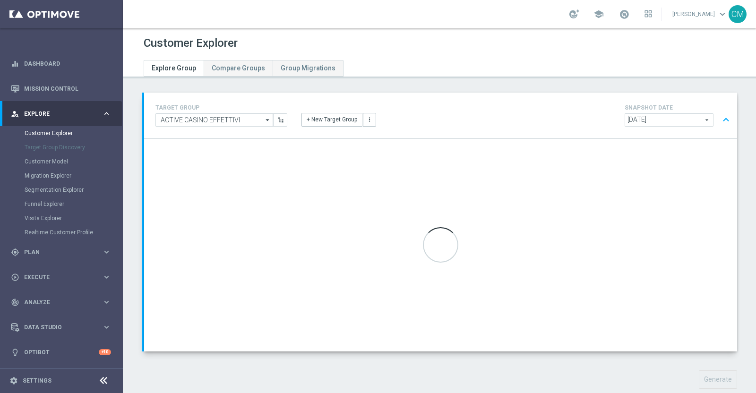
click at [641, 122] on span "2025-09-21" at bounding box center [670, 120] width 88 height 12
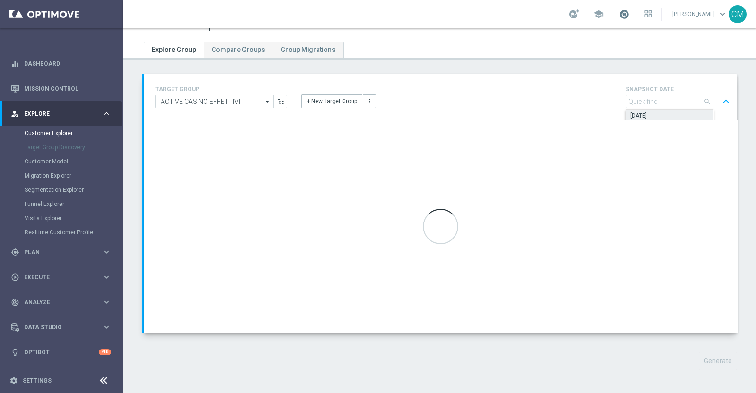
click at [626, 12] on span at bounding box center [624, 14] width 10 height 10
click at [626, 13] on span at bounding box center [624, 14] width 10 height 10
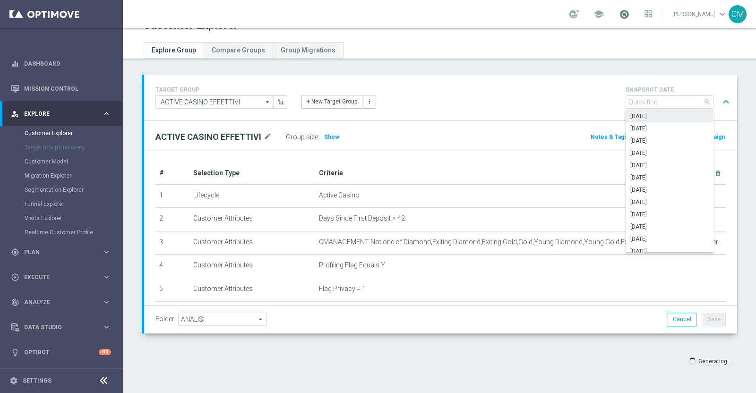
scroll to position [17, 0]
click at [626, 13] on span at bounding box center [624, 14] width 10 height 10
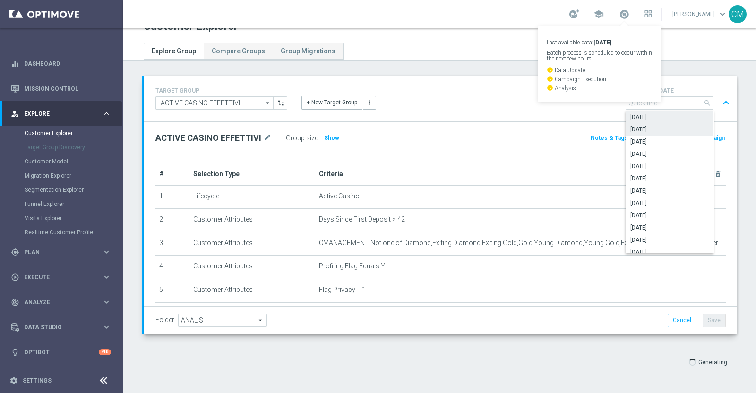
click at [638, 130] on span "2025-09-20" at bounding box center [670, 130] width 78 height 8
type input "2025-09-20"
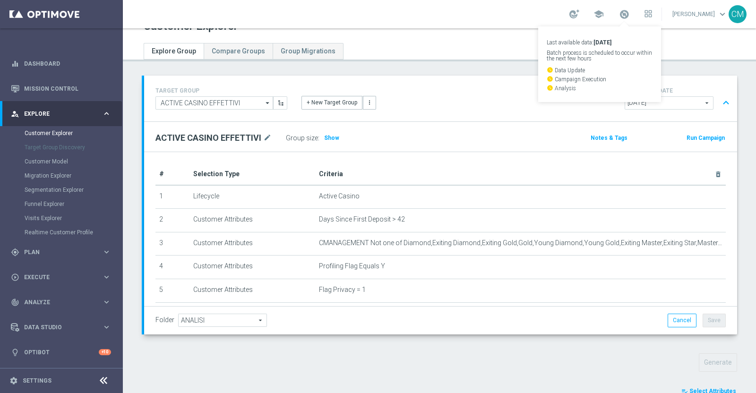
scroll to position [18, 0]
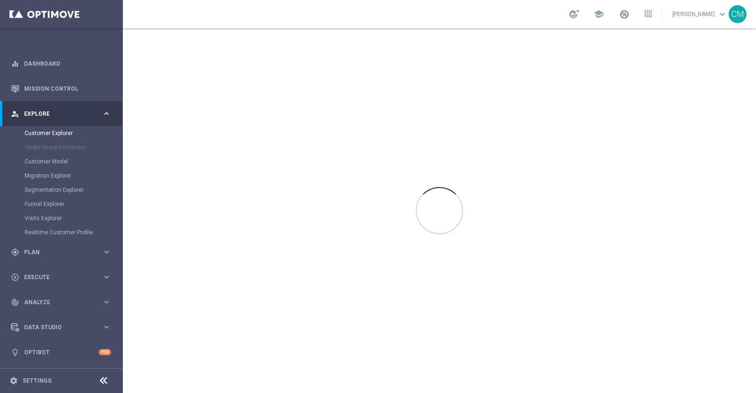
click at [622, 11] on link at bounding box center [624, 14] width 12 height 15
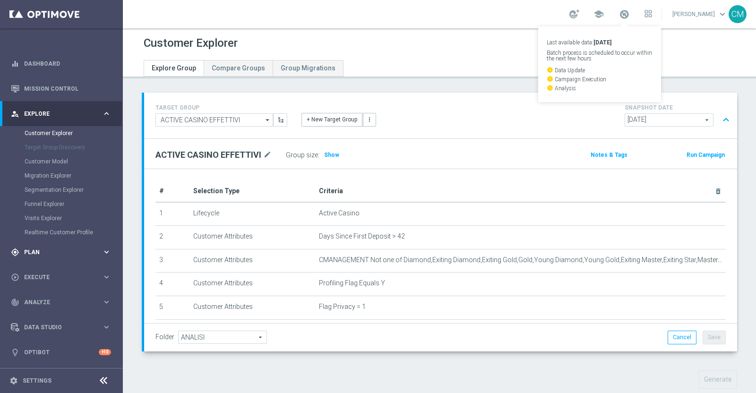
click at [36, 252] on span "Plan" at bounding box center [63, 253] width 78 height 6
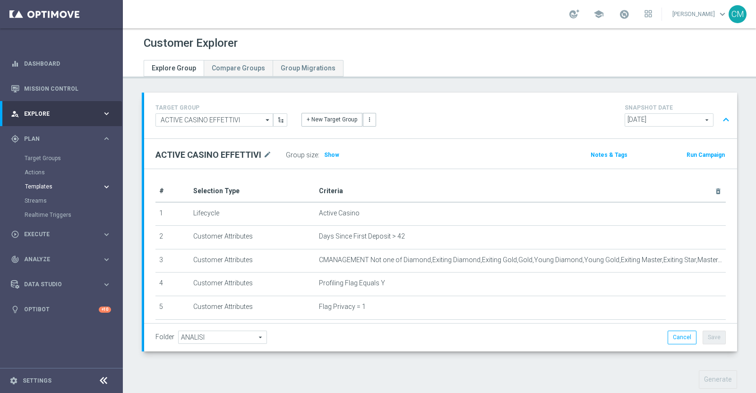
click at [65, 185] on span "Templates" at bounding box center [59, 187] width 68 height 6
click at [49, 196] on div "Optimail" at bounding box center [75, 201] width 93 height 14
click at [50, 200] on link "Optimail" at bounding box center [63, 201] width 69 height 8
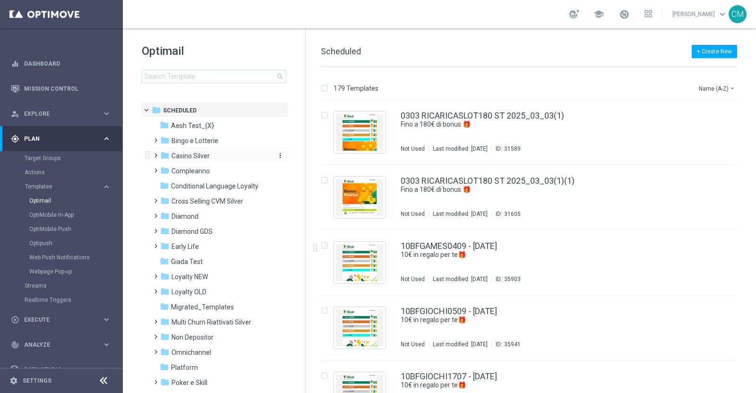
click at [187, 152] on span "Casino Silver" at bounding box center [191, 156] width 38 height 9
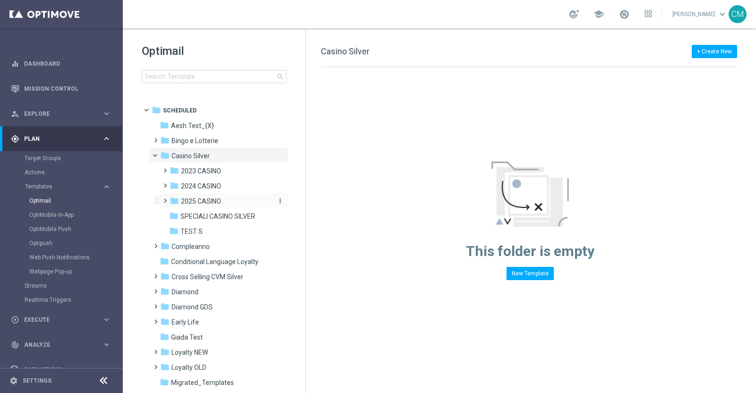
click at [198, 204] on span "2025 CASINO" at bounding box center [201, 201] width 40 height 9
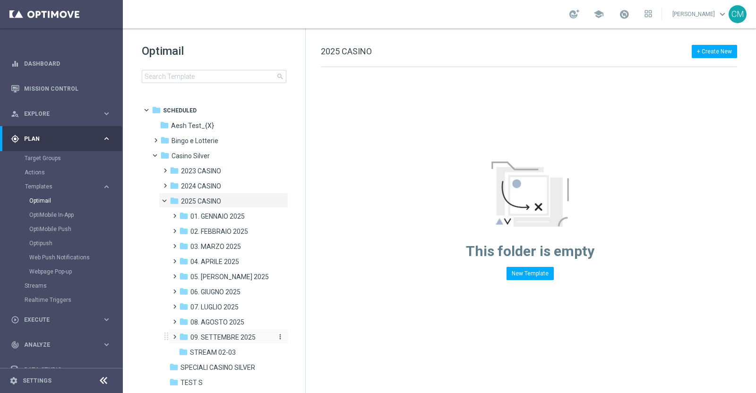
click at [226, 339] on span "09. SETTEMBRE 2025" at bounding box center [223, 337] width 65 height 9
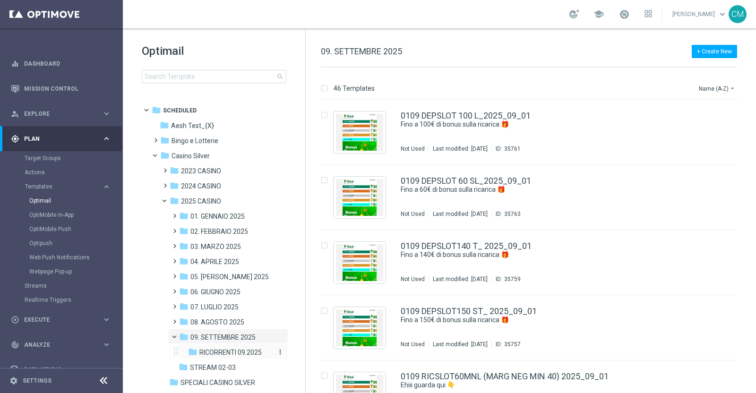
click at [222, 351] on span "RICORRENTI 09.2025" at bounding box center [231, 352] width 62 height 9
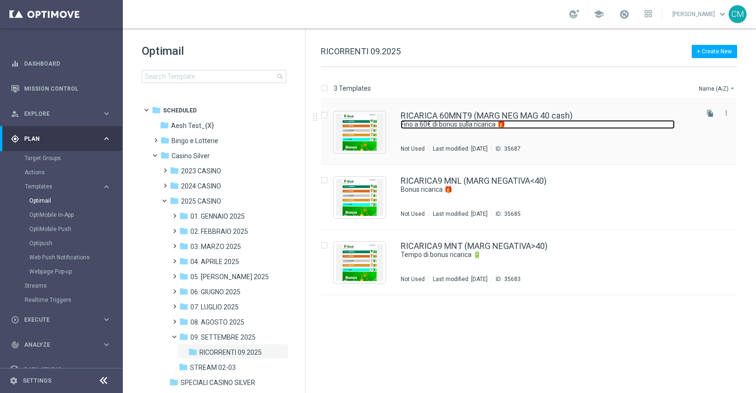
click at [546, 124] on link "Fino a 60€ di bonus sulla ricarica 🎁" at bounding box center [538, 124] width 274 height 9
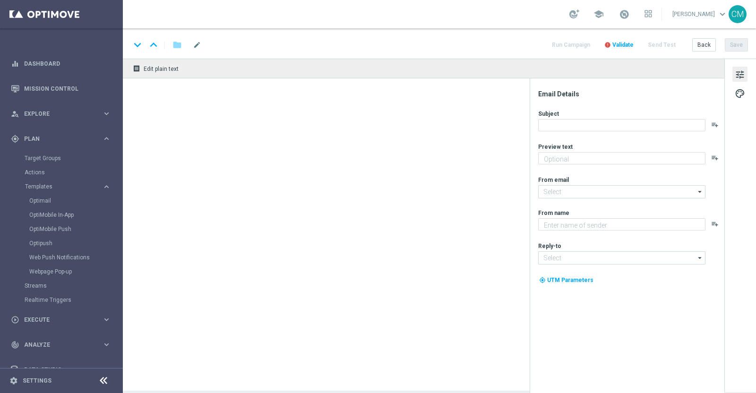
type textarea "Vuoi scoprire la nuova promozione per te?"
type input "newsletter@comunicazioni.sisal.it"
type textarea "Sisal"
type input "info@sisal.it"
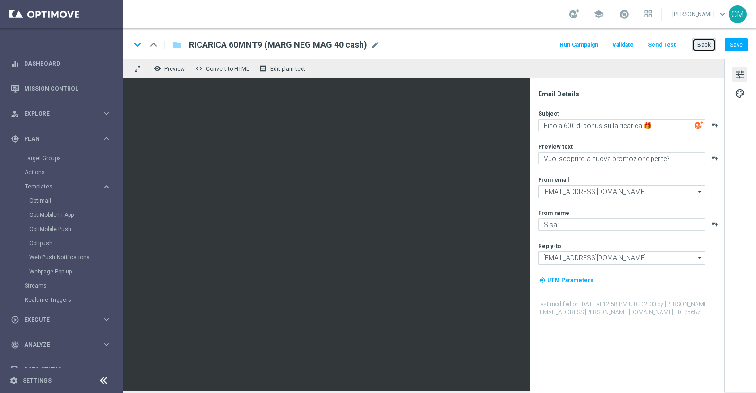
click at [704, 42] on button "Back" at bounding box center [705, 44] width 24 height 13
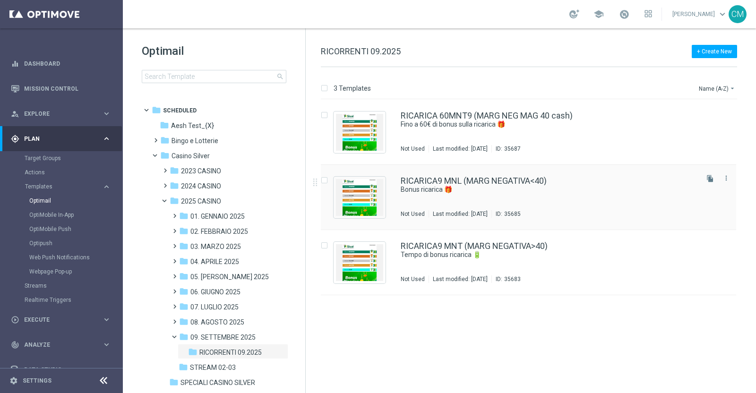
click at [553, 196] on div "RICARICA9 MNL (MARG NEGATIVA<40) Bonus ricarica 🎁 Not Used Last modified: Monda…" at bounding box center [549, 197] width 296 height 41
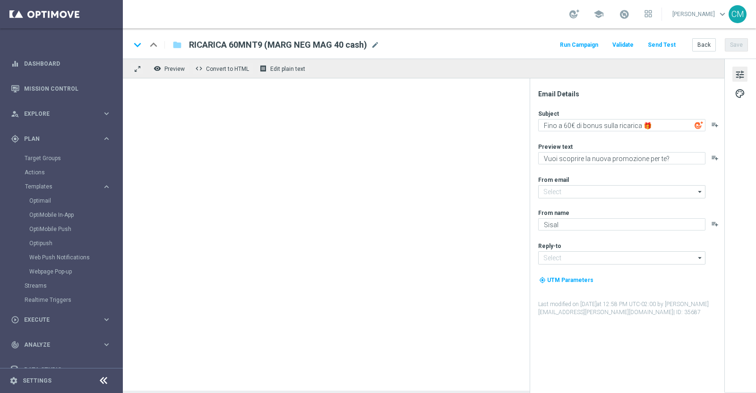
type input "newsletter@comunicazioni.sisal.it"
type input "info@sisal.it"
type textarea "Bonus ricarica 🎁"
type textarea "​Per te fino a 20.000 Sisal point"
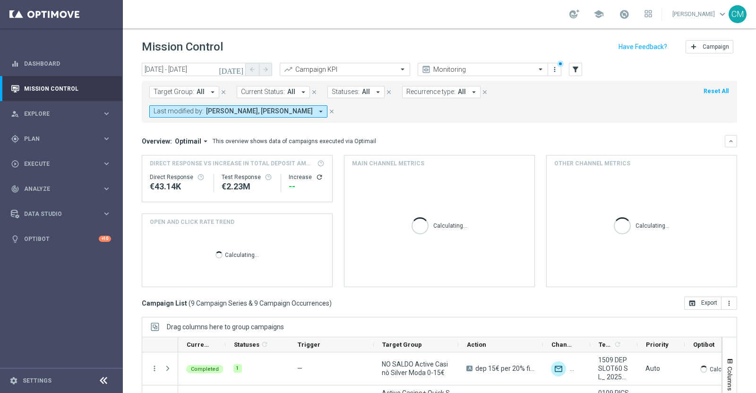
click at [237, 70] on icon "[DATE]" at bounding box center [232, 69] width 26 height 9
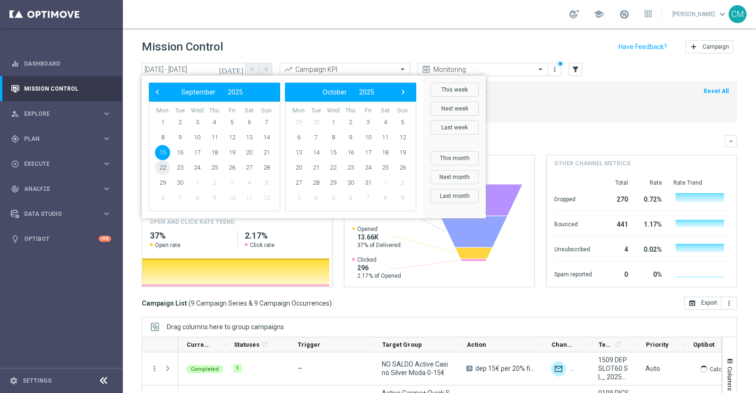
click at [159, 167] on span "22" at bounding box center [162, 167] width 15 height 15
type input "[DATE] - [DATE]"
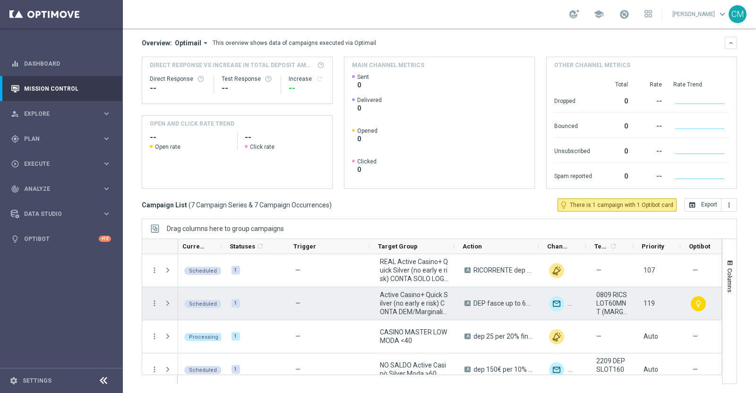
scroll to position [0, 2]
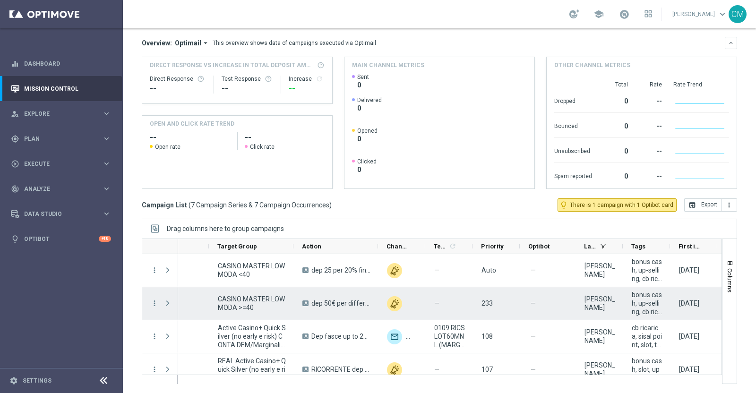
scroll to position [0, 5]
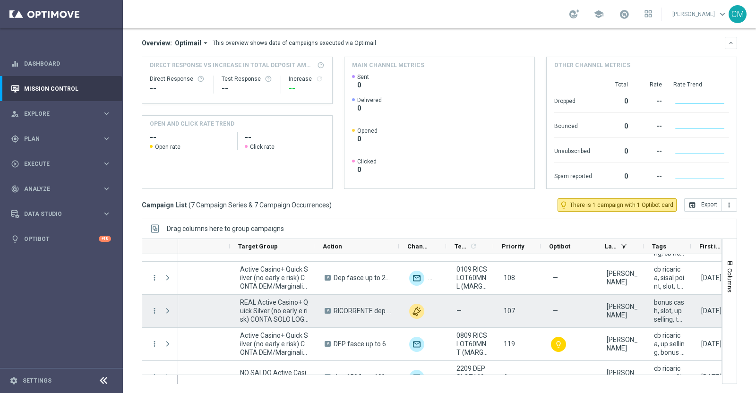
scroll to position [0, 145]
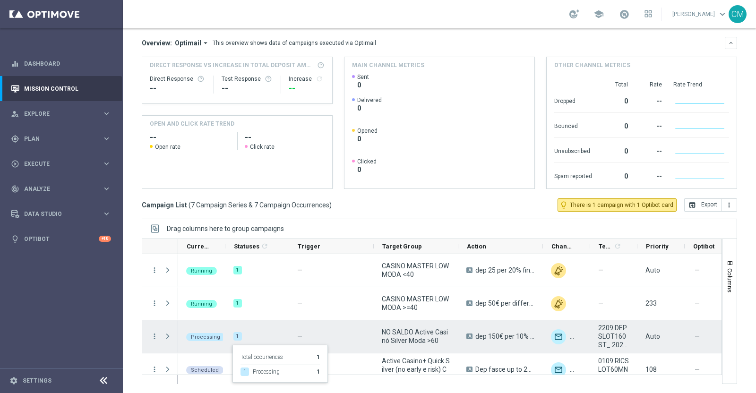
scroll to position [111, 0]
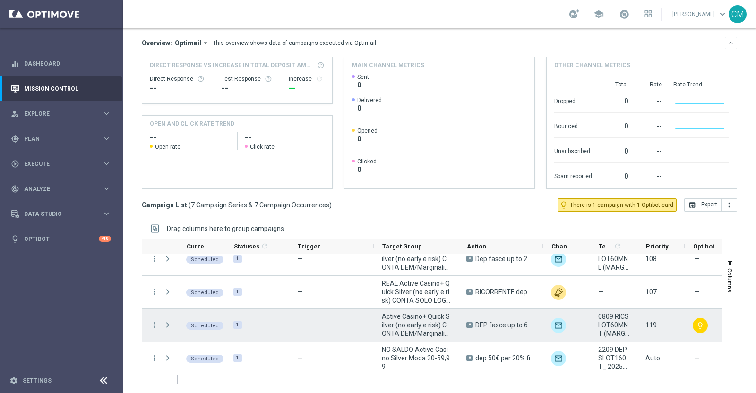
click at [428, 328] on span "Active Casino+ Quick Silver (no early e risk) CONTA DEM/Marginalità NEGATIVA >40" at bounding box center [416, 326] width 69 height 26
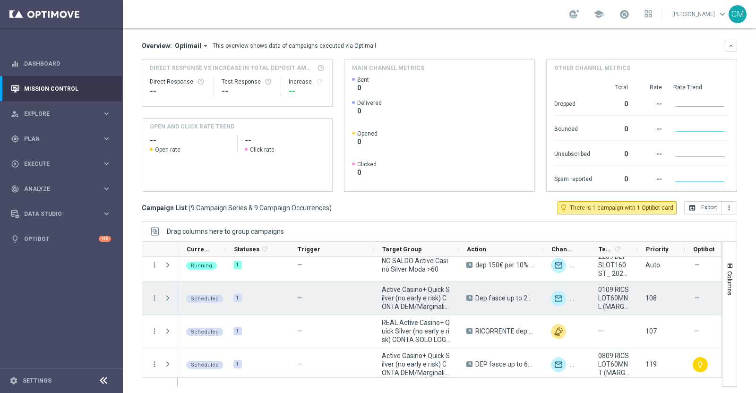
scroll to position [177, 0]
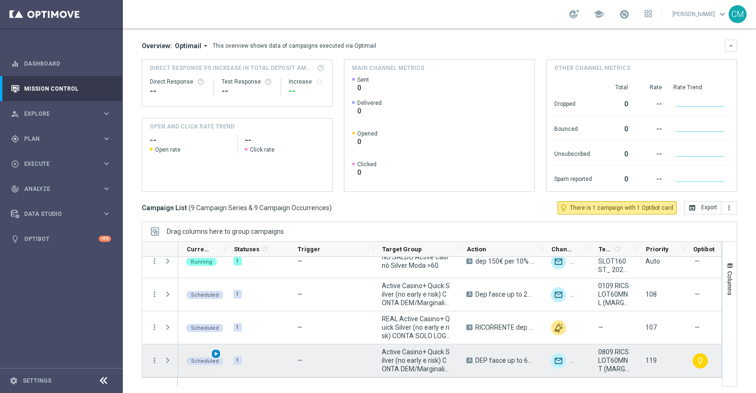
click at [215, 356] on span "play_arrow" at bounding box center [216, 354] width 7 height 7
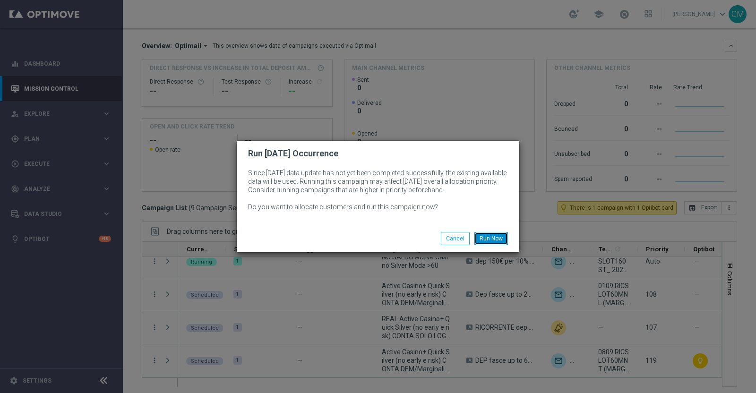
click at [489, 239] on button "Run Now" at bounding box center [492, 238] width 34 height 13
click at [487, 240] on button "Run Now" at bounding box center [492, 238] width 34 height 13
click at [485, 237] on button "Run Now" at bounding box center [492, 238] width 34 height 13
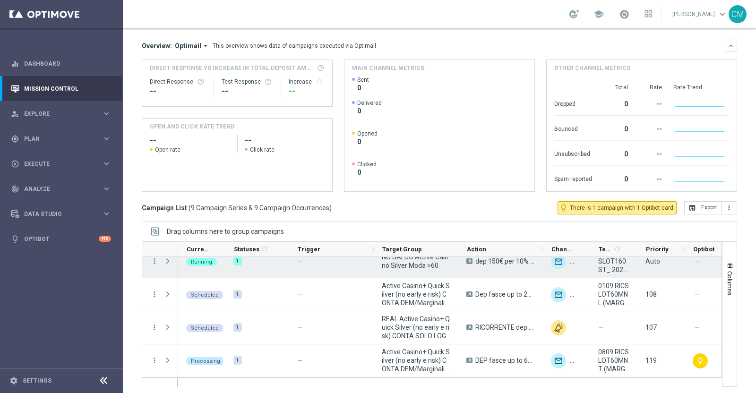
scroll to position [98, 0]
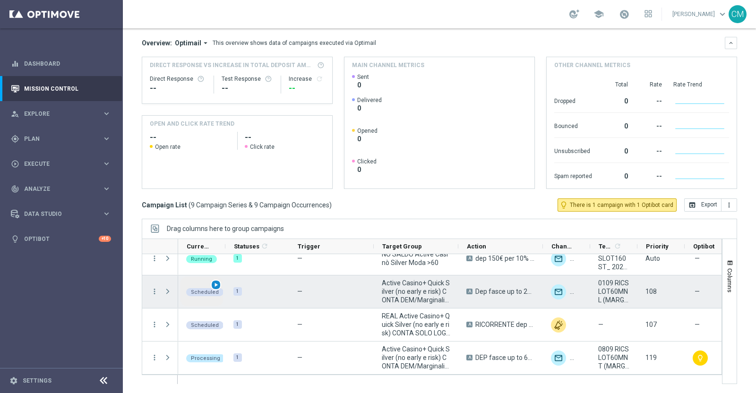
click at [219, 285] on span "play_arrow" at bounding box center [216, 285] width 7 height 7
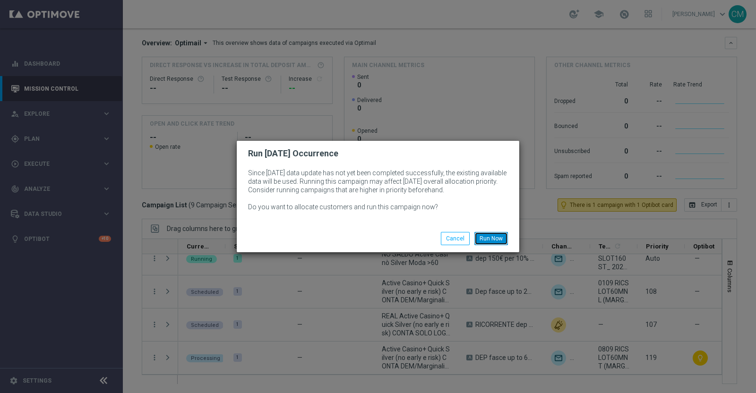
click at [497, 235] on button "Run Now" at bounding box center [492, 238] width 34 height 13
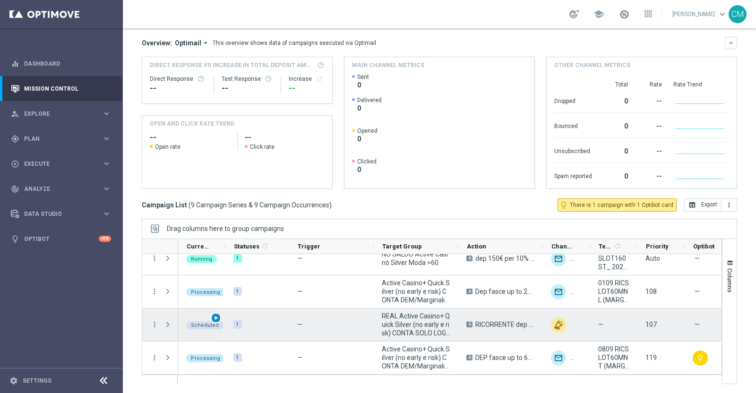
click at [214, 315] on span "play_arrow" at bounding box center [216, 318] width 7 height 7
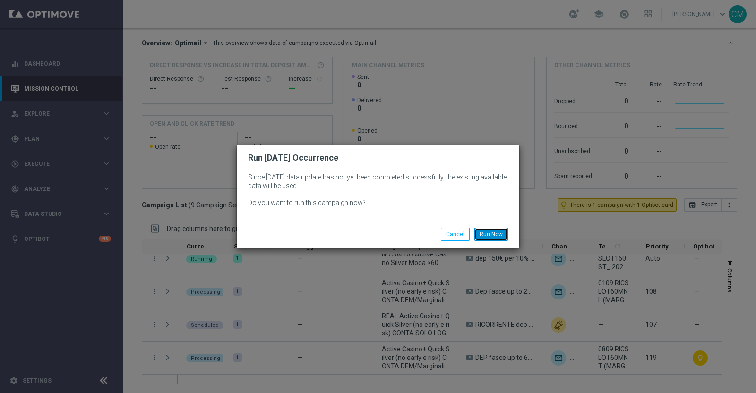
click at [487, 231] on button "Run Now" at bounding box center [492, 234] width 34 height 13
